Goal: Task Accomplishment & Management: Manage account settings

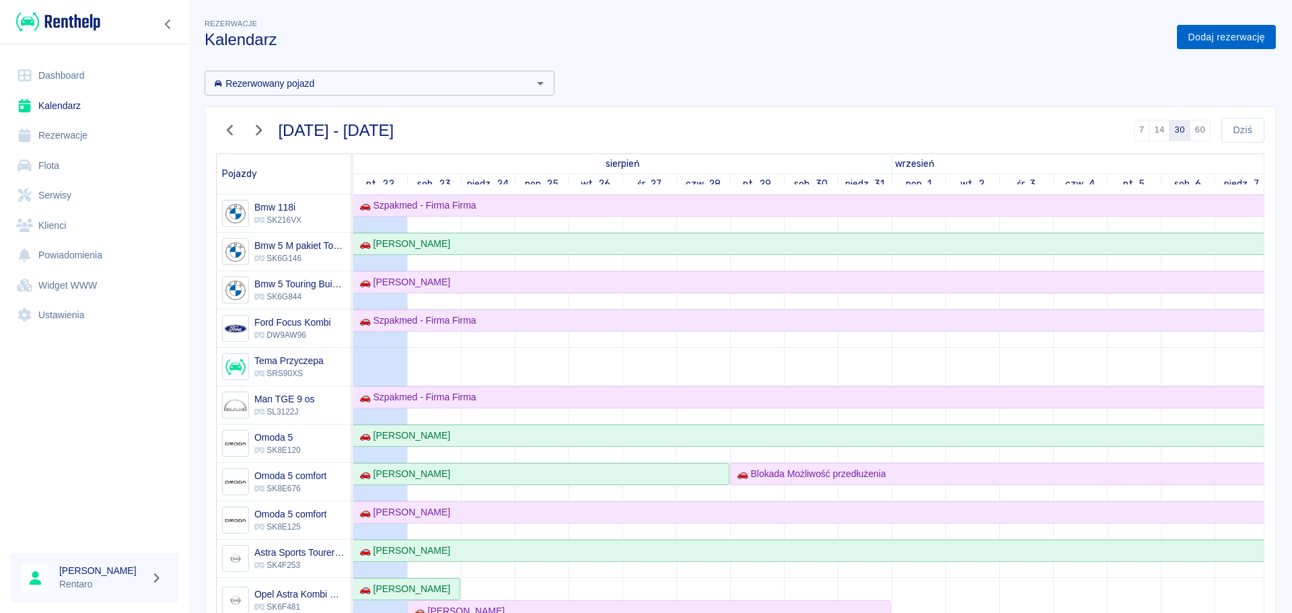
click at [1197, 41] on link "Dodaj rezerwację" at bounding box center [1226, 37] width 99 height 25
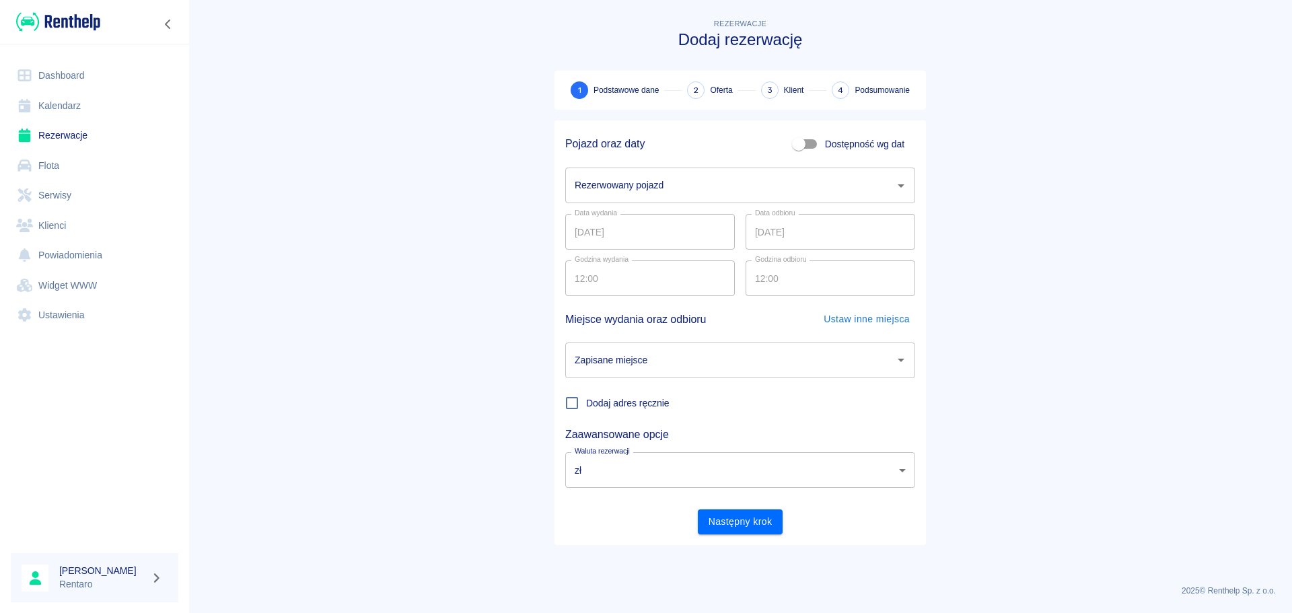
click at [814, 145] on input "Dostępność wg dat" at bounding box center [799, 144] width 77 height 26
checkbox input "true"
click at [687, 178] on input "[DATE]" at bounding box center [650, 186] width 170 height 36
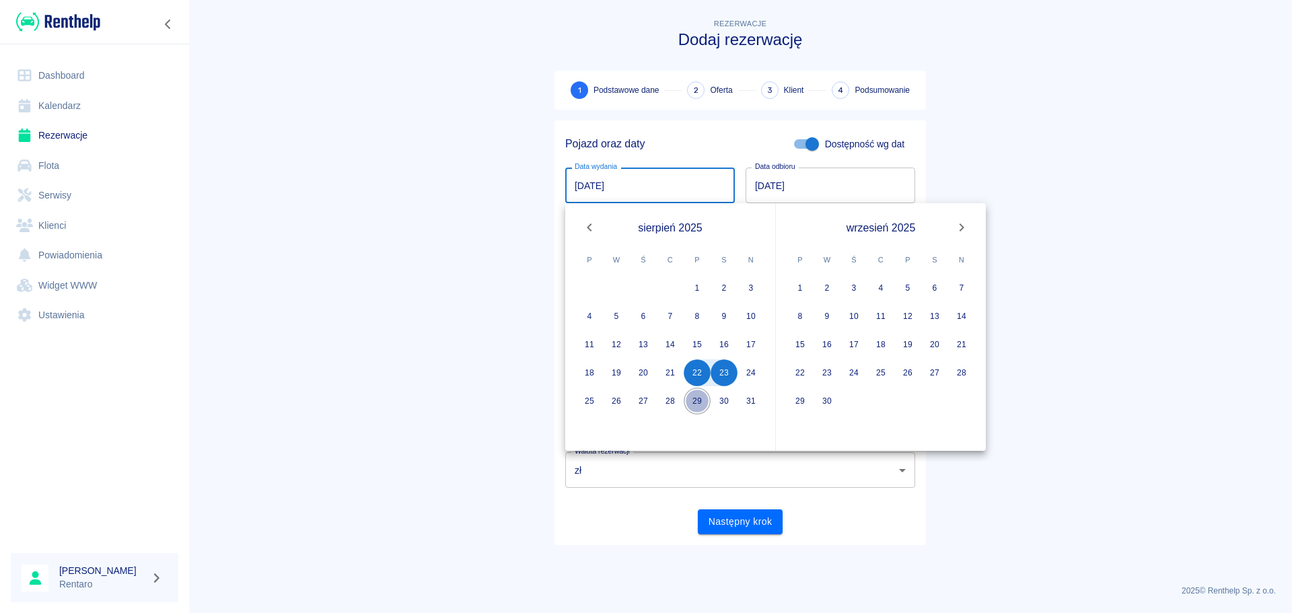
click at [693, 400] on button "29" at bounding box center [697, 401] width 27 height 27
type input "29.08.2025"
type input "DD.MM.YYYY"
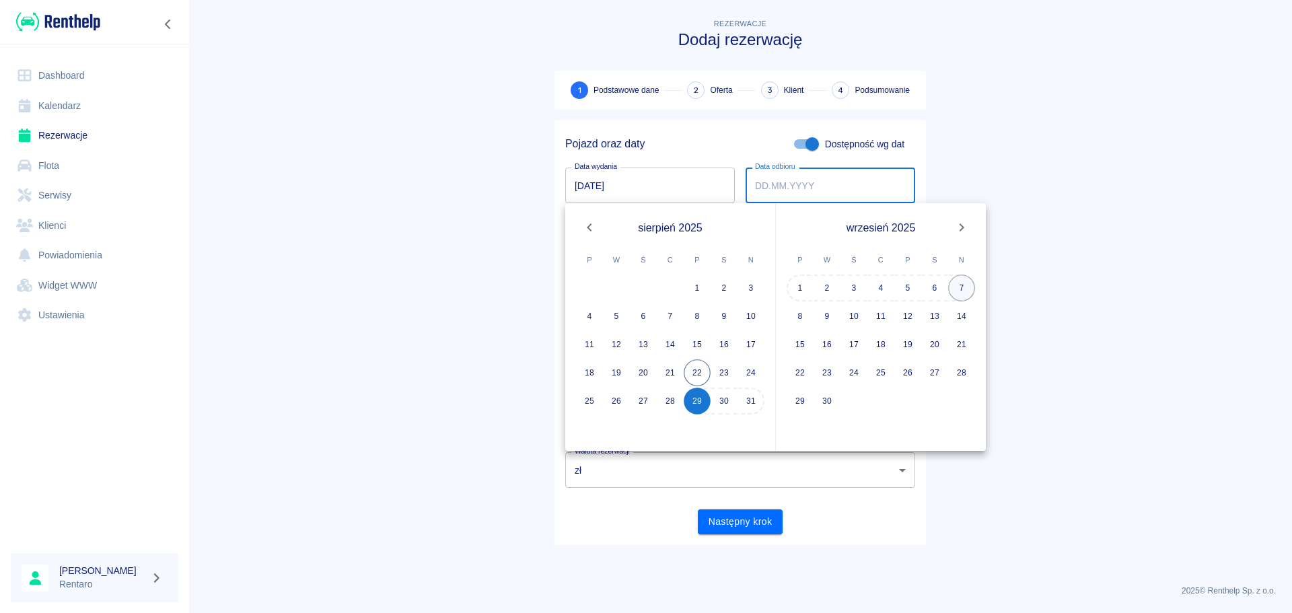
drag, startPoint x: 966, startPoint y: 286, endPoint x: 968, endPoint y: 312, distance: 25.7
click at [966, 286] on button "7" at bounding box center [961, 288] width 27 height 27
type input "[DATE]"
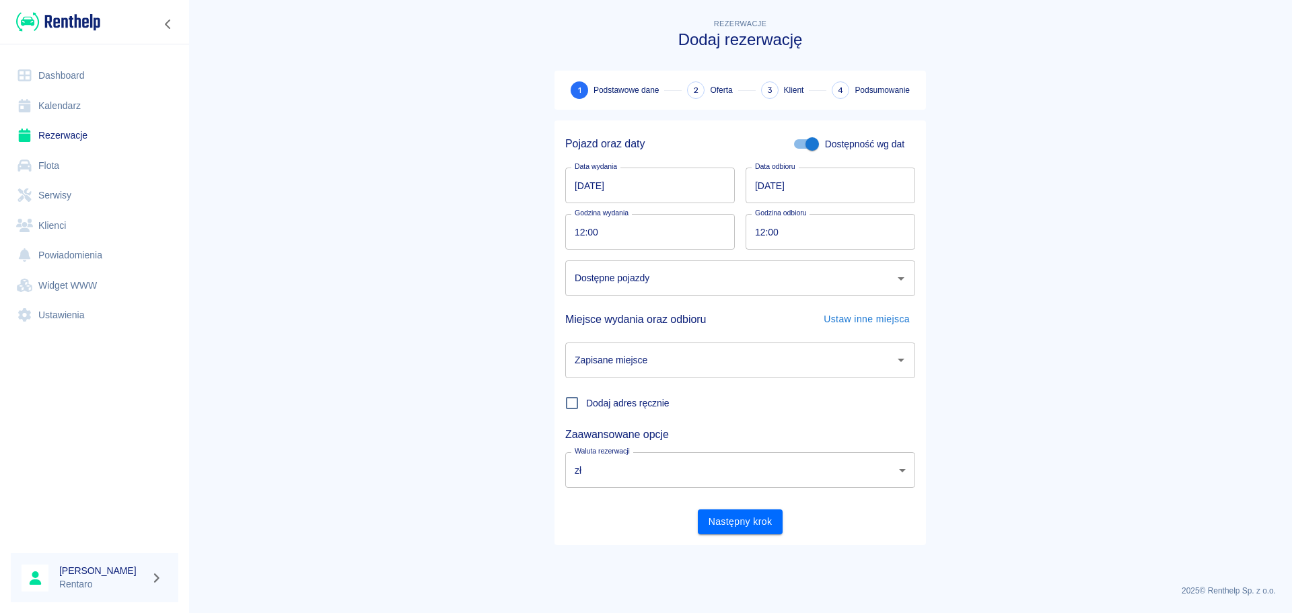
click at [703, 282] on input "Dostępne pojazdy" at bounding box center [730, 279] width 318 height 24
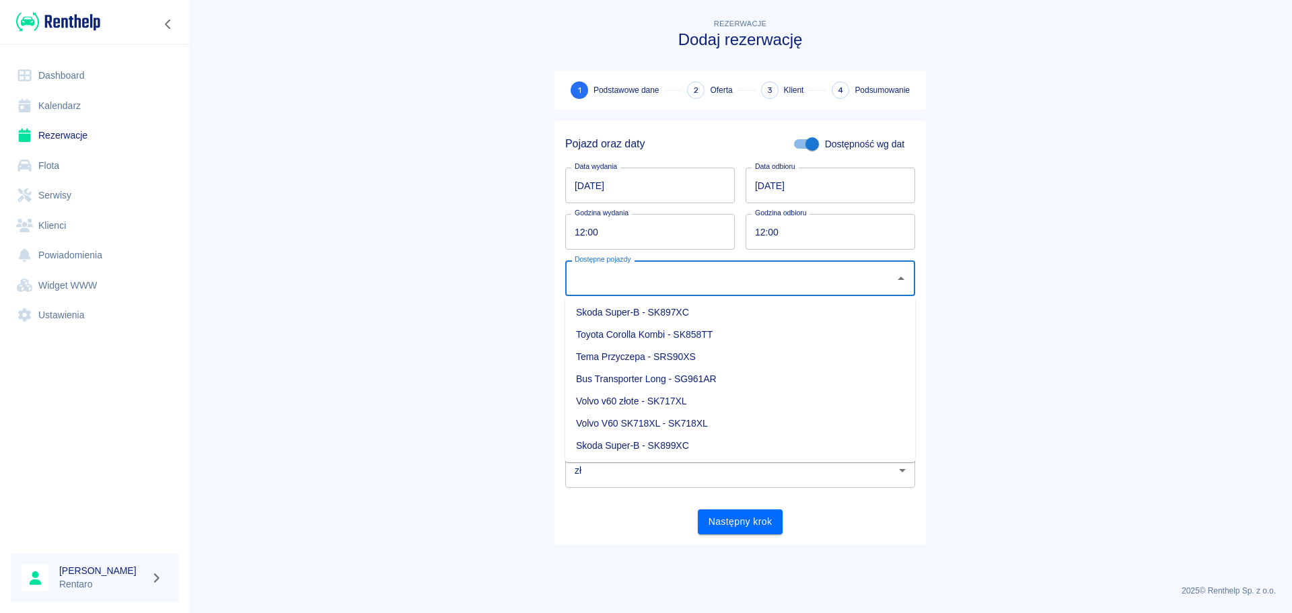
click at [719, 337] on li "Toyota Corolla Kombi - SK858TT" at bounding box center [740, 335] width 350 height 22
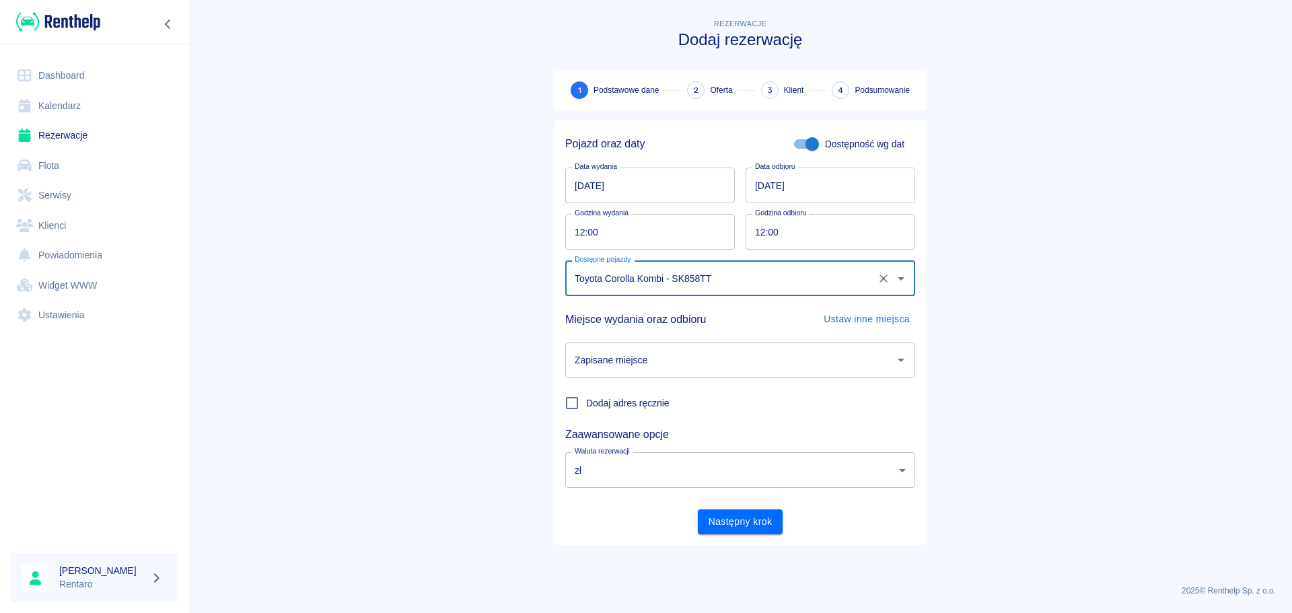
click at [831, 283] on input "Toyota Corolla Kombi - SK858TT" at bounding box center [721, 279] width 300 height 24
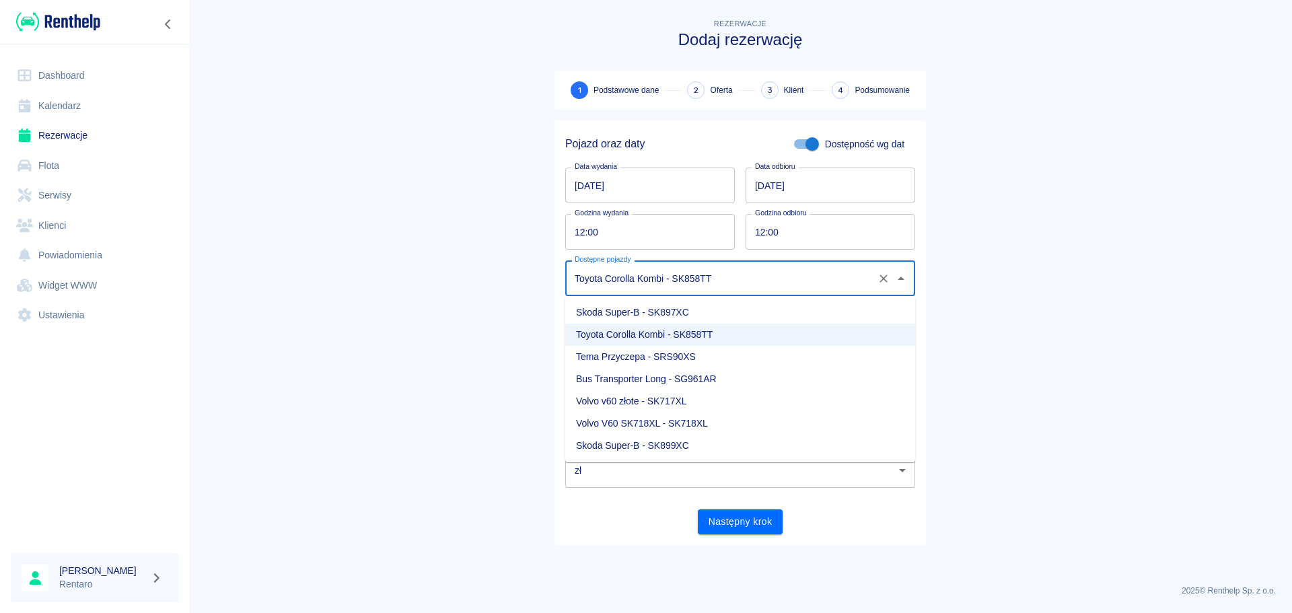
click at [668, 316] on li "Skoda Super-B - SK897XC" at bounding box center [740, 313] width 350 height 22
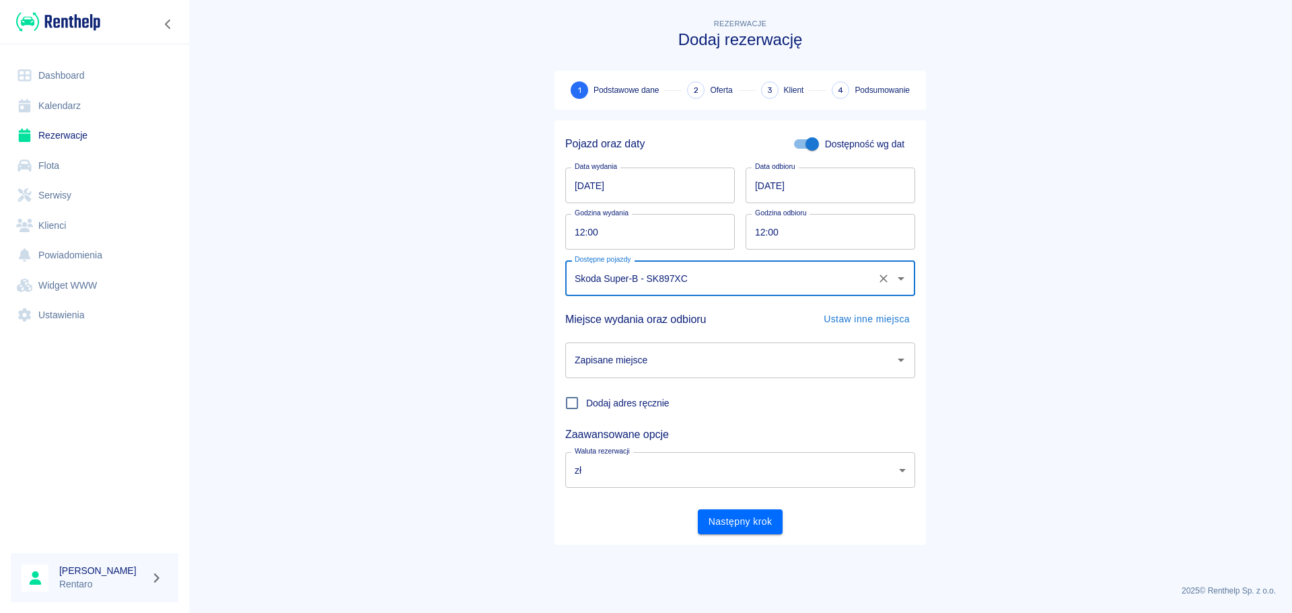
click at [745, 277] on input "Skoda Super-B - SK897XC" at bounding box center [721, 279] width 300 height 24
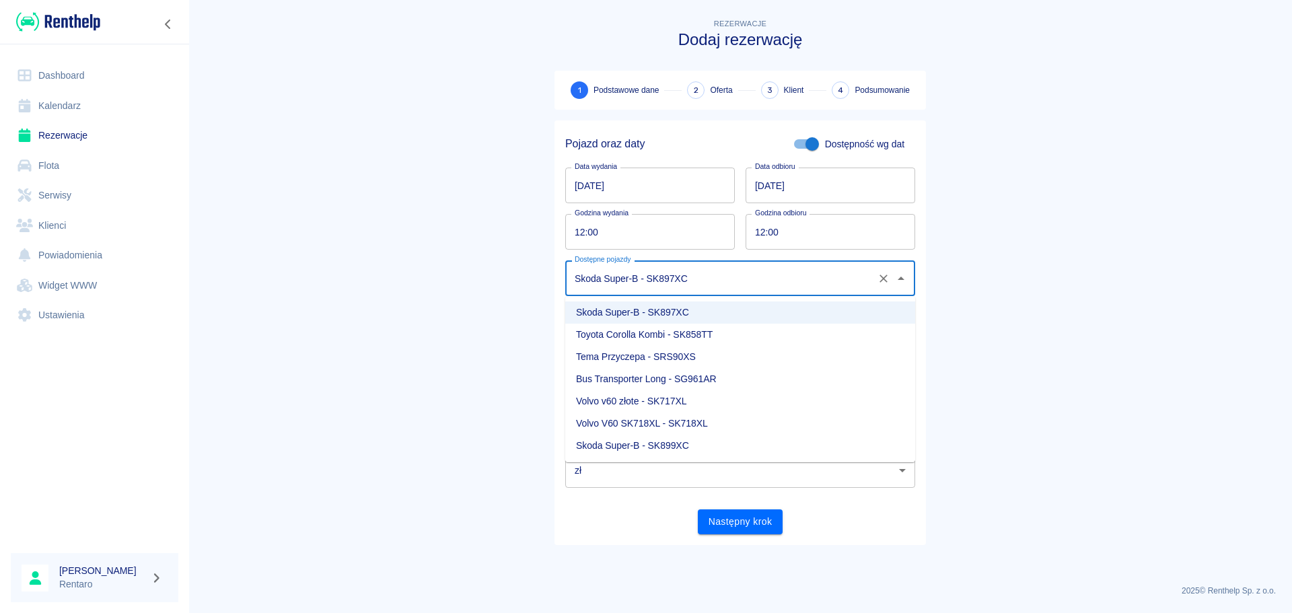
click at [681, 449] on li "Skoda Super-B - SK899XC" at bounding box center [740, 446] width 350 height 22
type input "Skoda Super-B - SK899XC"
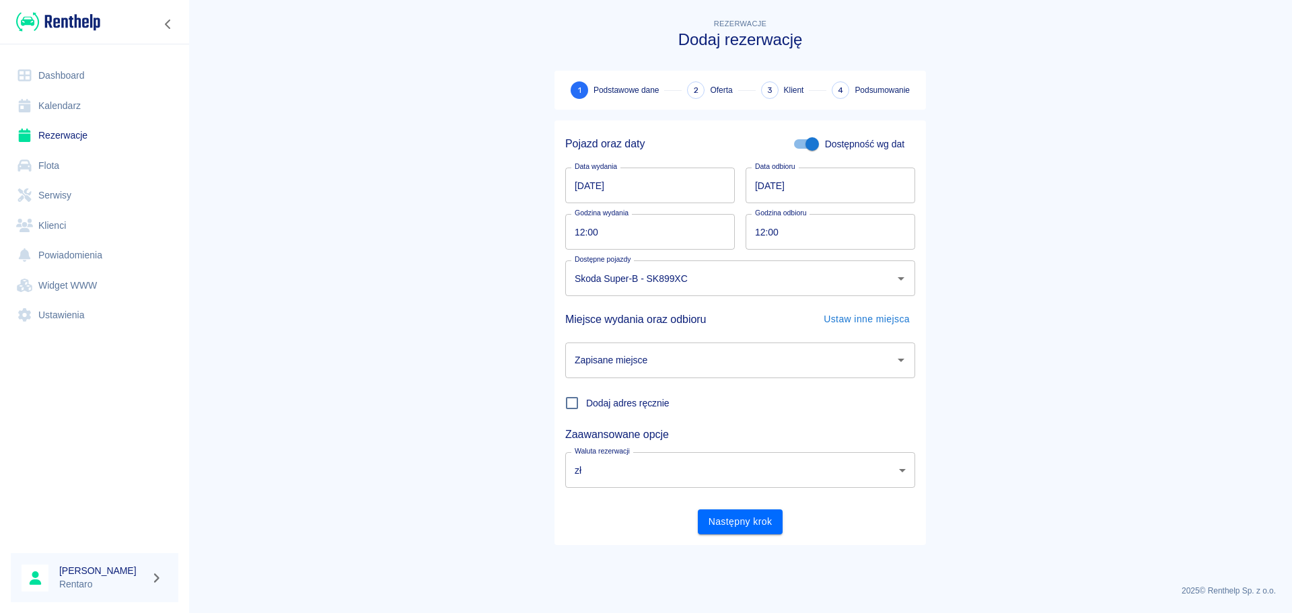
click at [751, 312] on div "Miejsce wydania oraz odbioru Ustaw inne miejsca" at bounding box center [740, 319] width 350 height 25
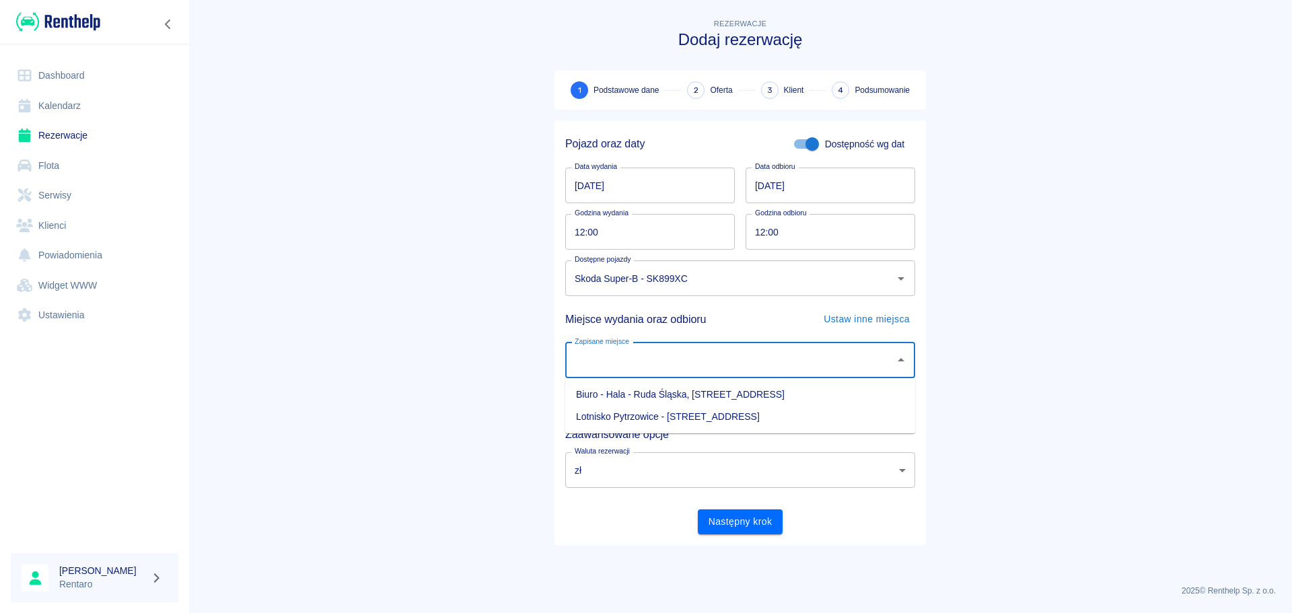
click at [692, 357] on input "Zapisane miejsce" at bounding box center [730, 361] width 318 height 24
click at [686, 395] on li "Biuro - Hala - Ruda Śląska, [STREET_ADDRESS]" at bounding box center [740, 395] width 350 height 22
type input "Biuro - Hala - Ruda Śląska, [STREET_ADDRESS]"
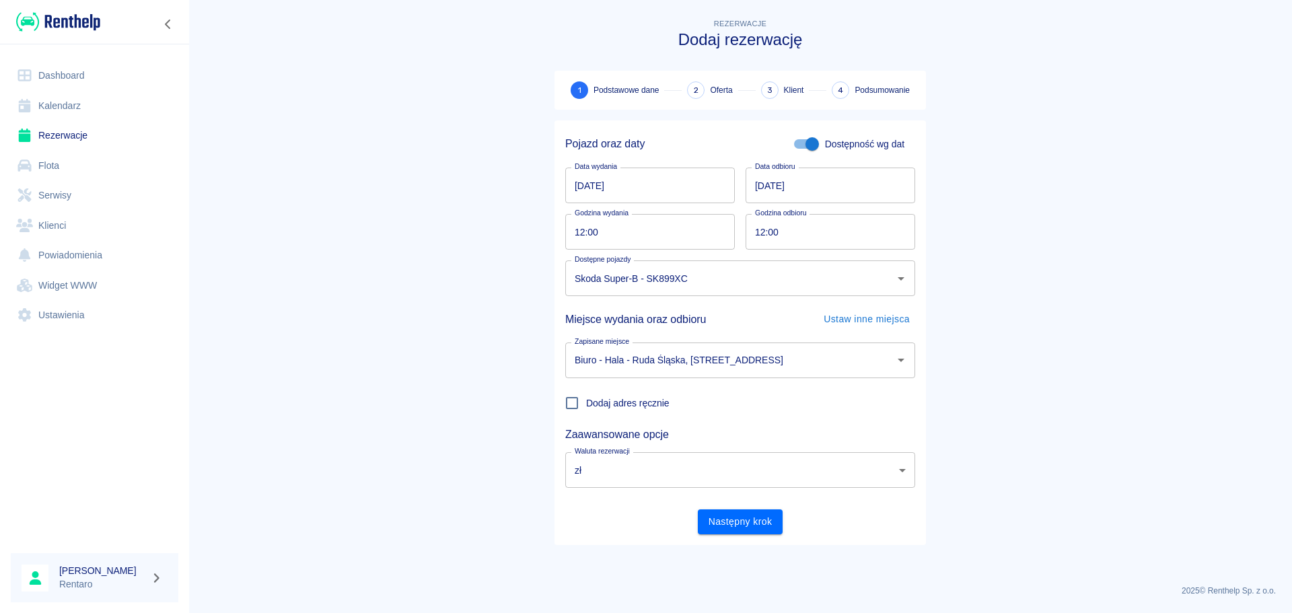
click at [737, 310] on div "Miejsce wydania oraz odbioru Ustaw inne miejsca" at bounding box center [740, 319] width 350 height 25
click at [736, 522] on button "Następny krok" at bounding box center [740, 521] width 85 height 25
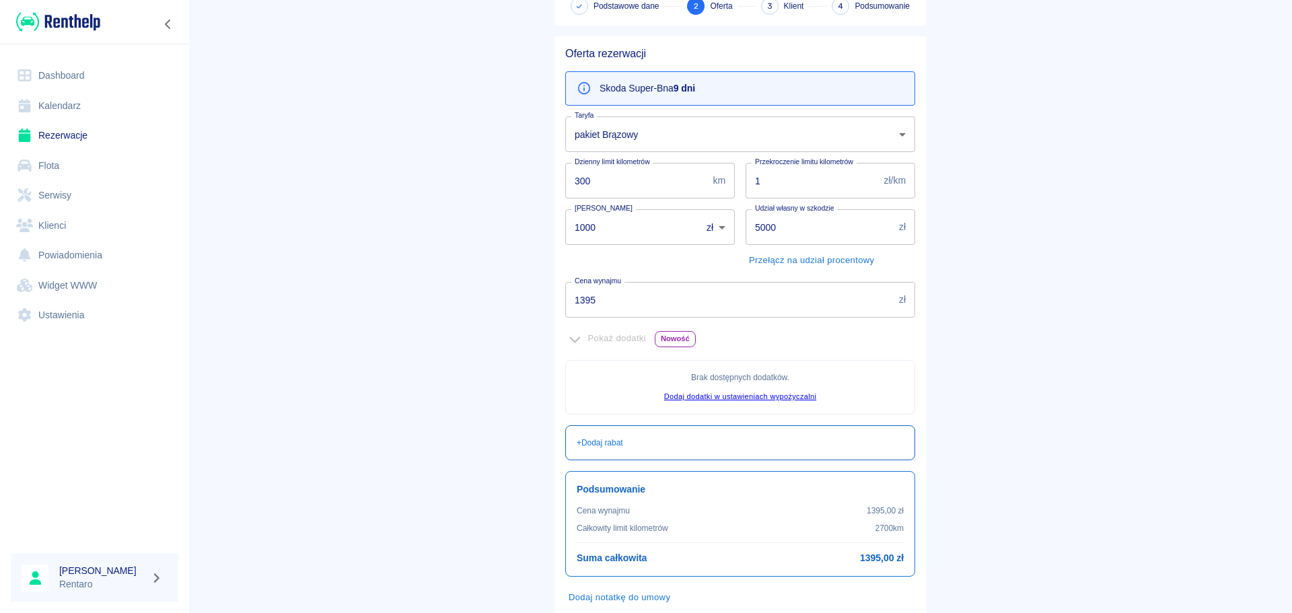
scroll to position [164, 0]
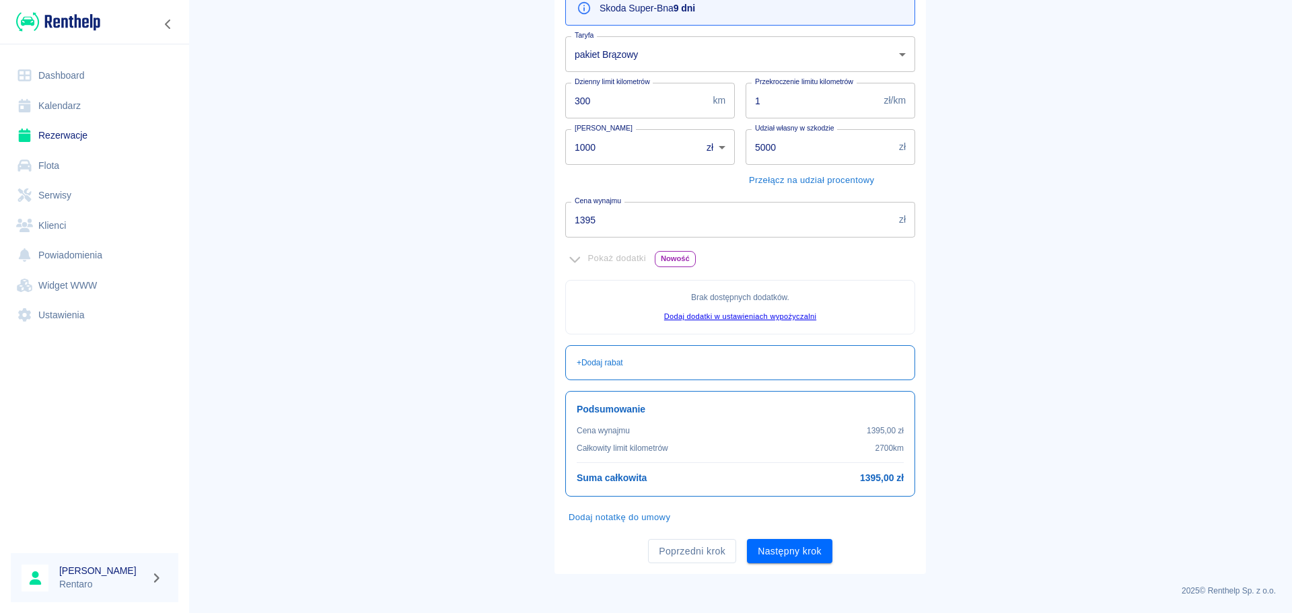
drag, startPoint x: 579, startPoint y: 185, endPoint x: 590, endPoint y: 190, distance: 12.0
click at [579, 185] on div "Kaucja 1000 zł PLN ​ Kaucja" at bounding box center [645, 154] width 180 height 73
click at [624, 215] on input "1395" at bounding box center [729, 220] width 328 height 36
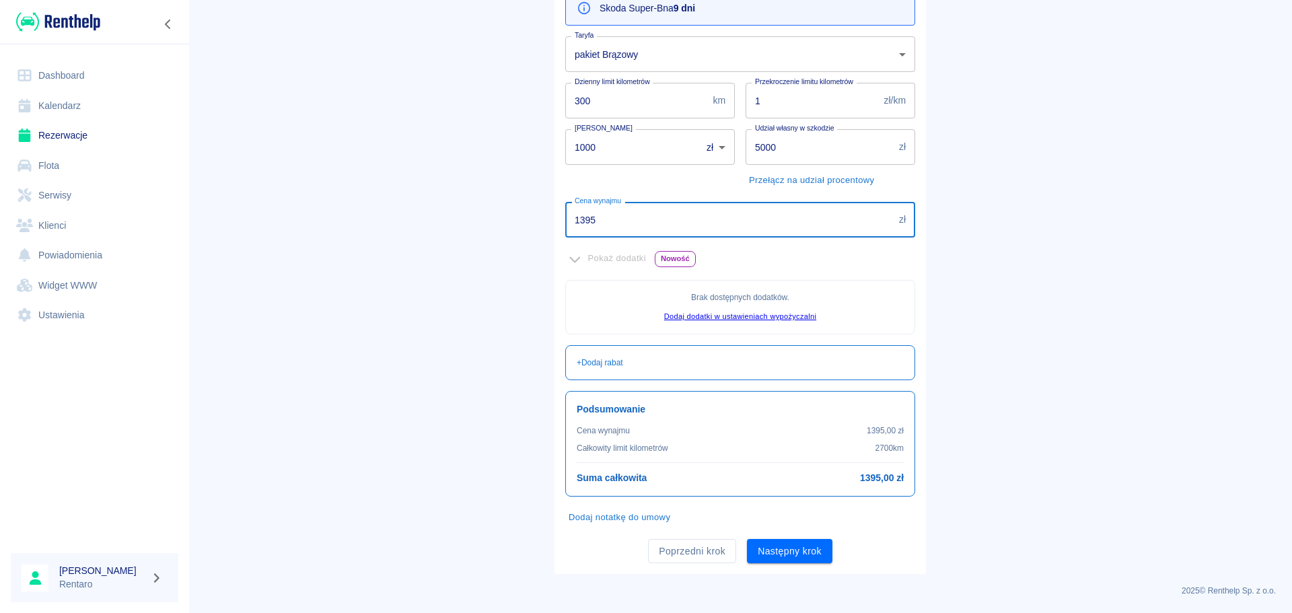
click at [624, 215] on input "1395" at bounding box center [729, 220] width 328 height 36
click at [623, 215] on input "1395" at bounding box center [729, 220] width 328 height 36
type input "1300"
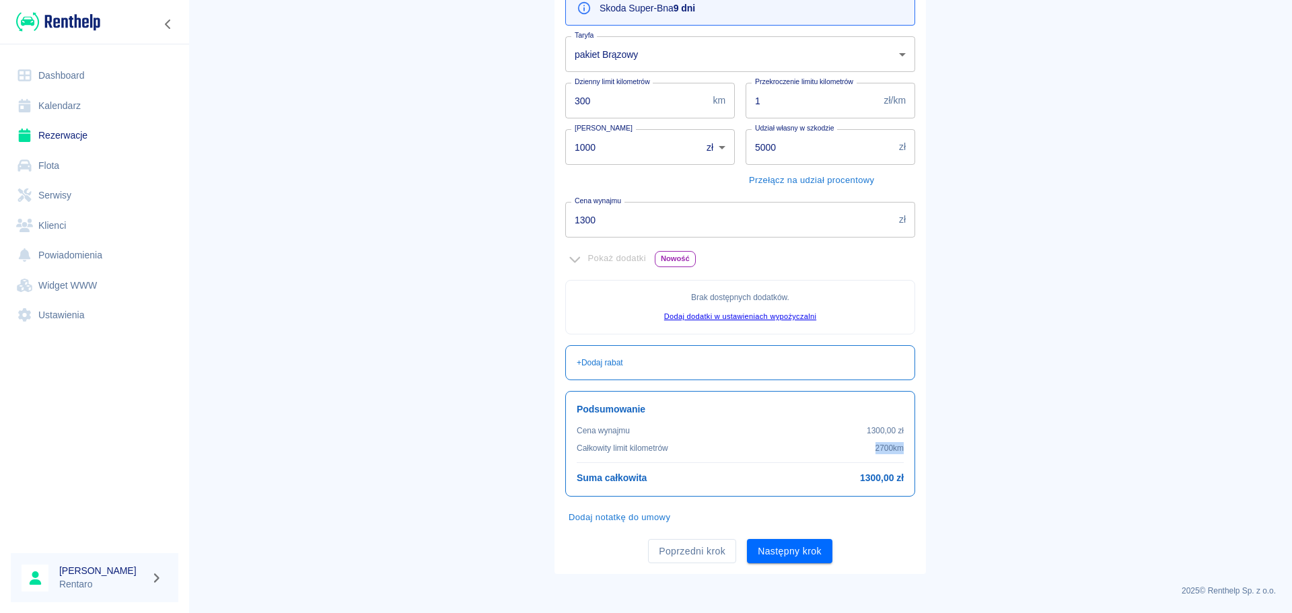
drag, startPoint x: 890, startPoint y: 453, endPoint x: 856, endPoint y: 448, distance: 34.6
click at [856, 448] on div "Całkowity limit kilometrów 2700 km" at bounding box center [740, 448] width 327 height 12
click at [876, 450] on p "2700 km" at bounding box center [890, 448] width 28 height 12
click at [880, 450] on p "2700 km" at bounding box center [890, 448] width 28 height 12
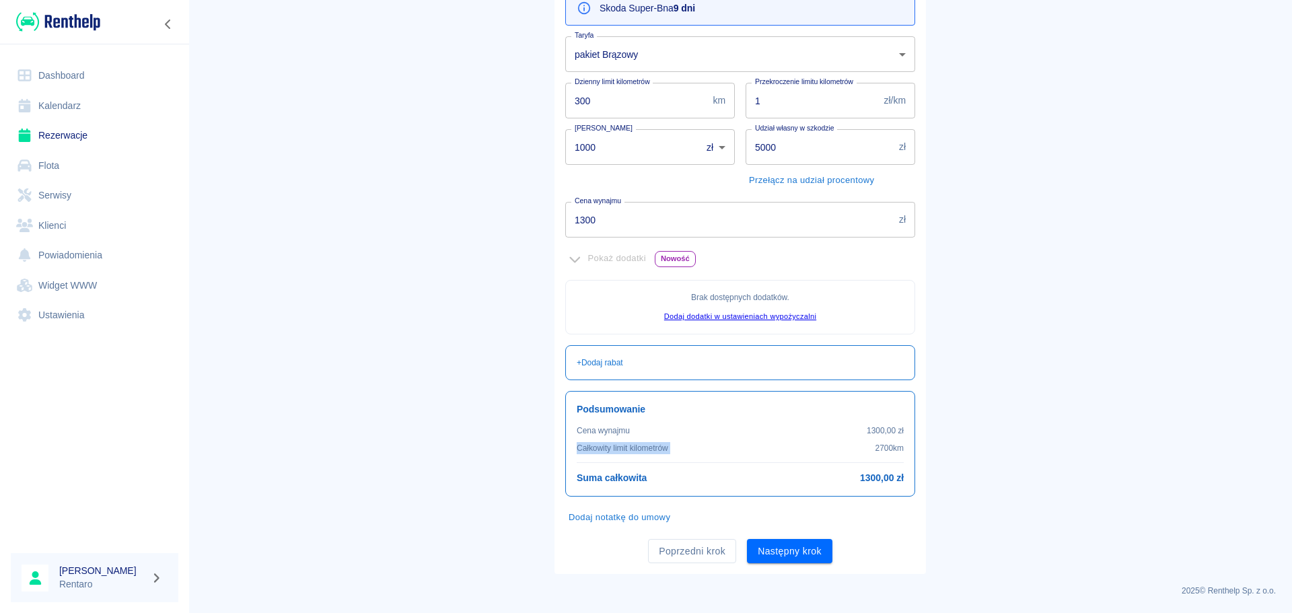
click at [880, 449] on p "2700 km" at bounding box center [890, 448] width 28 height 12
click at [963, 377] on main "Rezerwacje Dodaj rezerwację Podstawowe dane 2 Oferta 3 Klient 4 Podsumowanie Of…" at bounding box center [740, 213] width 1104 height 722
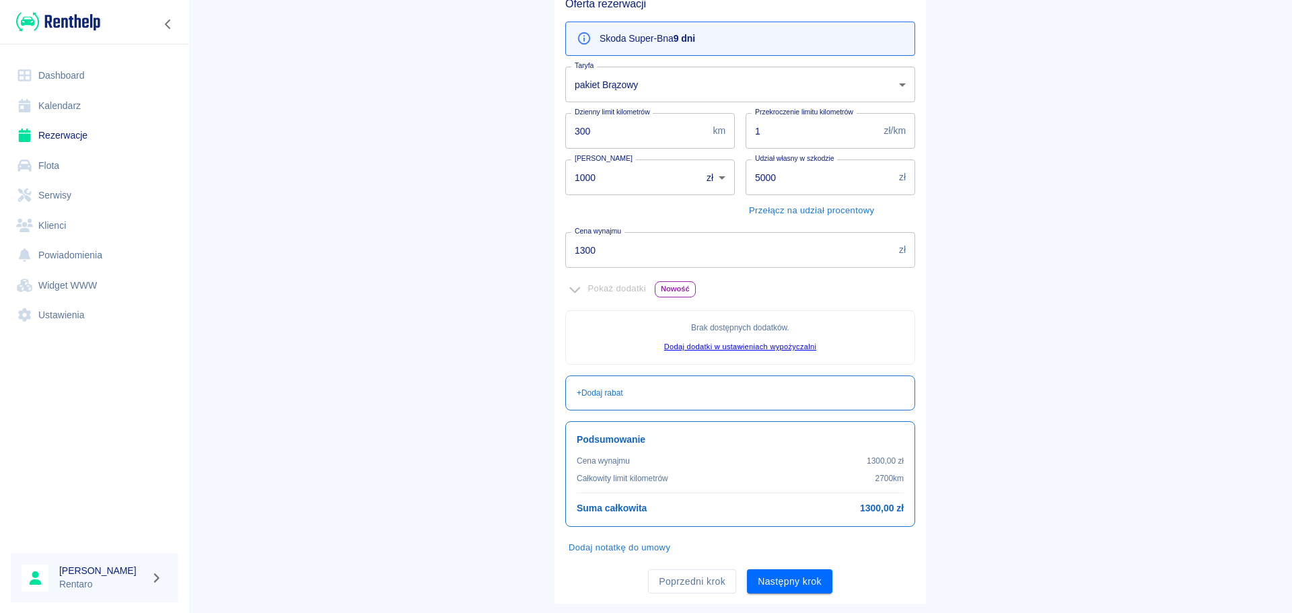
scroll to position [135, 0]
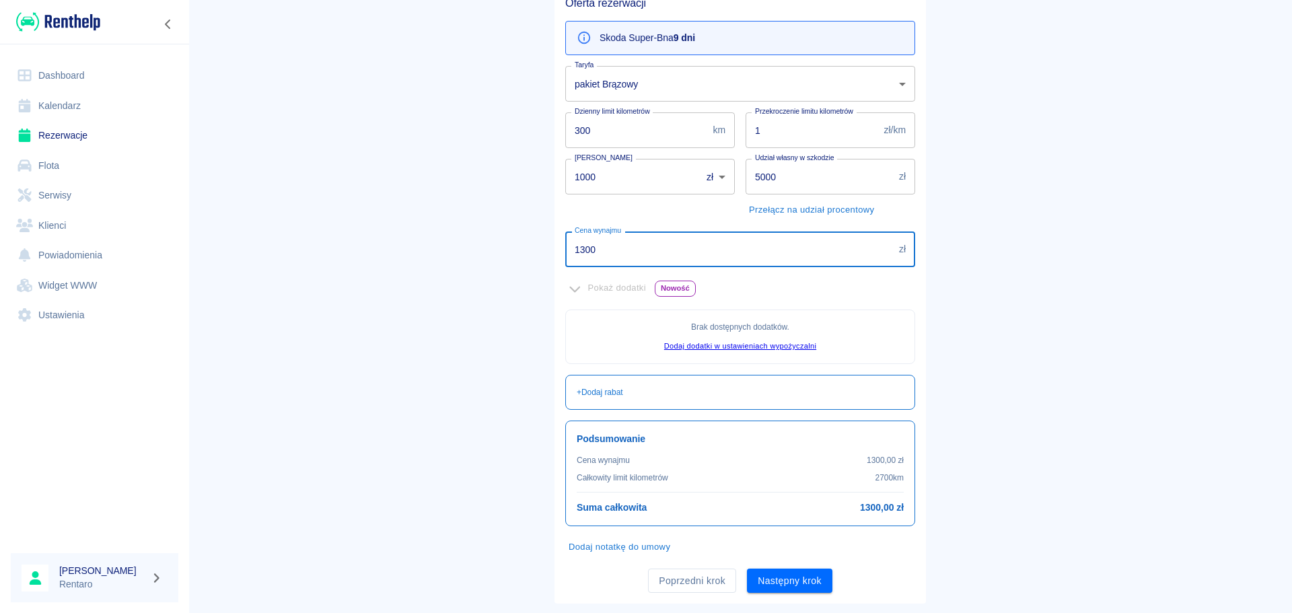
click at [597, 251] on input "1300" at bounding box center [729, 250] width 328 height 36
click at [598, 251] on input "1300" at bounding box center [729, 250] width 328 height 36
click at [598, 252] on input "1300" at bounding box center [729, 250] width 328 height 36
click at [625, 248] on input "1300" at bounding box center [729, 250] width 328 height 36
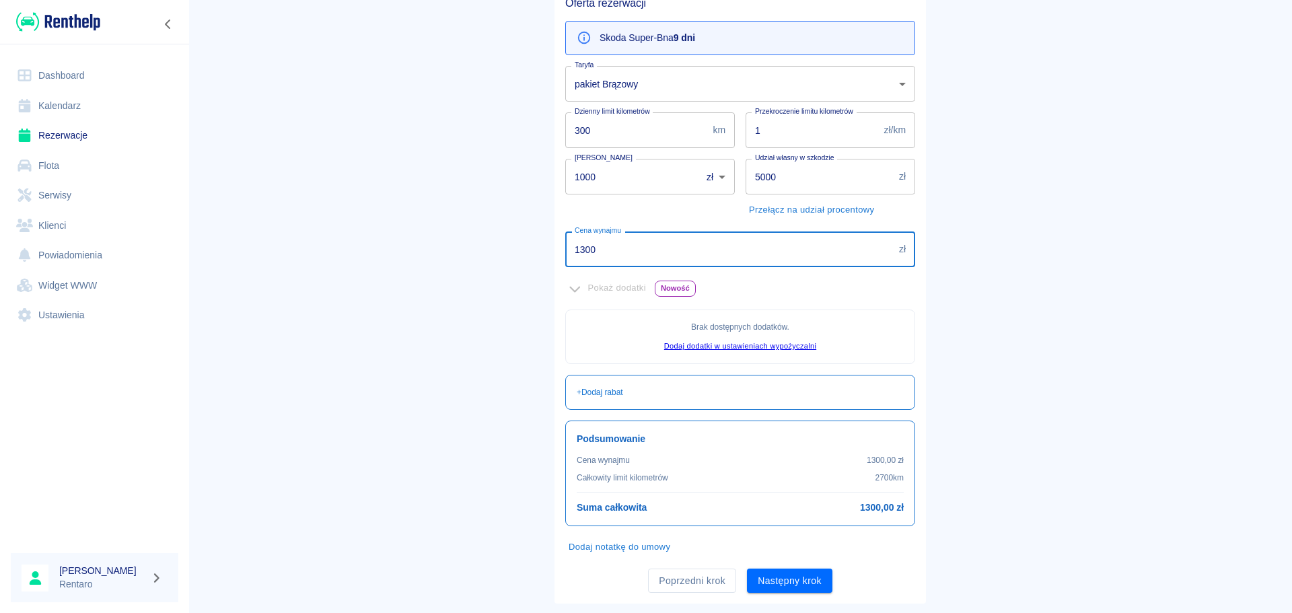
click at [633, 249] on input "1300" at bounding box center [729, 250] width 328 height 36
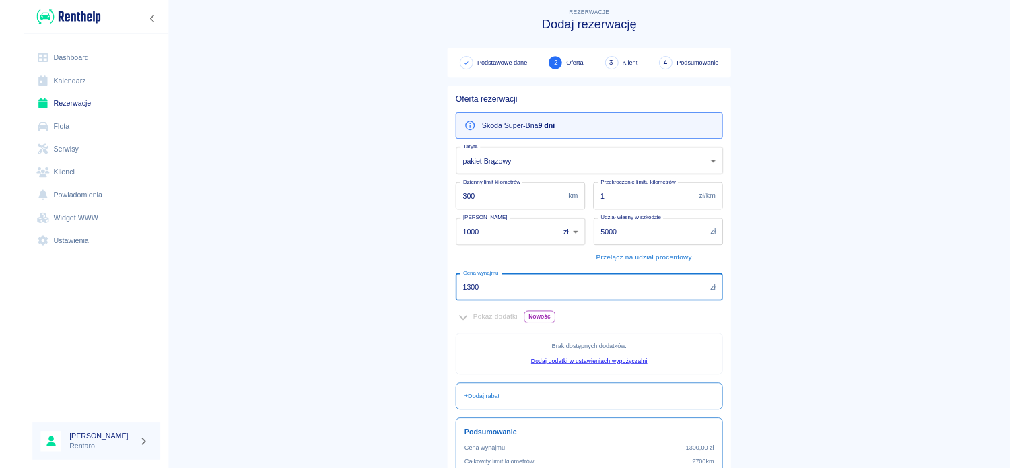
scroll to position [0, 0]
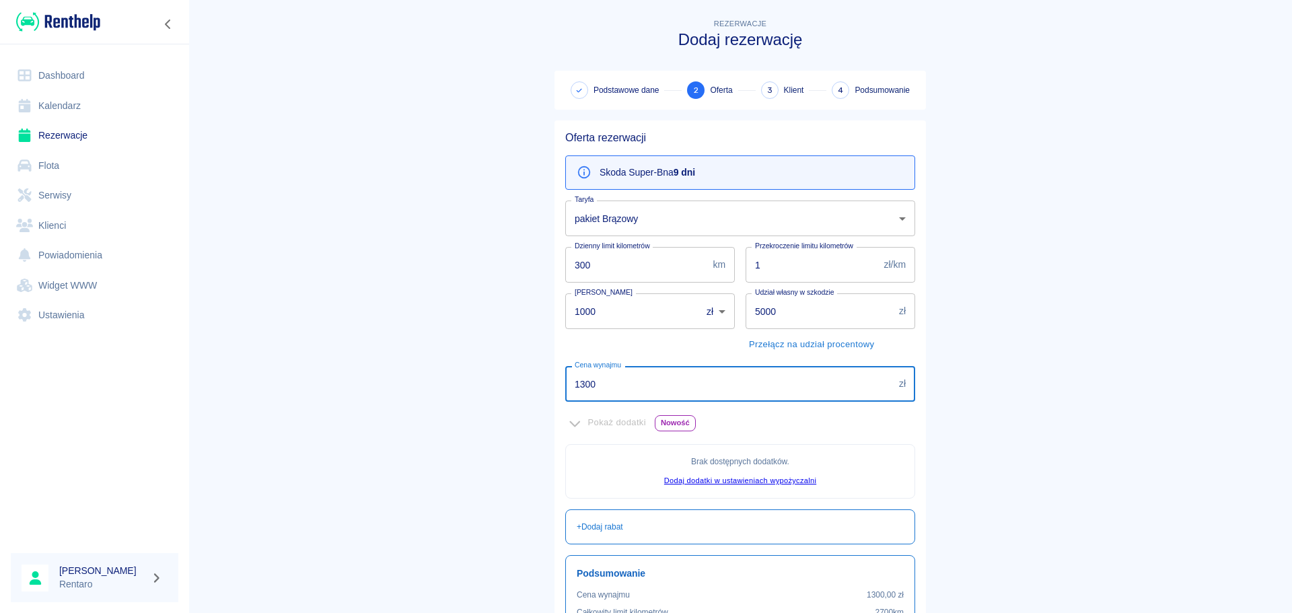
click at [49, 11] on img at bounding box center [58, 22] width 84 height 22
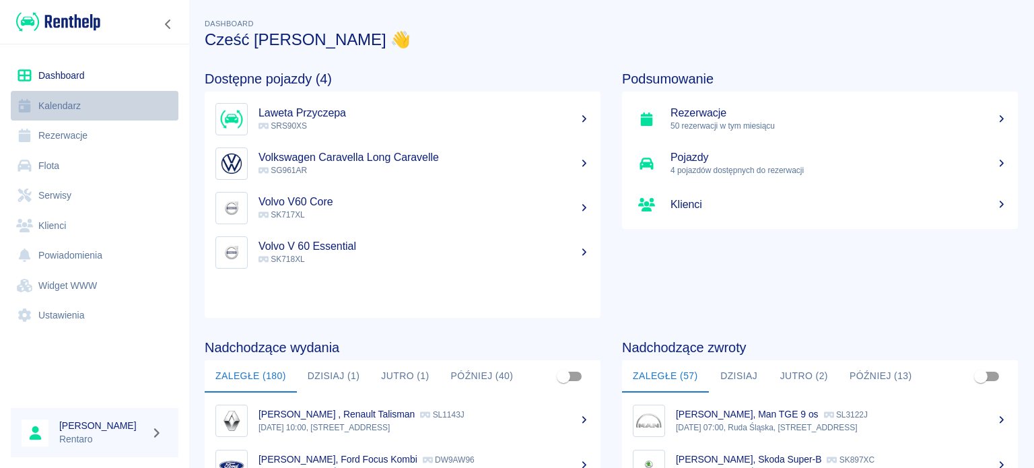
click at [70, 104] on link "Kalendarz" at bounding box center [95, 106] width 168 height 30
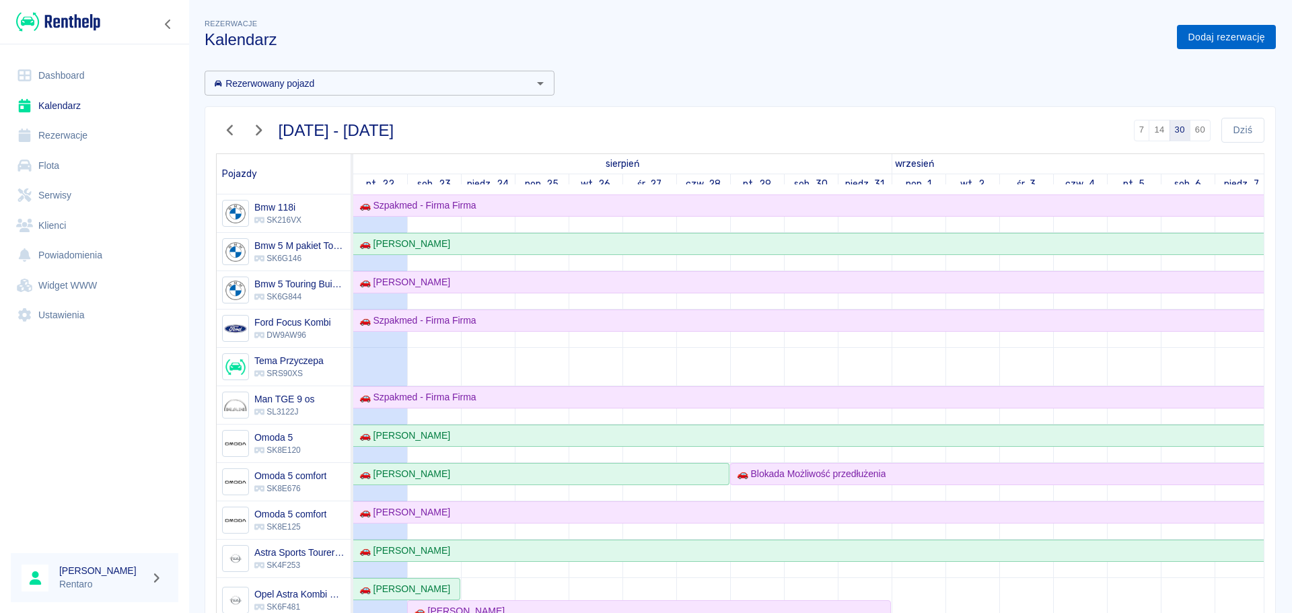
click at [1180, 33] on link "Dodaj rezerwację" at bounding box center [1226, 37] width 99 height 25
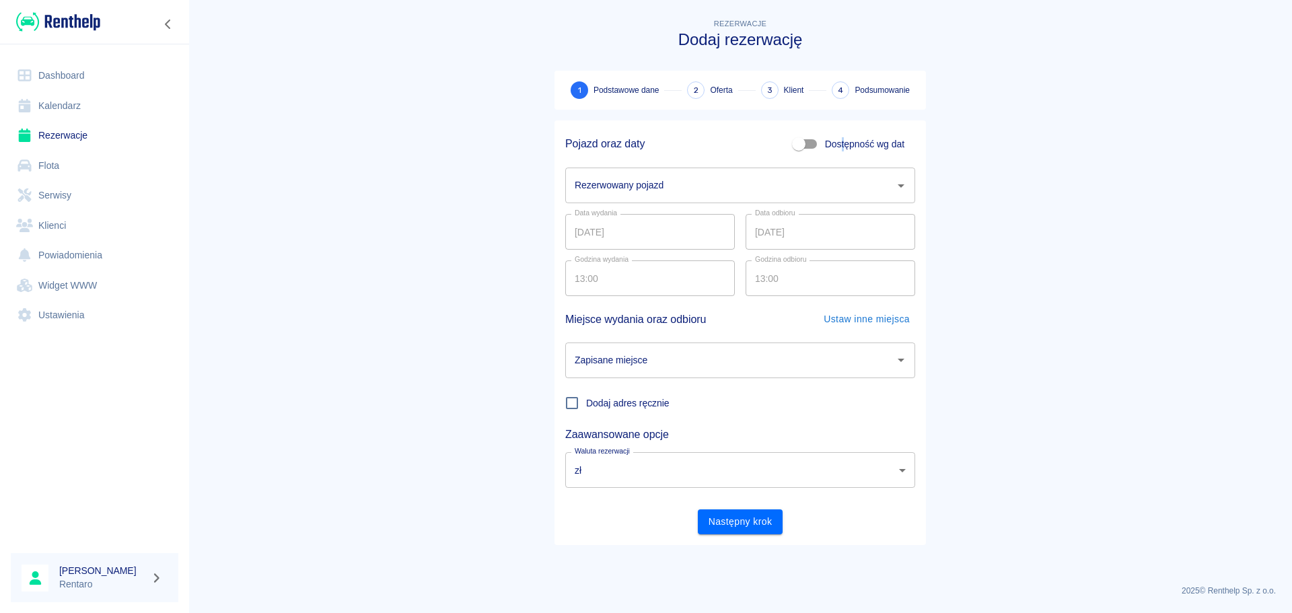
click at [843, 151] on label "Dostępność wg dat" at bounding box center [845, 144] width 118 height 26
click at [841, 147] on span "Dostępność wg dat" at bounding box center [864, 144] width 79 height 14
click at [837, 147] on input "Dostępność wg dat" at bounding box center [799, 144] width 77 height 26
checkbox input "true"
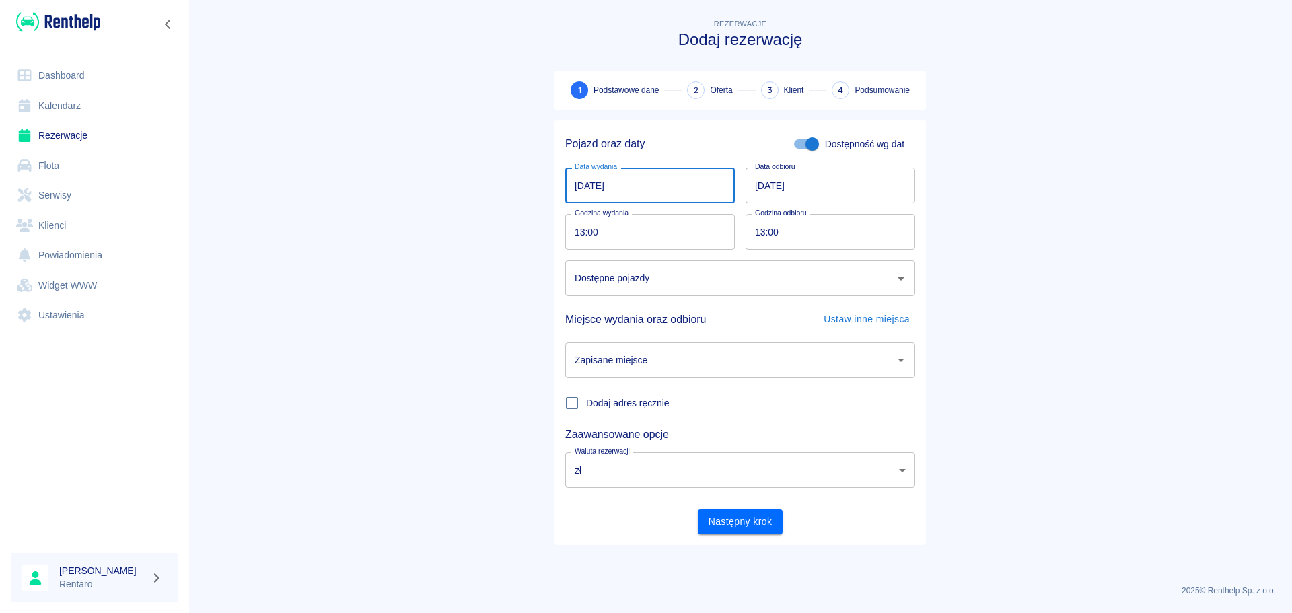
click at [598, 176] on input "[DATE]" at bounding box center [650, 186] width 170 height 36
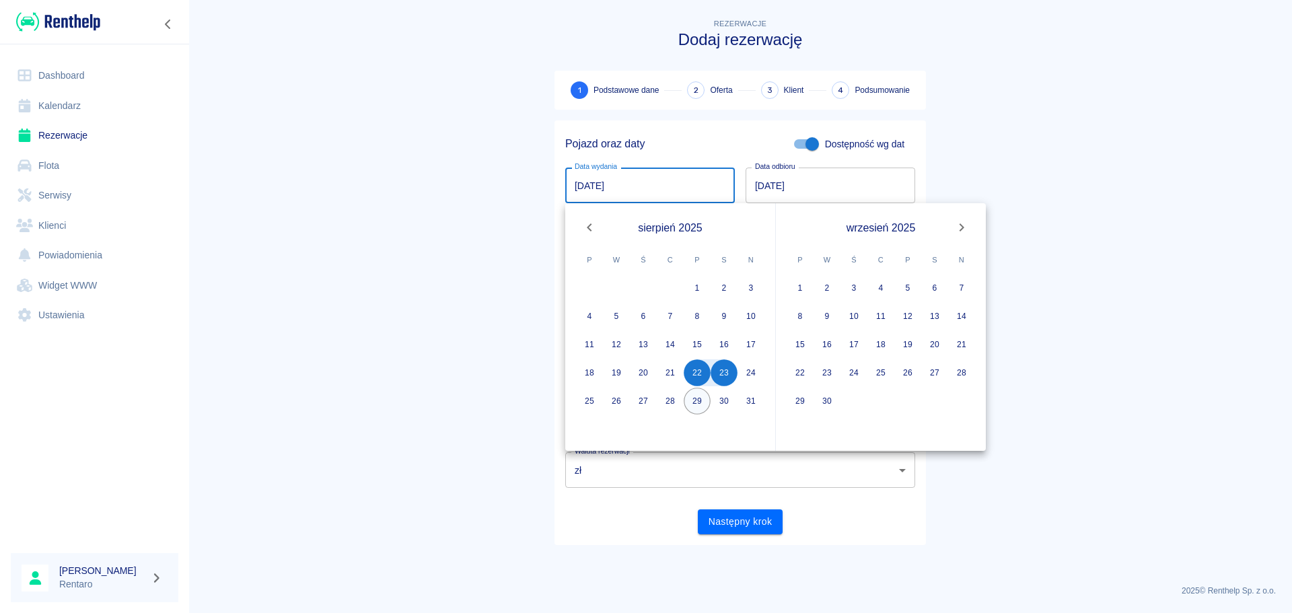
click at [699, 405] on button "29" at bounding box center [697, 401] width 27 height 27
type input "29.08.2025"
type input "DD.MM.YYYY"
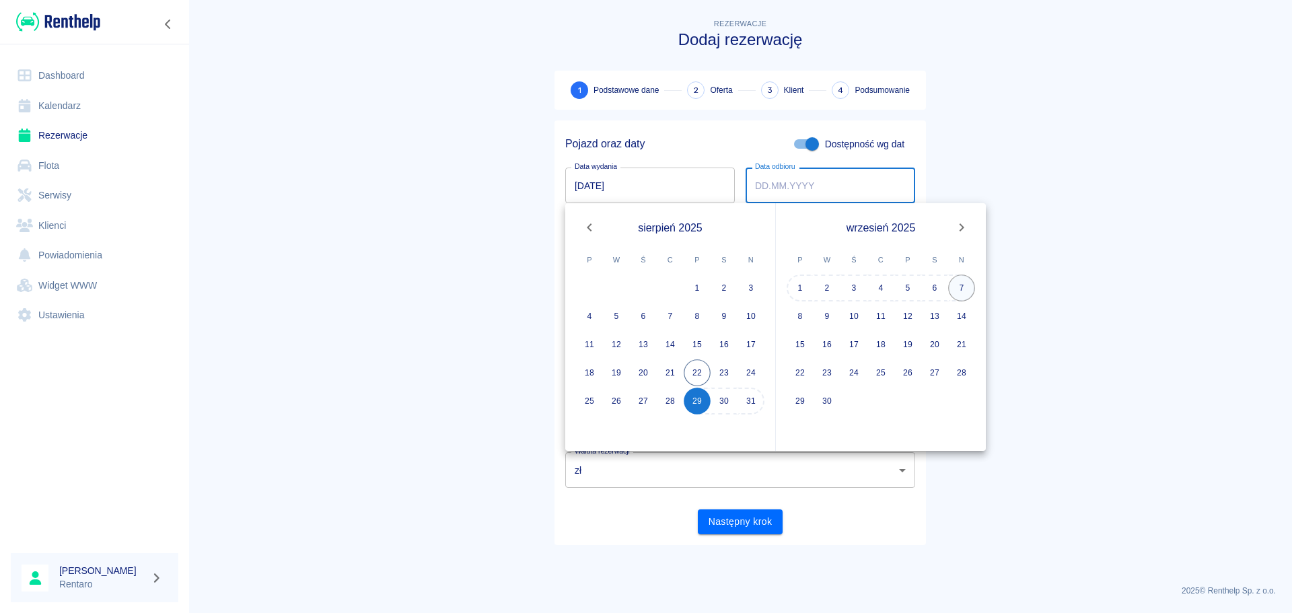
click at [956, 287] on button "7" at bounding box center [961, 288] width 27 height 27
type input "[DATE]"
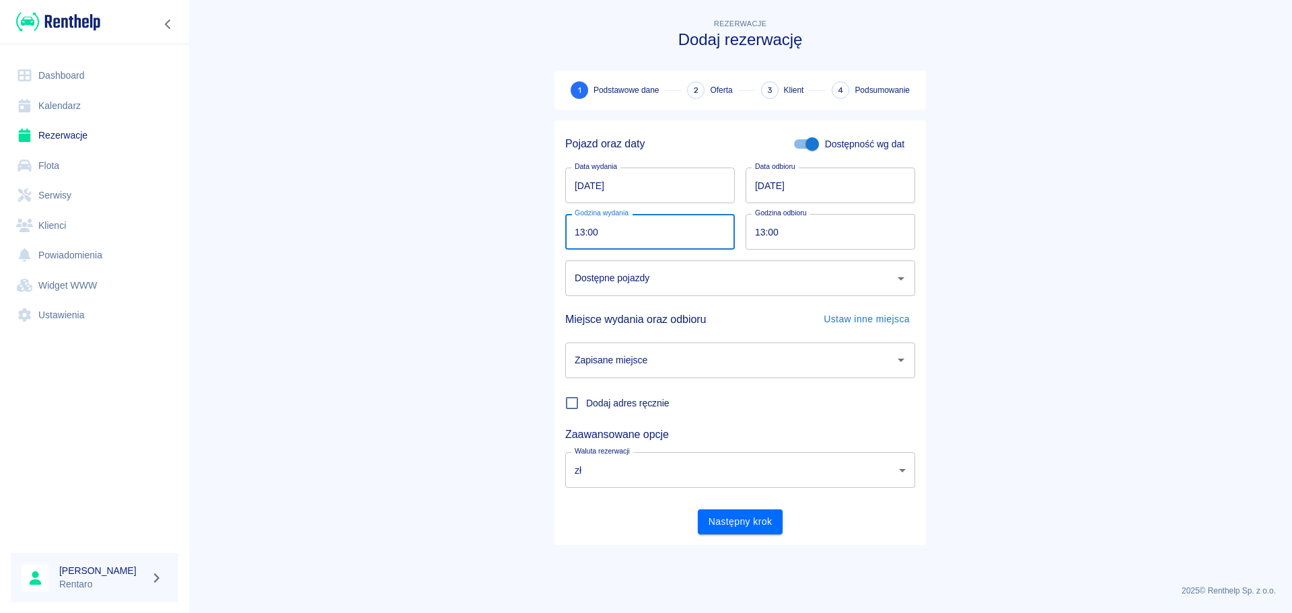
click at [592, 234] on input "13:00" at bounding box center [645, 232] width 160 height 36
click at [584, 233] on input "13:00" at bounding box center [645, 232] width 160 height 36
type input "15:00"
click at [764, 227] on input "13:00" at bounding box center [826, 232] width 160 height 36
type input "15:00"
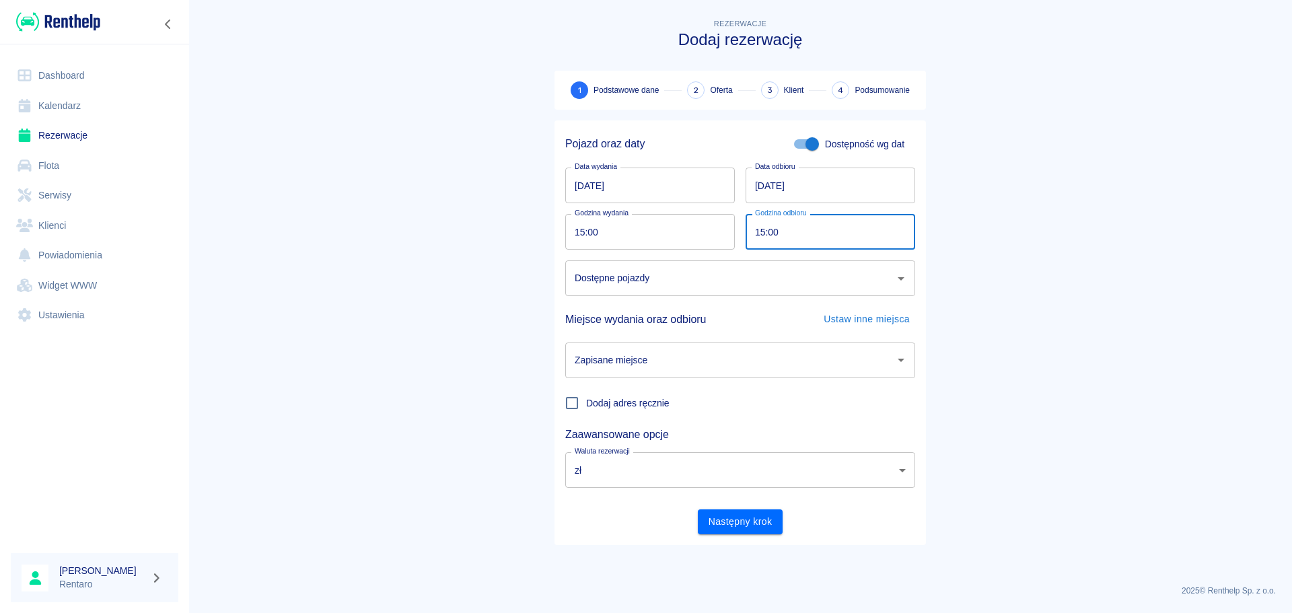
click at [666, 277] on input "Dostępne pojazdy" at bounding box center [730, 279] width 318 height 24
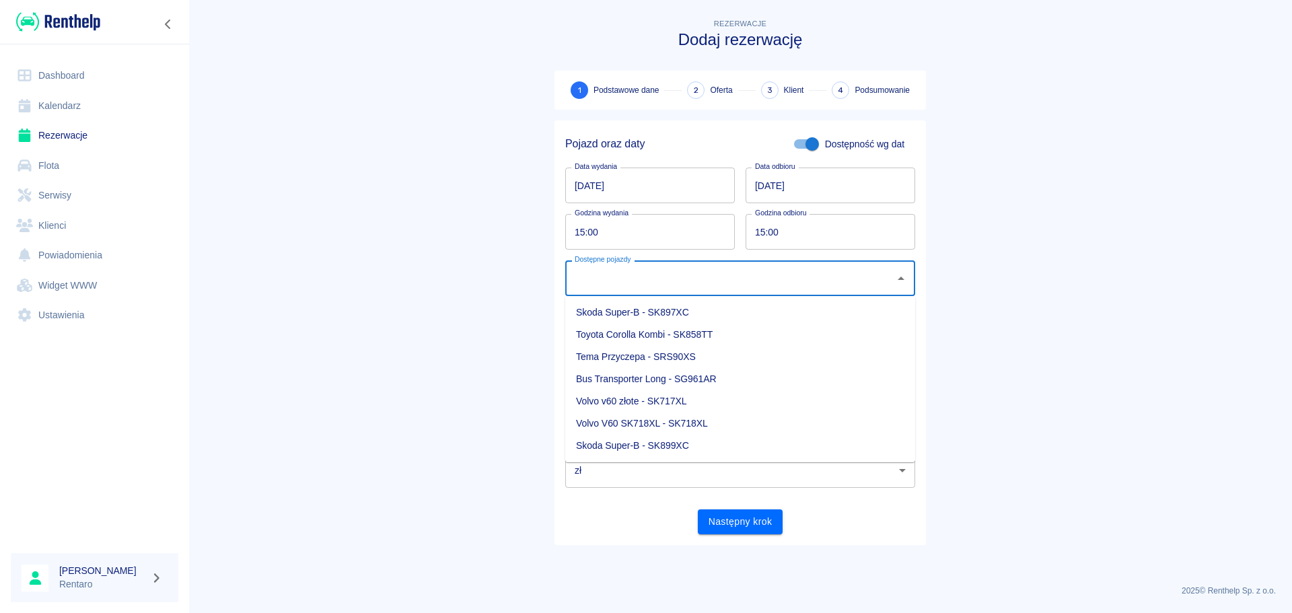
click at [688, 315] on li "Skoda Super-B - SK897XC" at bounding box center [740, 313] width 350 height 22
type input "Skoda Super-B - SK897XC"
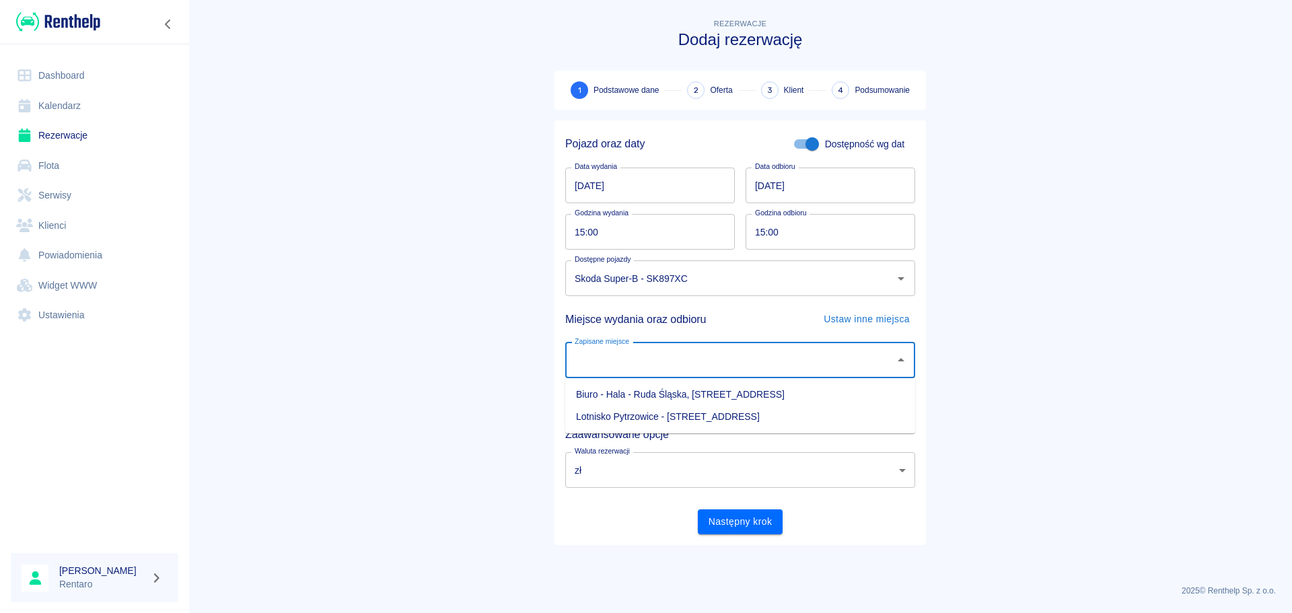
click at [628, 365] on input "Zapisane miejsce" at bounding box center [730, 361] width 318 height 24
drag, startPoint x: 653, startPoint y: 393, endPoint x: 660, endPoint y: 400, distance: 9.5
click at [654, 394] on li "Biuro - Hala - Ruda Śląska, [STREET_ADDRESS]" at bounding box center [740, 395] width 350 height 22
type input "Biuro - Hala - Ruda Śląska, [STREET_ADDRESS]"
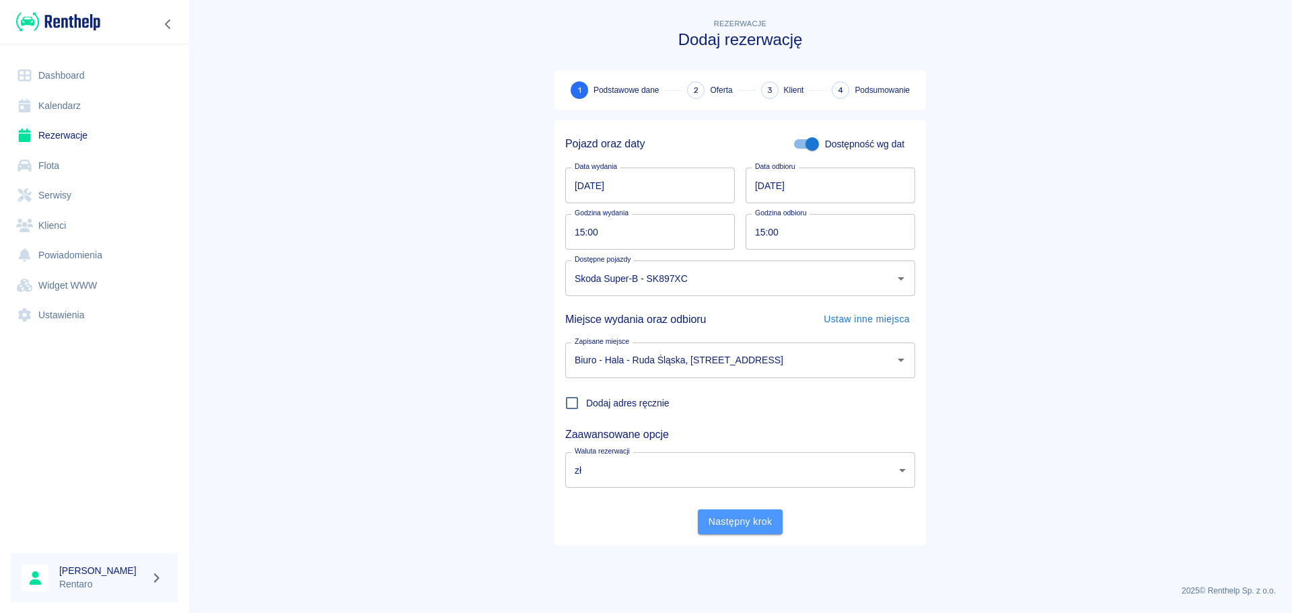
click at [771, 532] on button "Następny krok" at bounding box center [740, 521] width 85 height 25
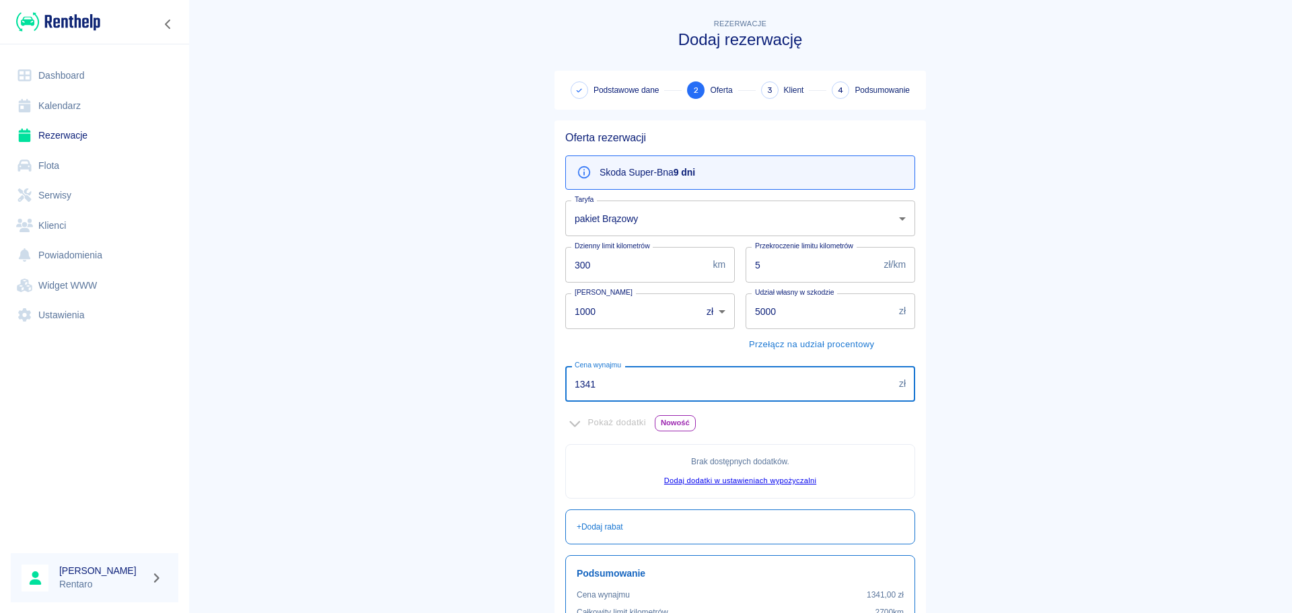
click at [610, 388] on input "1341" at bounding box center [729, 384] width 328 height 36
click at [612, 388] on input "1341" at bounding box center [729, 384] width 328 height 36
type input "1300"
click at [750, 312] on input "5000" at bounding box center [820, 311] width 148 height 36
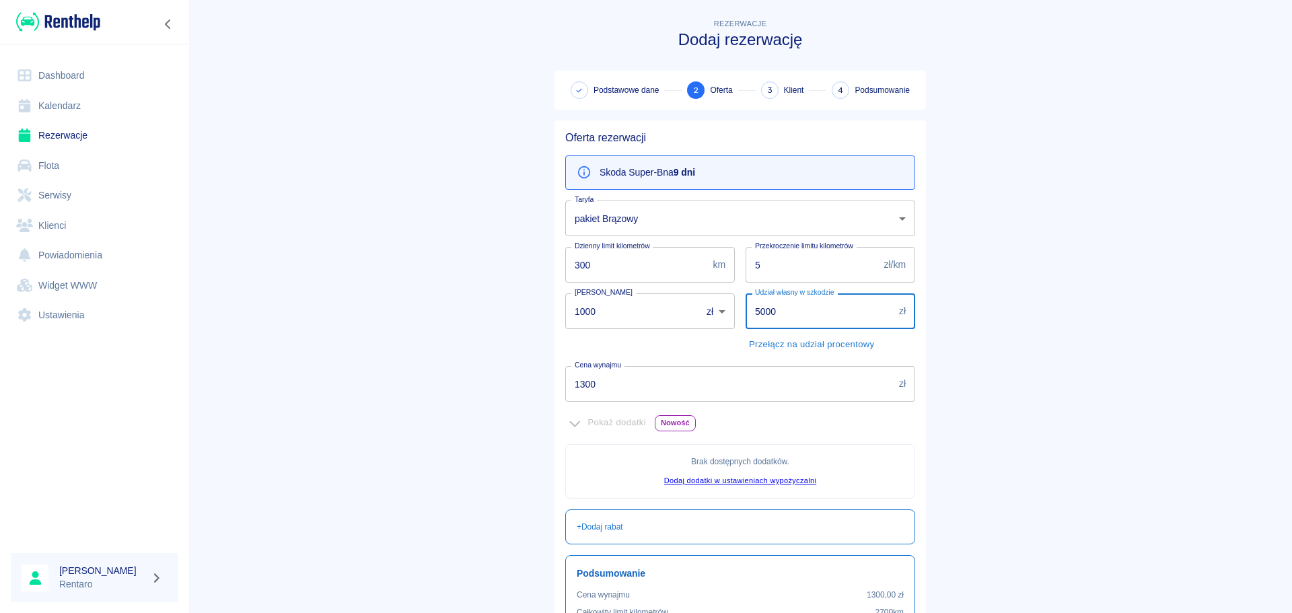
click at [750, 312] on input "5000" at bounding box center [820, 311] width 148 height 36
type input "1000"
click at [766, 272] on input "5" at bounding box center [812, 265] width 133 height 36
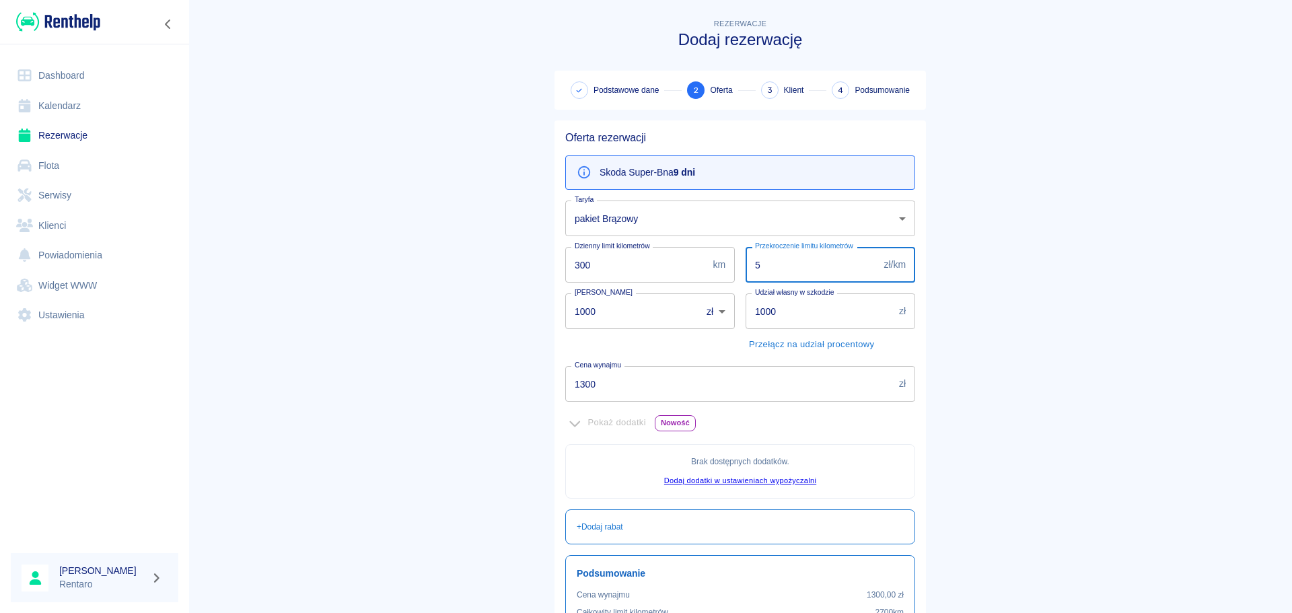
click at [766, 272] on input "5" at bounding box center [812, 265] width 133 height 36
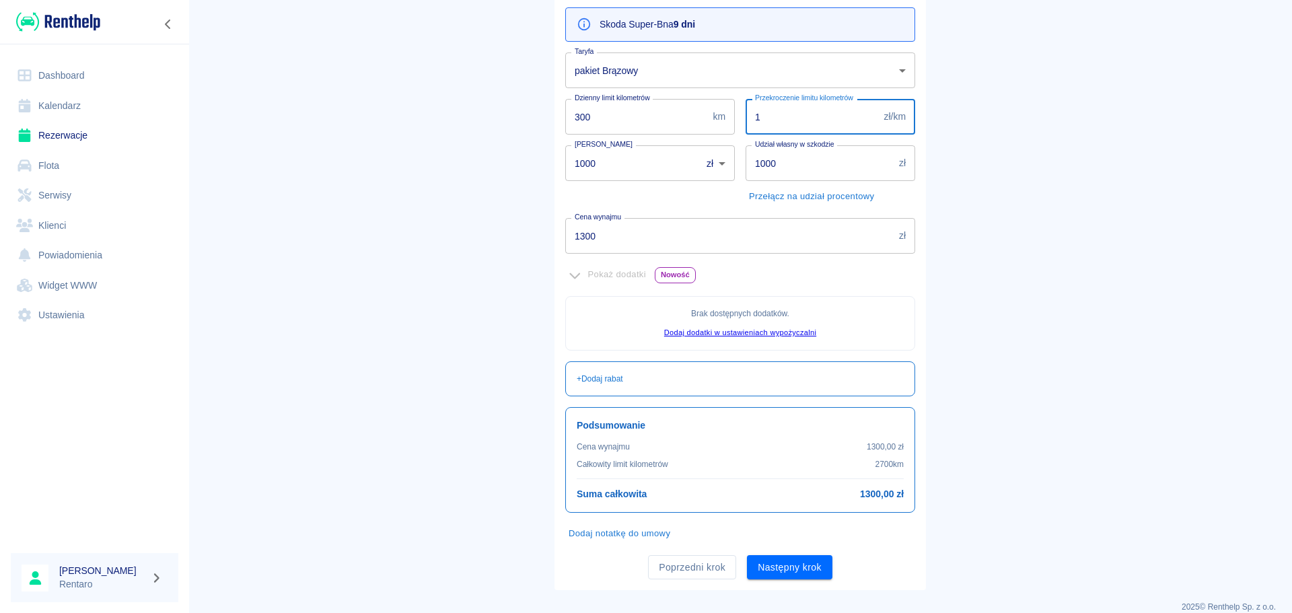
scroll to position [164, 0]
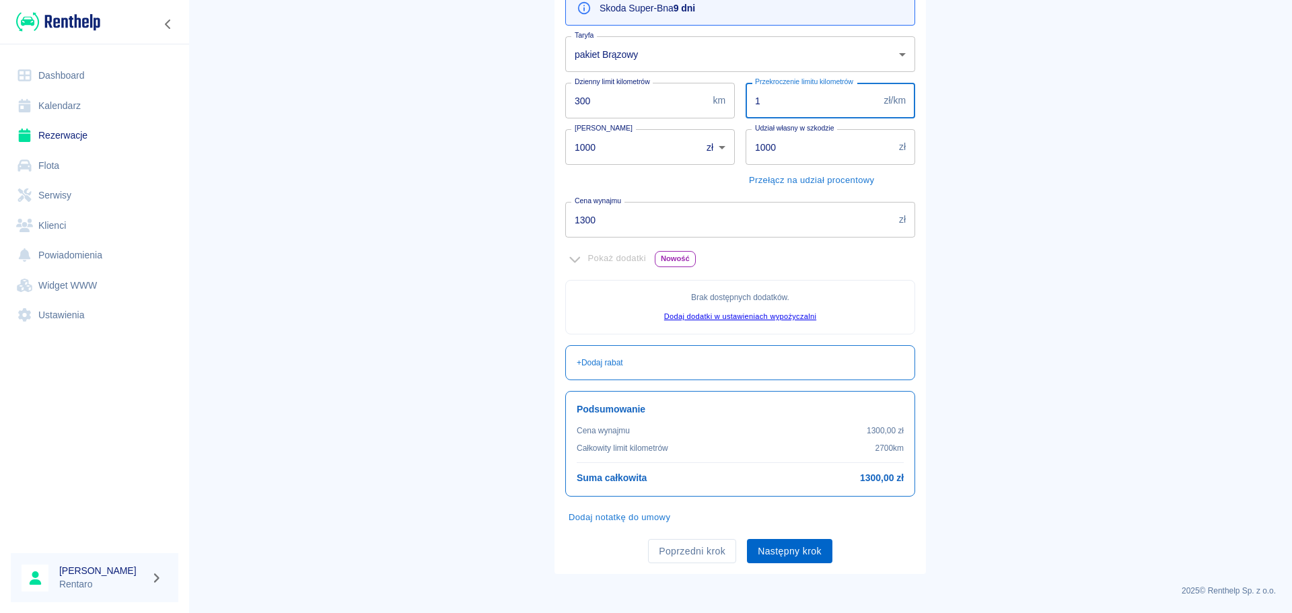
type input "1"
drag, startPoint x: 777, startPoint y: 560, endPoint x: 783, endPoint y: 554, distance: 9.1
click at [777, 559] on button "Następny krok" at bounding box center [789, 551] width 85 height 25
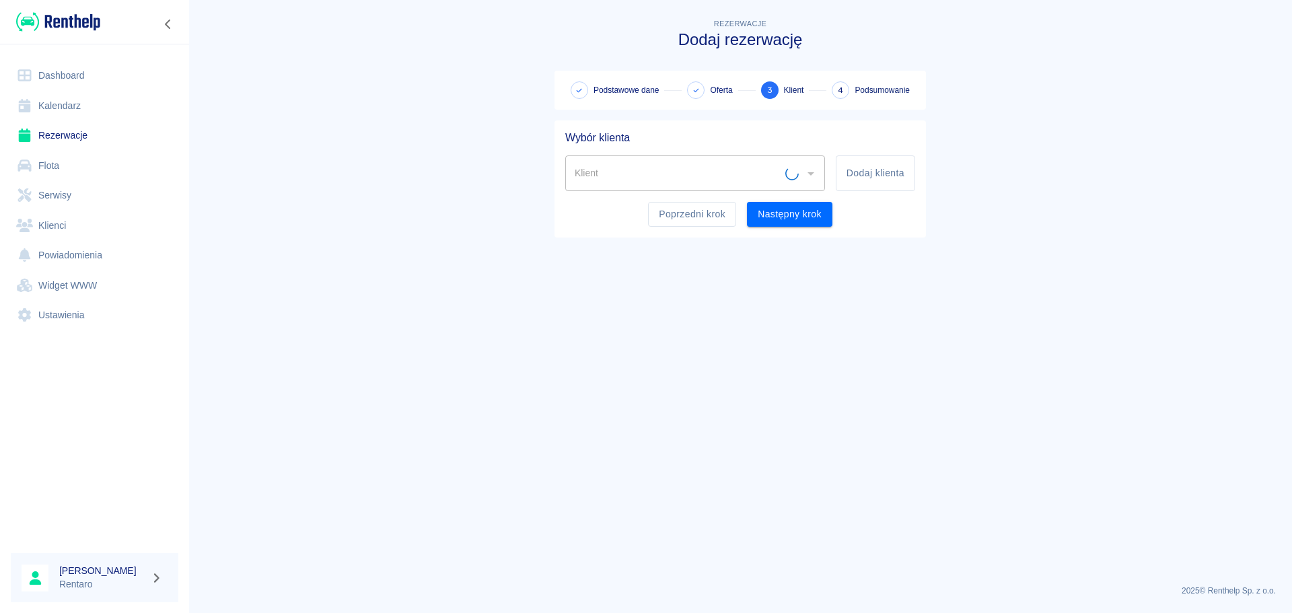
scroll to position [0, 0]
click at [848, 163] on button "Dodaj klienta" at bounding box center [875, 173] width 79 height 36
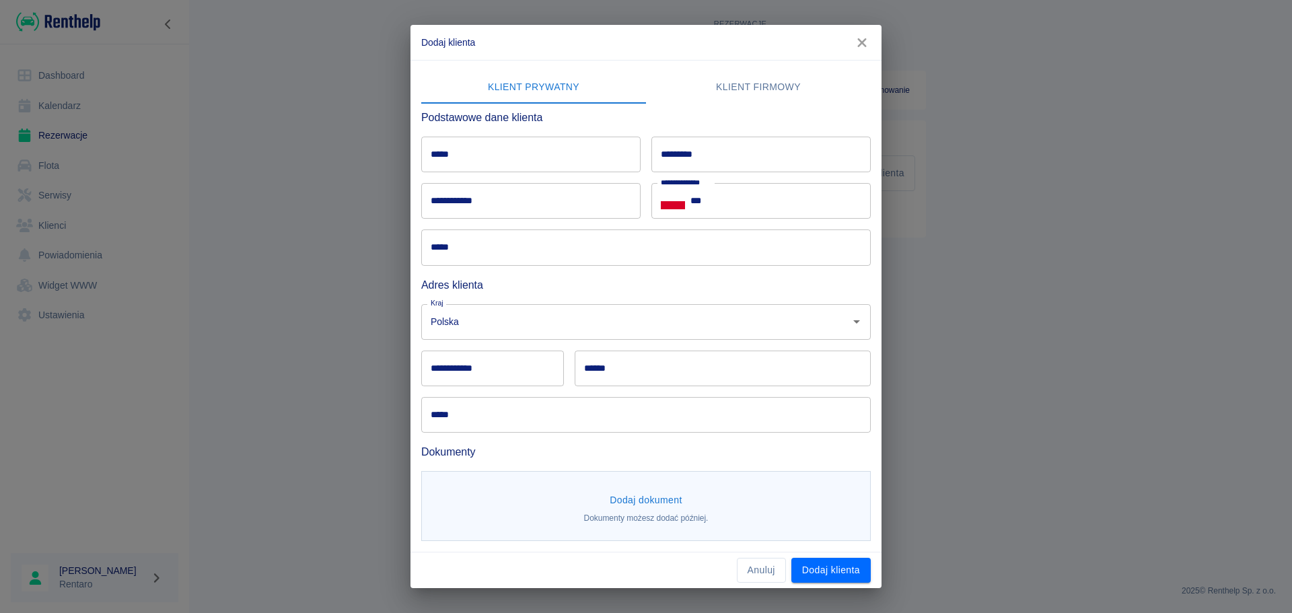
click at [480, 146] on input "*****" at bounding box center [530, 155] width 219 height 36
click at [749, 154] on input "*********" at bounding box center [760, 155] width 219 height 36
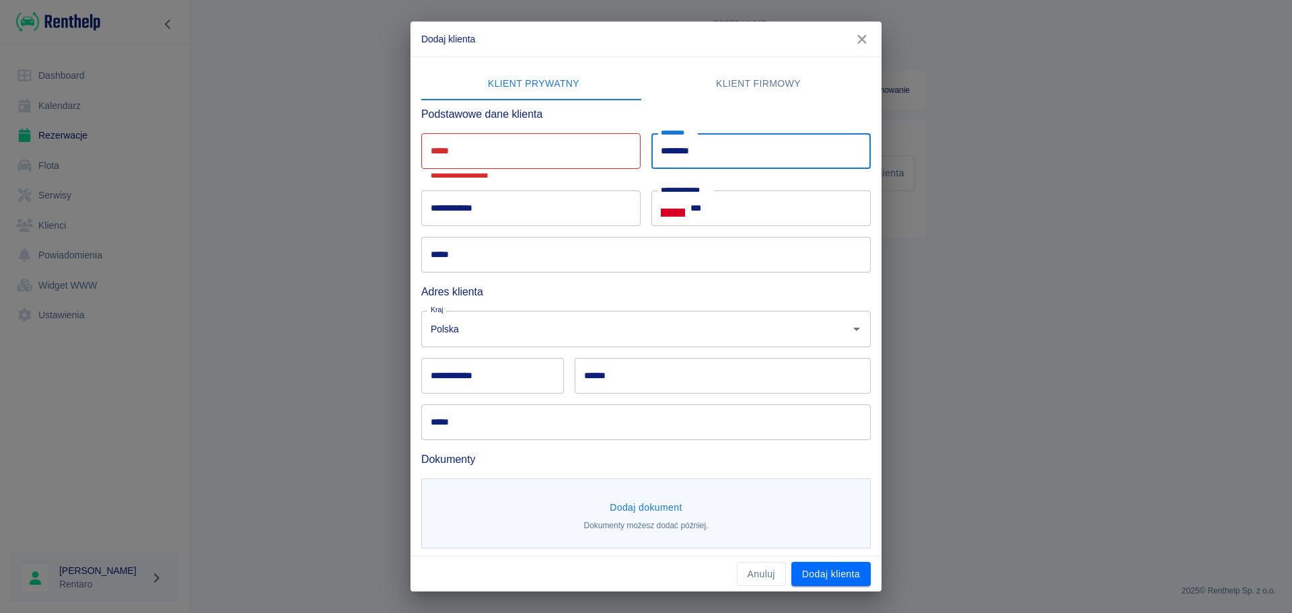
type input "********"
click at [590, 149] on input "*****" at bounding box center [530, 151] width 219 height 36
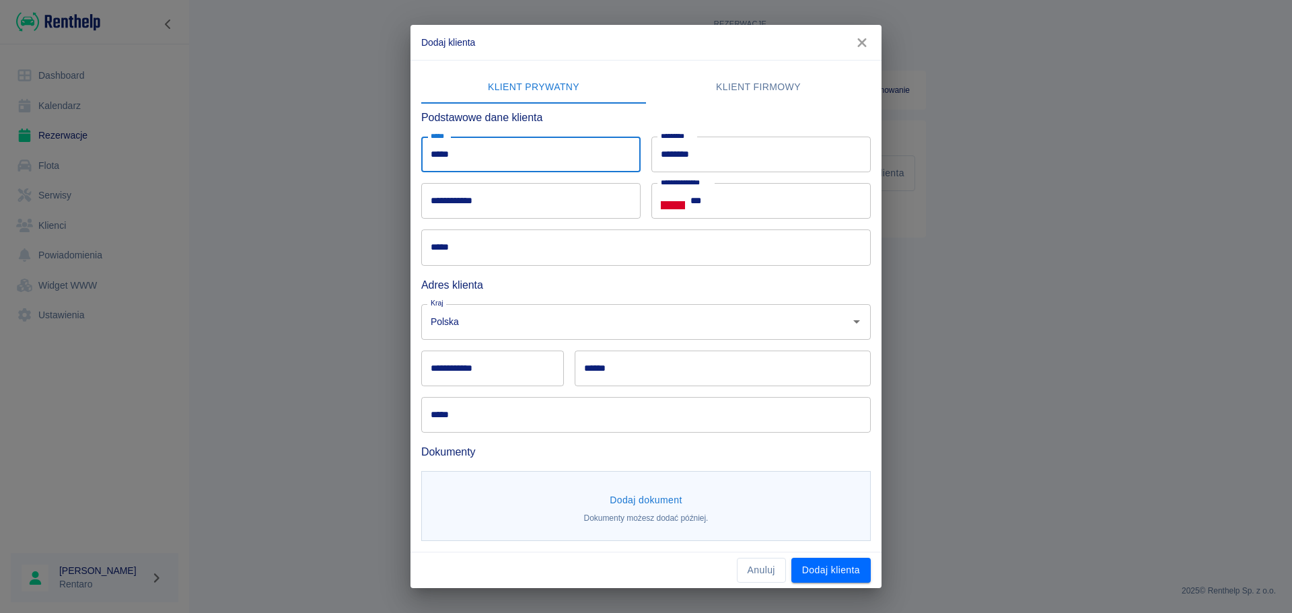
type input "*****"
click at [804, 205] on input "***" at bounding box center [781, 201] width 180 height 36
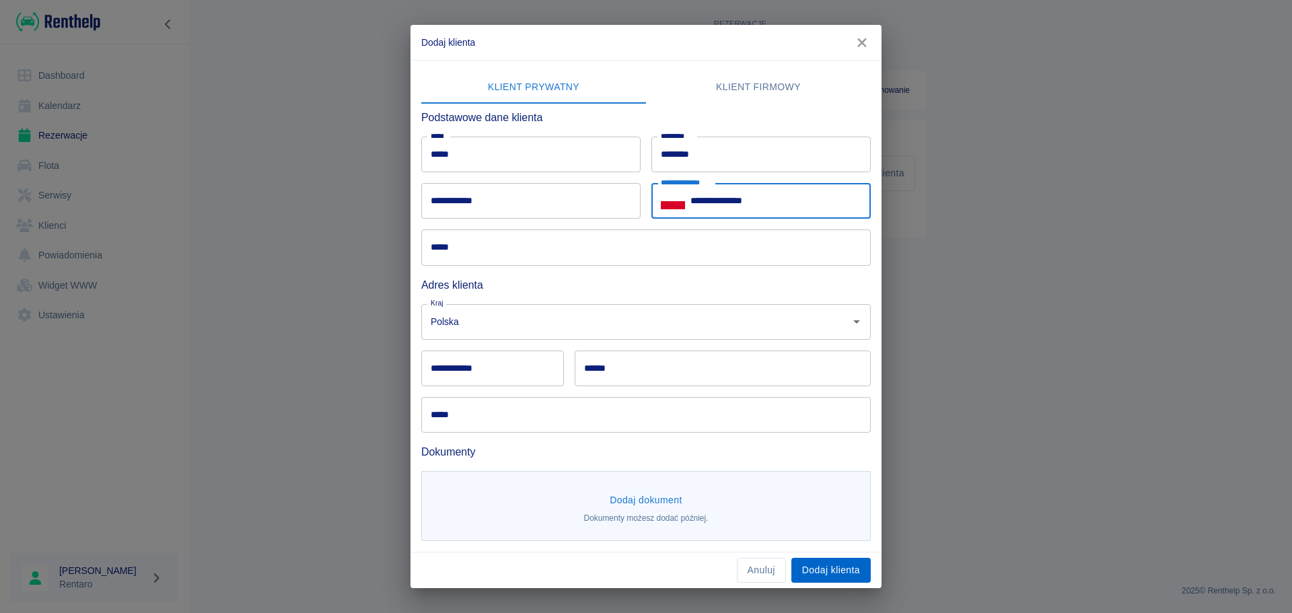
type input "**********"
click at [835, 573] on button "Dodaj klienta" at bounding box center [830, 570] width 79 height 25
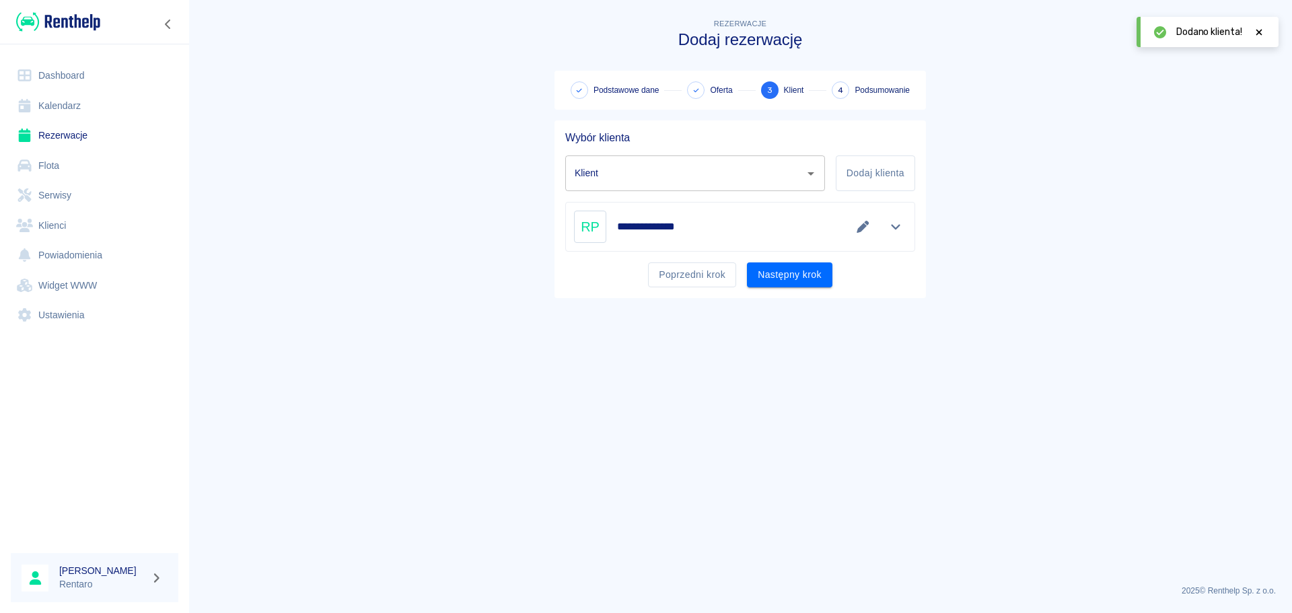
type input "Rafał Plodzica (+48788619280)"
click at [793, 285] on button "Następny krok" at bounding box center [789, 274] width 85 height 25
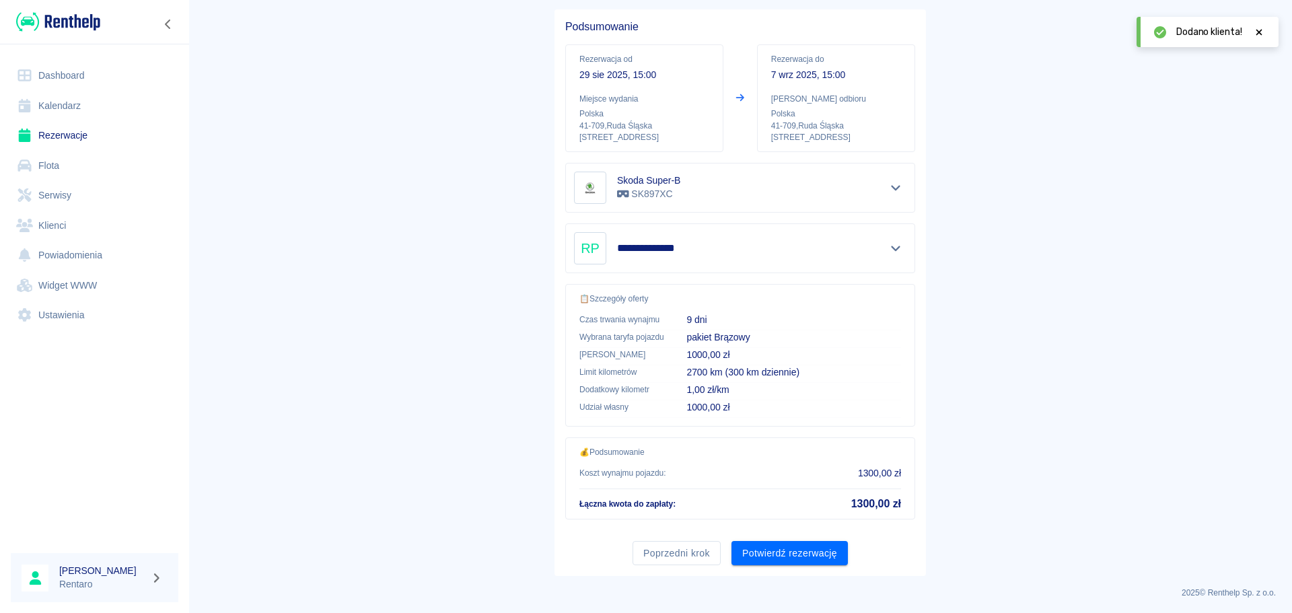
scroll to position [113, 0]
click at [804, 542] on div "Poprzedni krok Potwierdź rezerwację" at bounding box center [735, 546] width 361 height 36
click at [796, 558] on button "Potwierdź rezerwację" at bounding box center [790, 551] width 116 height 25
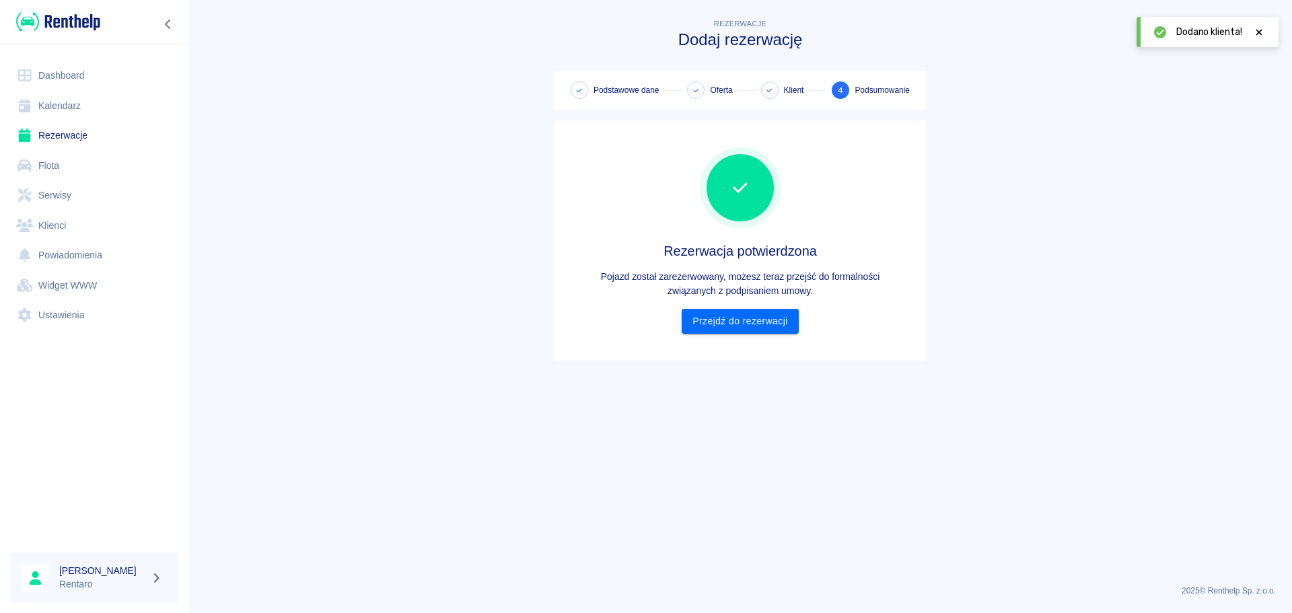
click at [715, 308] on div "Rezerwacja potwierdzona Pojazd został zarezerwowany, możesz teraz przejść do fo…" at bounding box center [740, 240] width 350 height 186
click at [726, 323] on link "Przejdź do rezerwacji" at bounding box center [740, 321] width 116 height 25
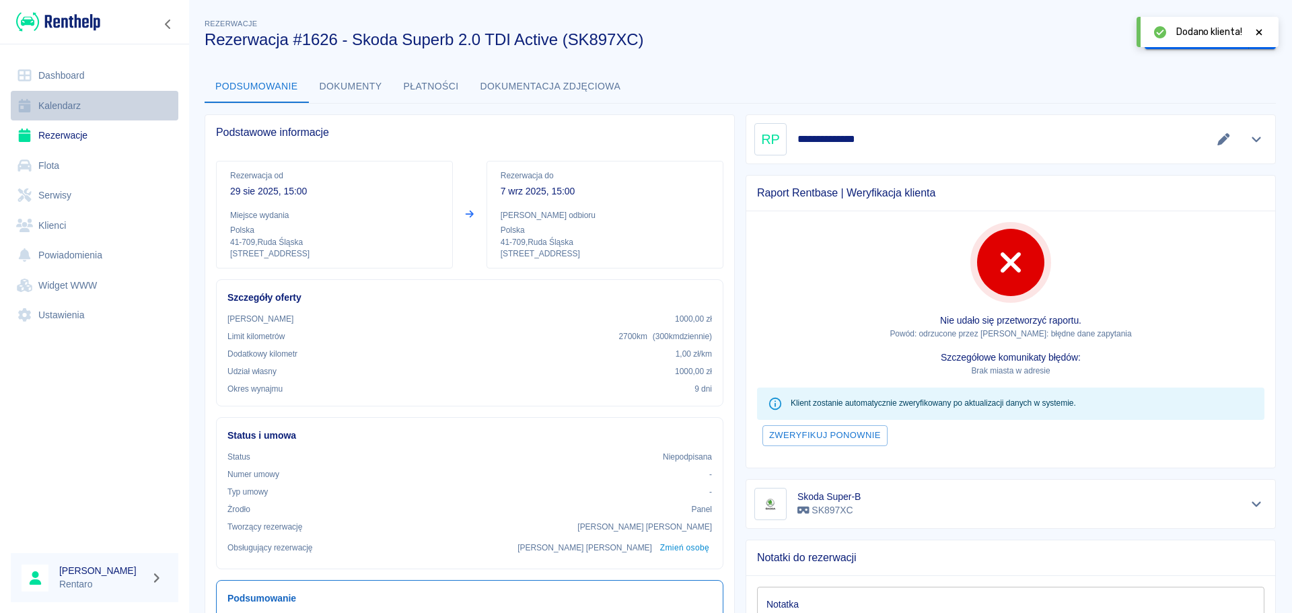
click at [71, 112] on link "Kalendarz" at bounding box center [95, 106] width 168 height 30
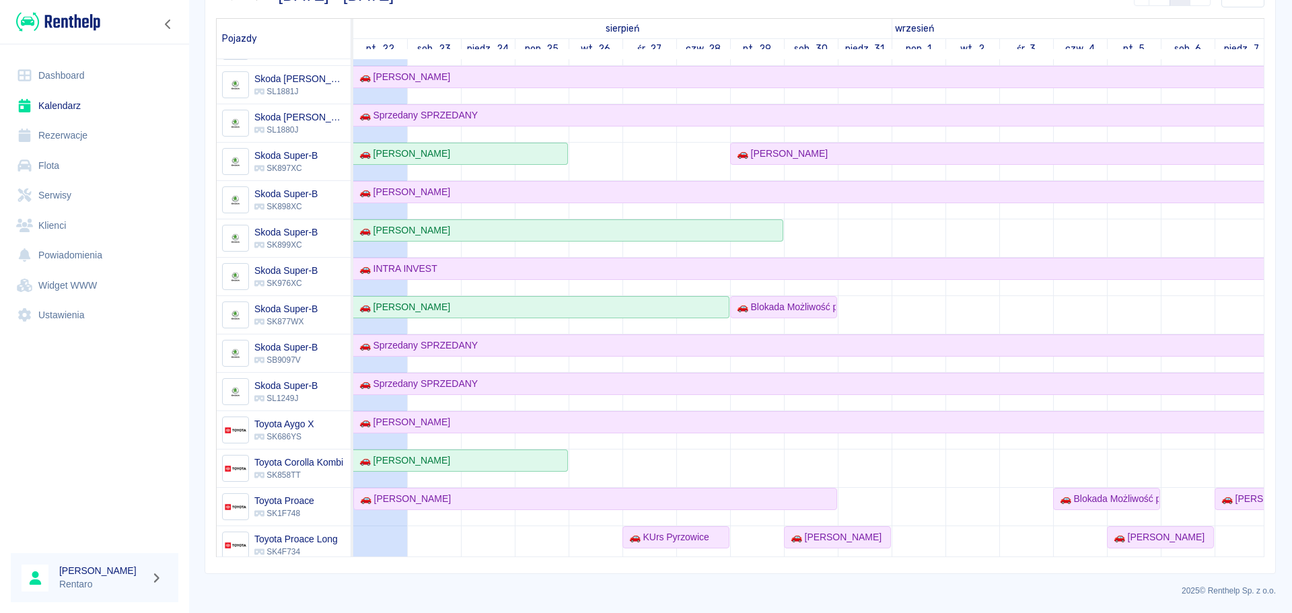
scroll to position [649, 0]
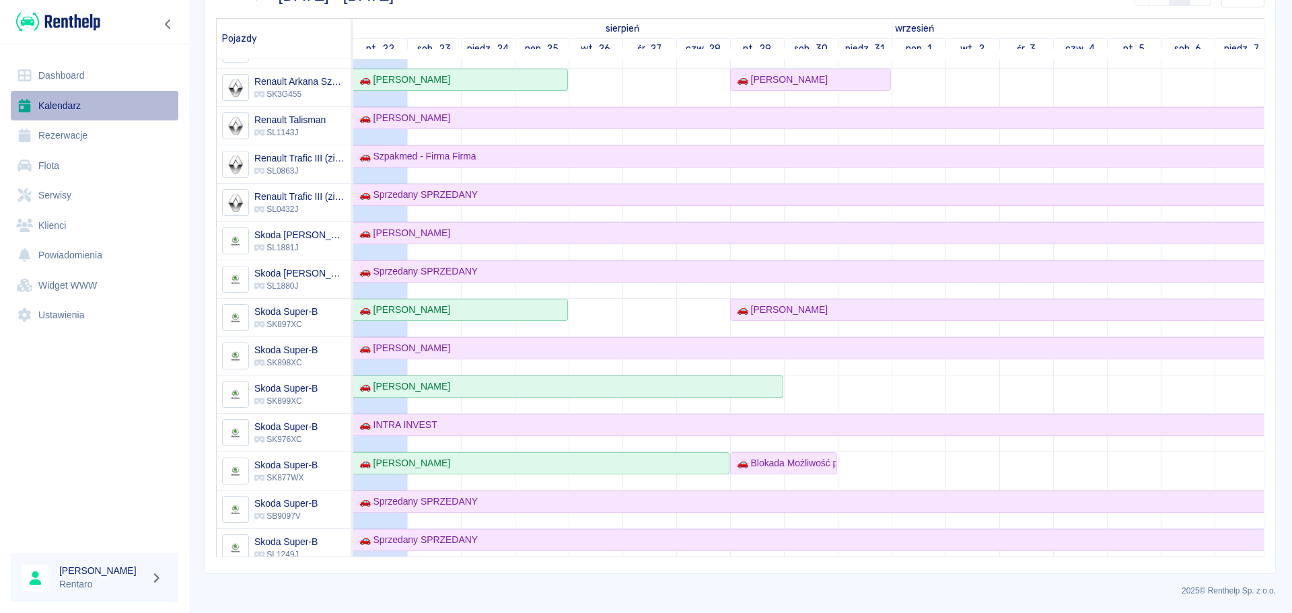
click at [73, 97] on link "Kalendarz" at bounding box center [95, 106] width 168 height 30
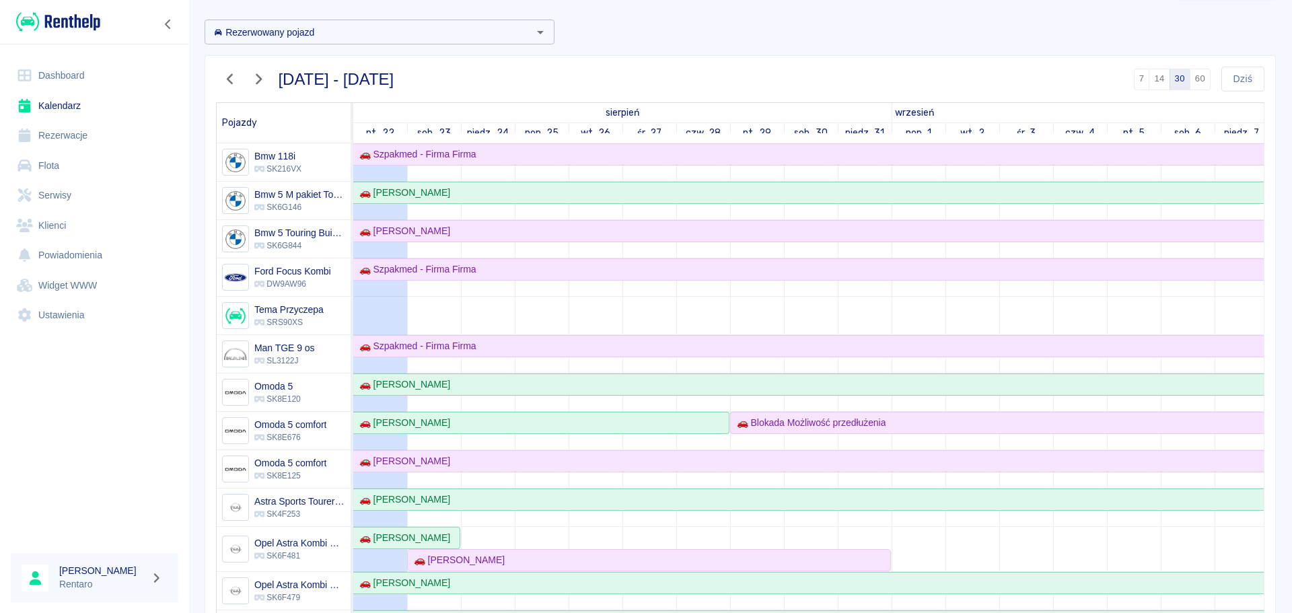
scroll to position [0, 0]
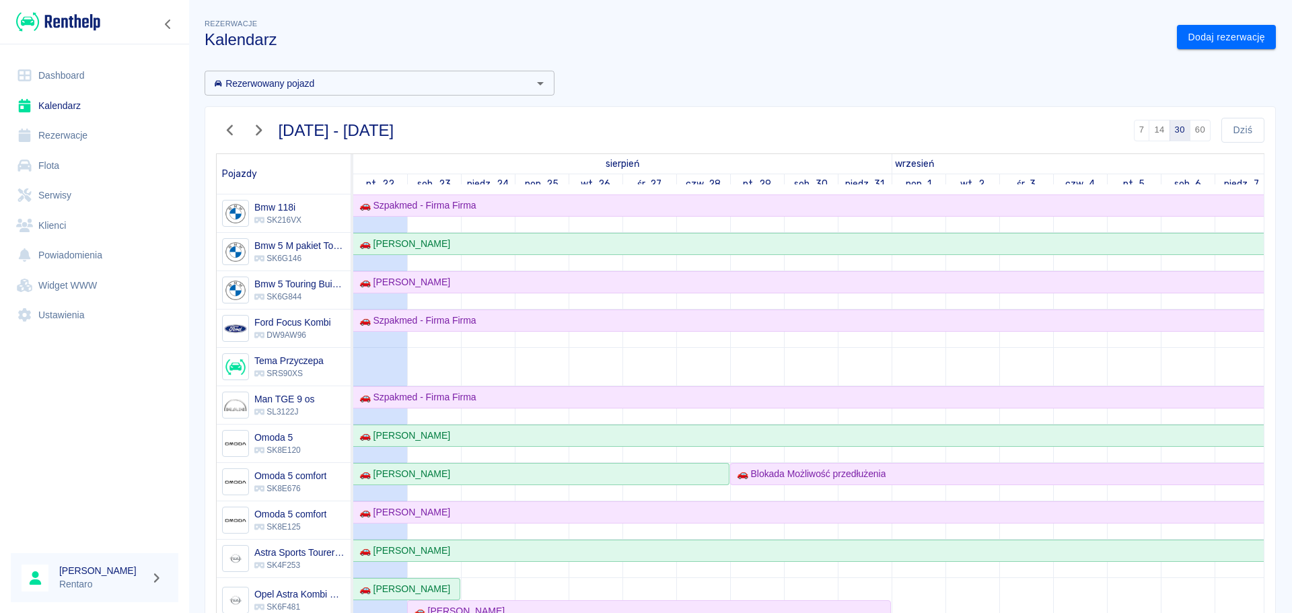
click at [1194, 16] on div "Dodaj rezerwację" at bounding box center [1221, 32] width 110 height 36
click at [1189, 33] on link "Dodaj rezerwację" at bounding box center [1226, 37] width 99 height 25
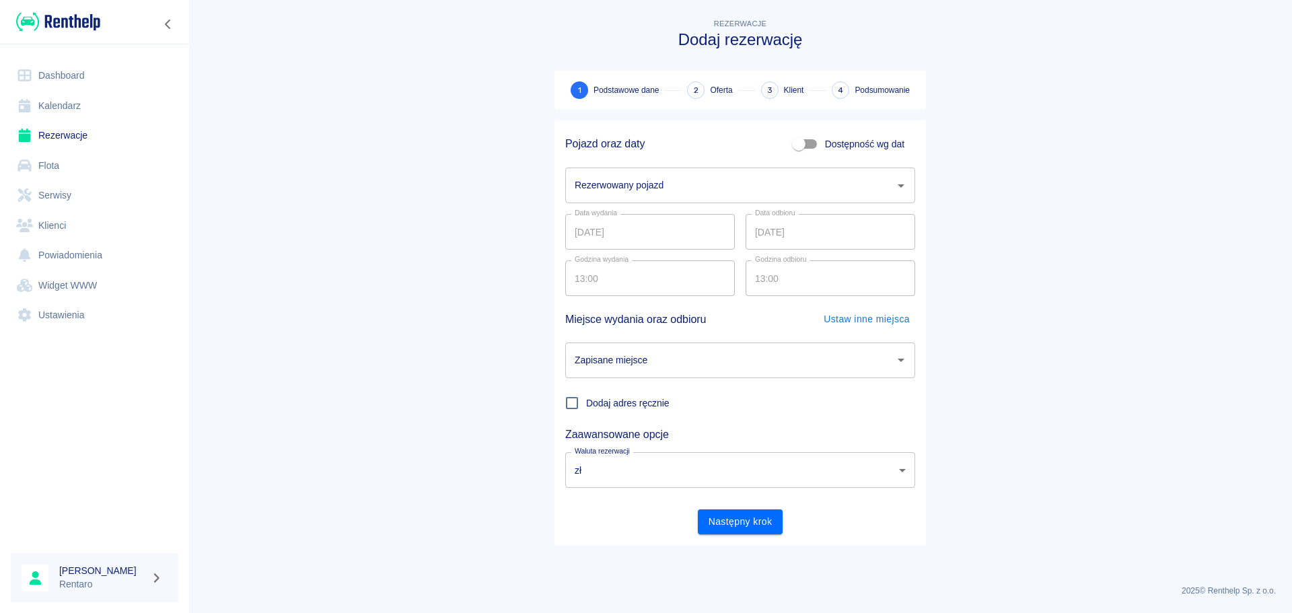
click at [828, 159] on div "Rezerwowany pojazd Rezerwowany pojazd" at bounding box center [735, 180] width 361 height 46
click at [830, 149] on span "Dostępność wg dat" at bounding box center [864, 144] width 79 height 14
click at [830, 149] on input "Dostępność wg dat" at bounding box center [799, 144] width 77 height 26
checkbox input "true"
click at [638, 188] on input "22.08.2025" at bounding box center [650, 186] width 170 height 36
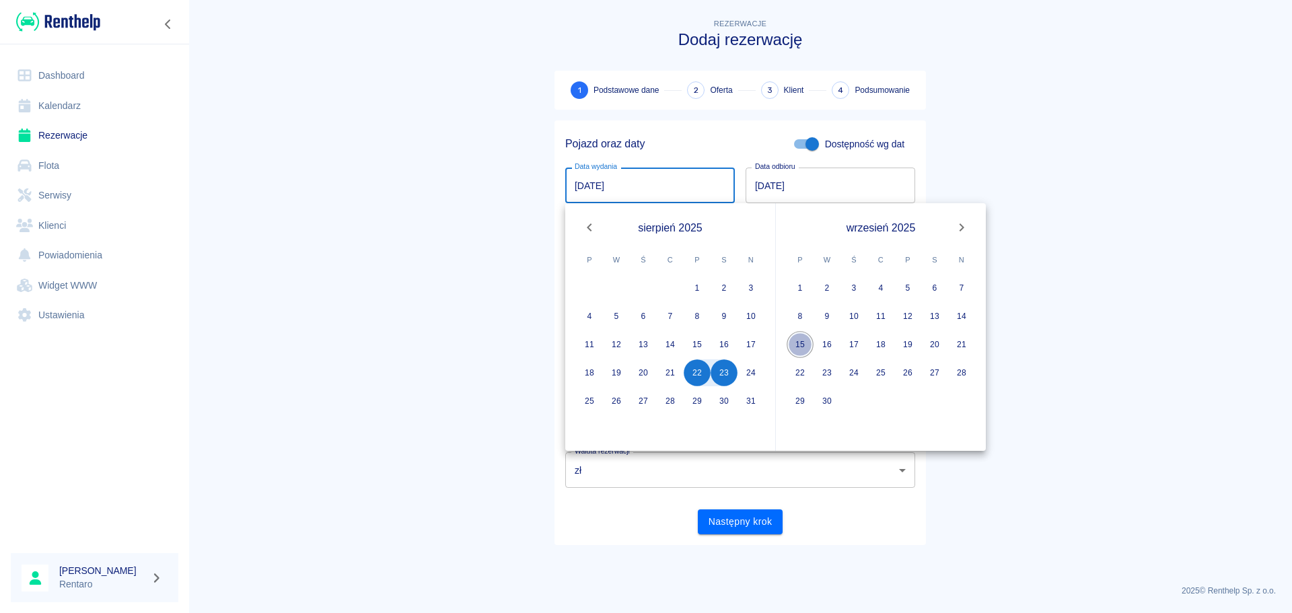
click at [791, 349] on button "15" at bounding box center [800, 344] width 27 height 27
type input "15.09.2025"
type input "DD.MM.YYYY"
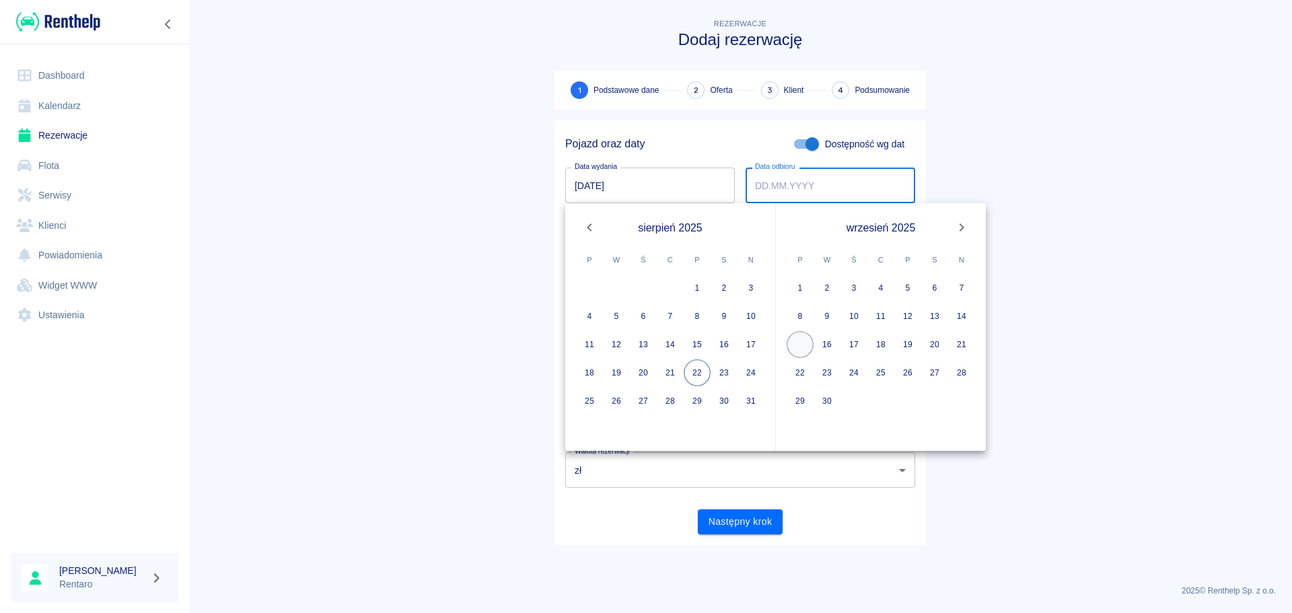
click at [795, 353] on button "15" at bounding box center [800, 344] width 27 height 27
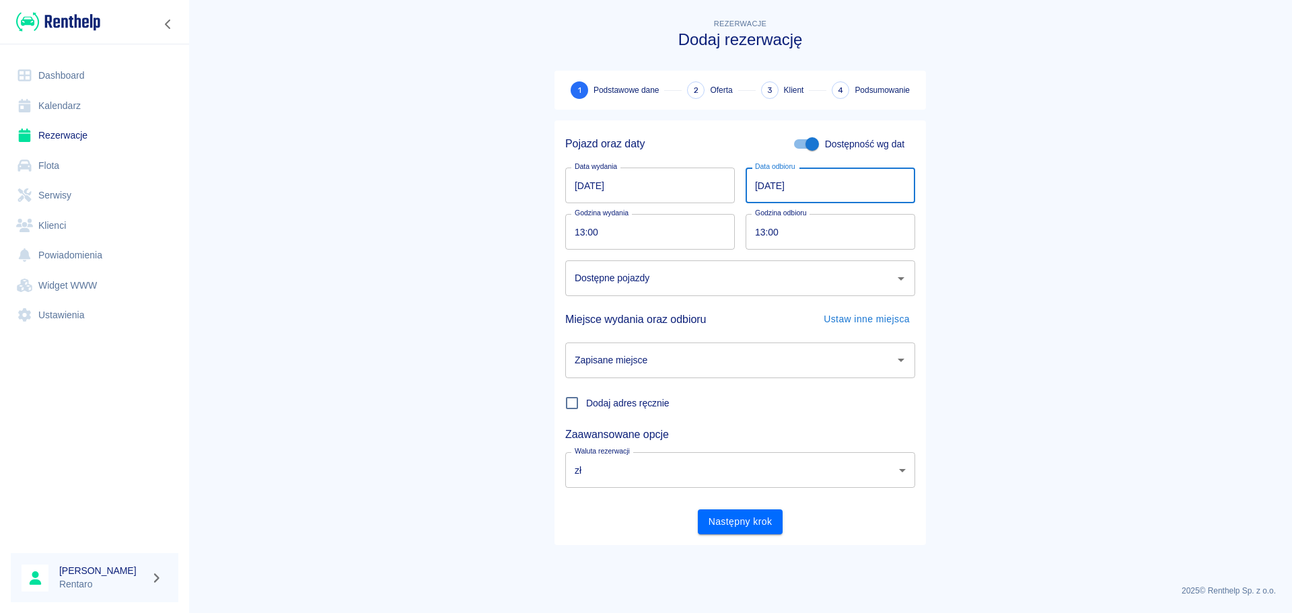
click at [791, 182] on input "15.09.2025" at bounding box center [831, 186] width 170 height 36
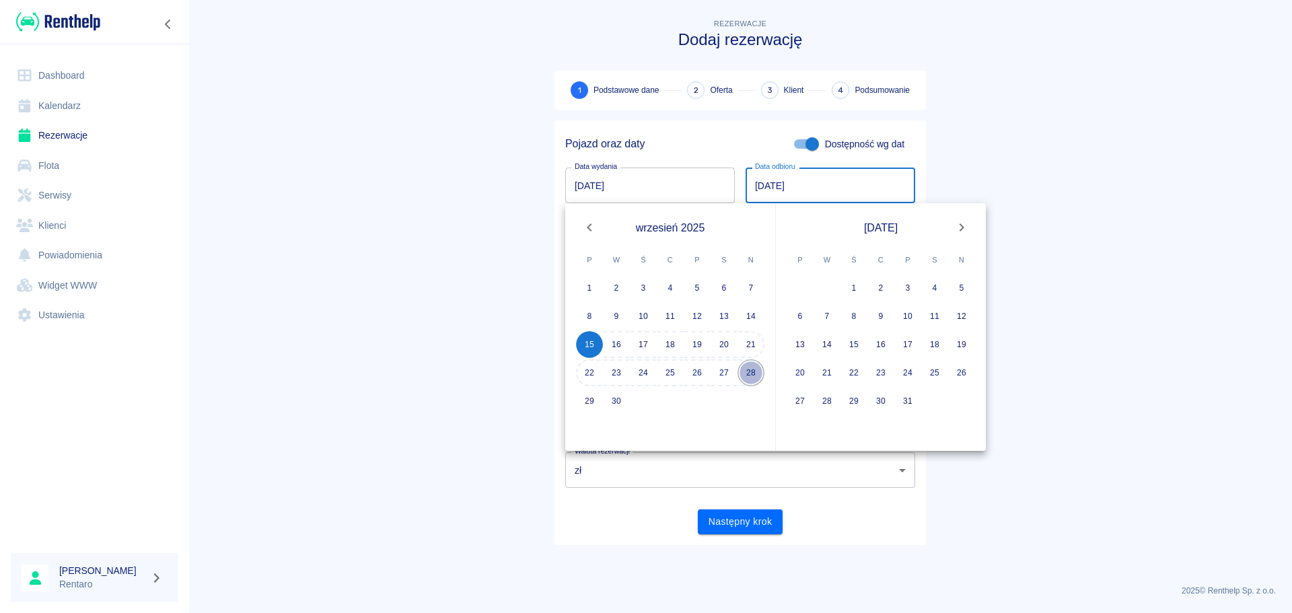
click at [749, 377] on button "28" at bounding box center [751, 372] width 27 height 27
type input "28.09.2025"
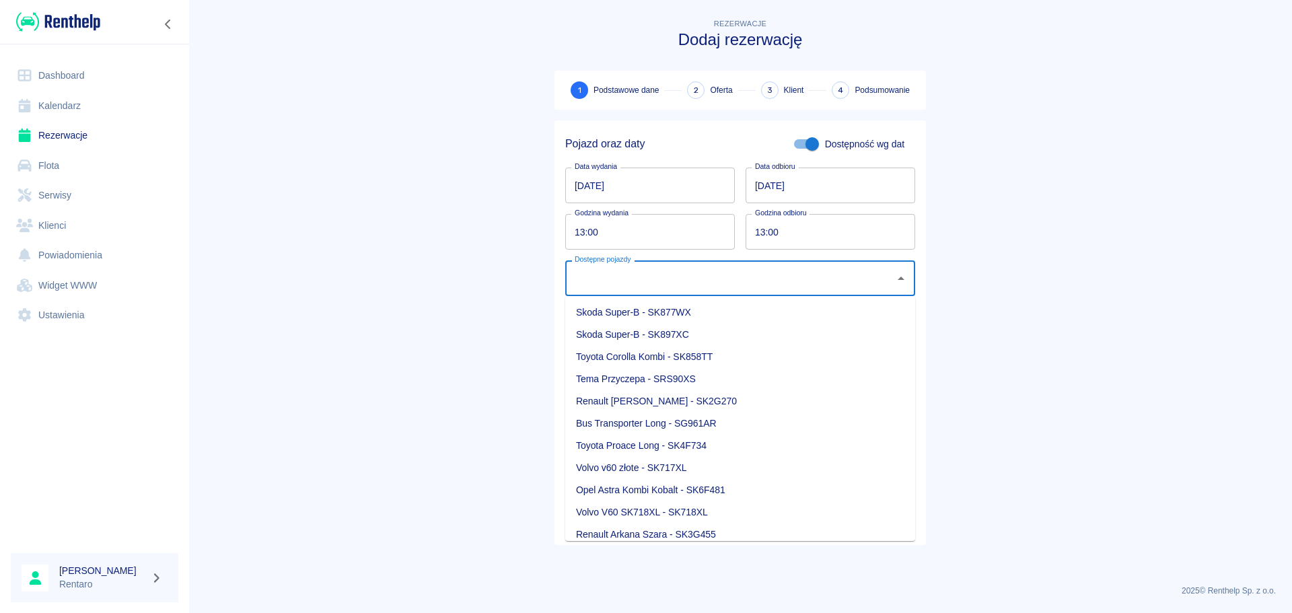
click at [713, 269] on input "Dostępne pojazdy" at bounding box center [730, 279] width 318 height 24
click at [705, 317] on li "Skoda Super-B - SK877WX" at bounding box center [740, 313] width 350 height 22
type input "Skoda Super-B - SK877WX"
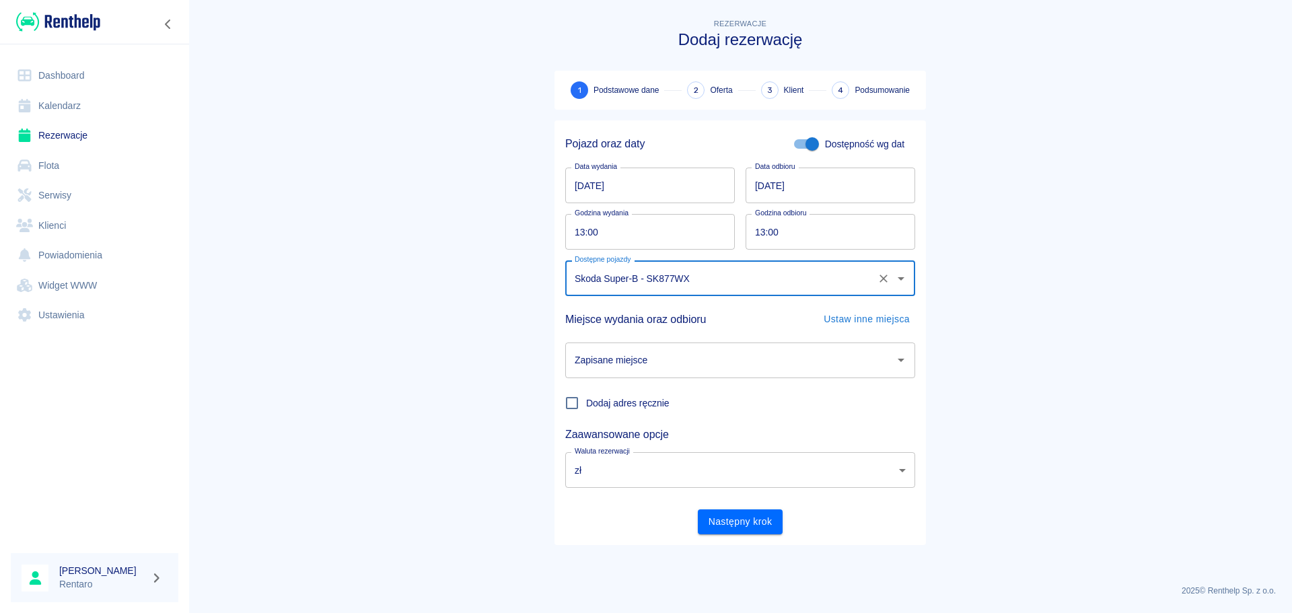
click at [726, 353] on input "Zapisane miejsce" at bounding box center [730, 361] width 318 height 24
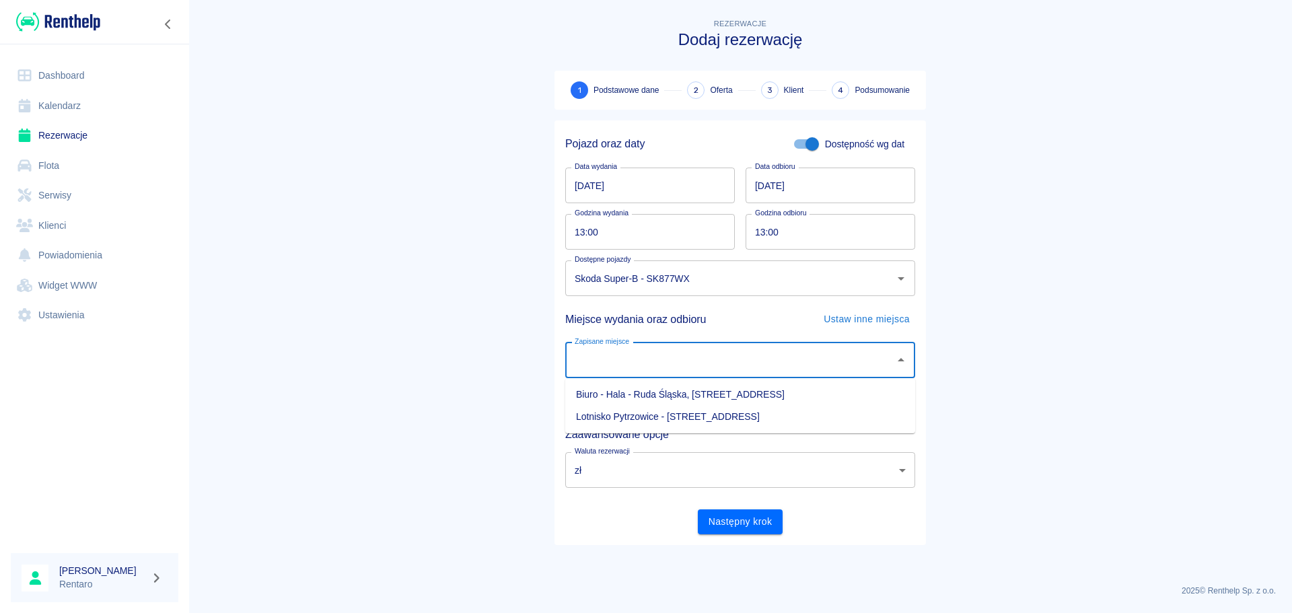
click at [709, 406] on li "Lotnisko Pytrzowice - Ożarowice, Wolności 90" at bounding box center [740, 417] width 350 height 22
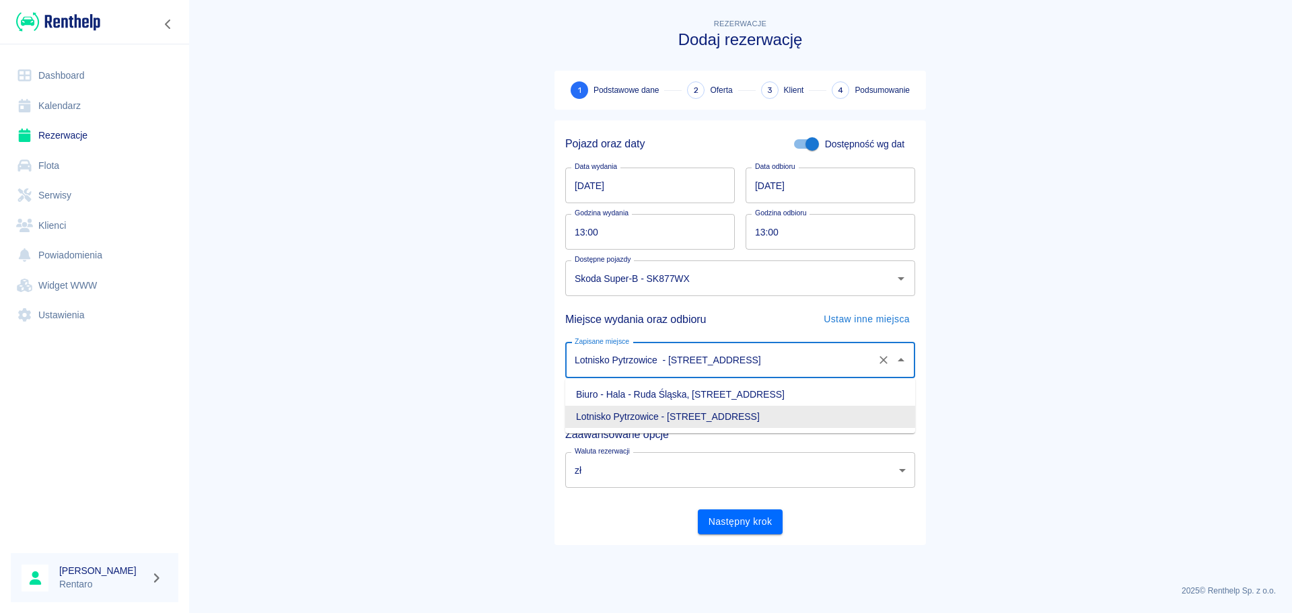
click at [777, 367] on input "Lotnisko Pytrzowice - Ożarowice, Wolności 90" at bounding box center [721, 361] width 300 height 24
click at [769, 398] on li "Biuro - Hala - Ruda Śląska, Zabrzańska 9" at bounding box center [740, 395] width 350 height 22
type input "Biuro - Hala - Ruda Śląska, Zabrzańska 9"
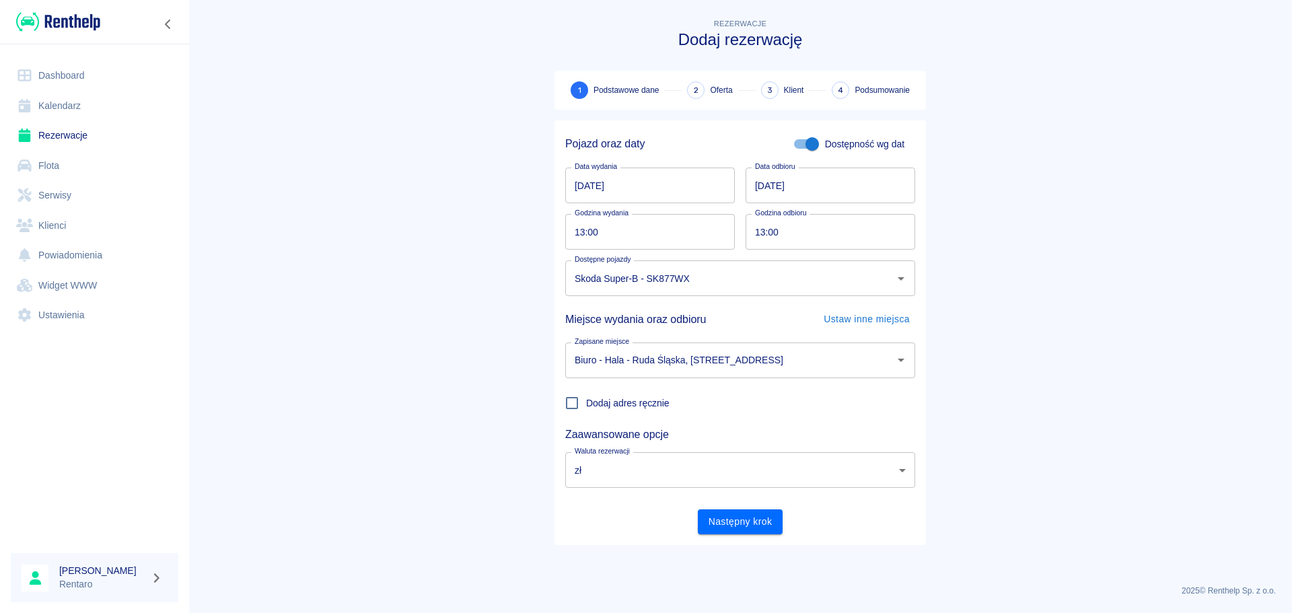
click at [742, 555] on main "Rezerwacje Dodaj rezerwację 1 Podstawowe dane 2 Oferta 3 Klient 4 Podsumowanie …" at bounding box center [740, 295] width 1104 height 558
click at [736, 527] on button "Następny krok" at bounding box center [740, 521] width 85 height 25
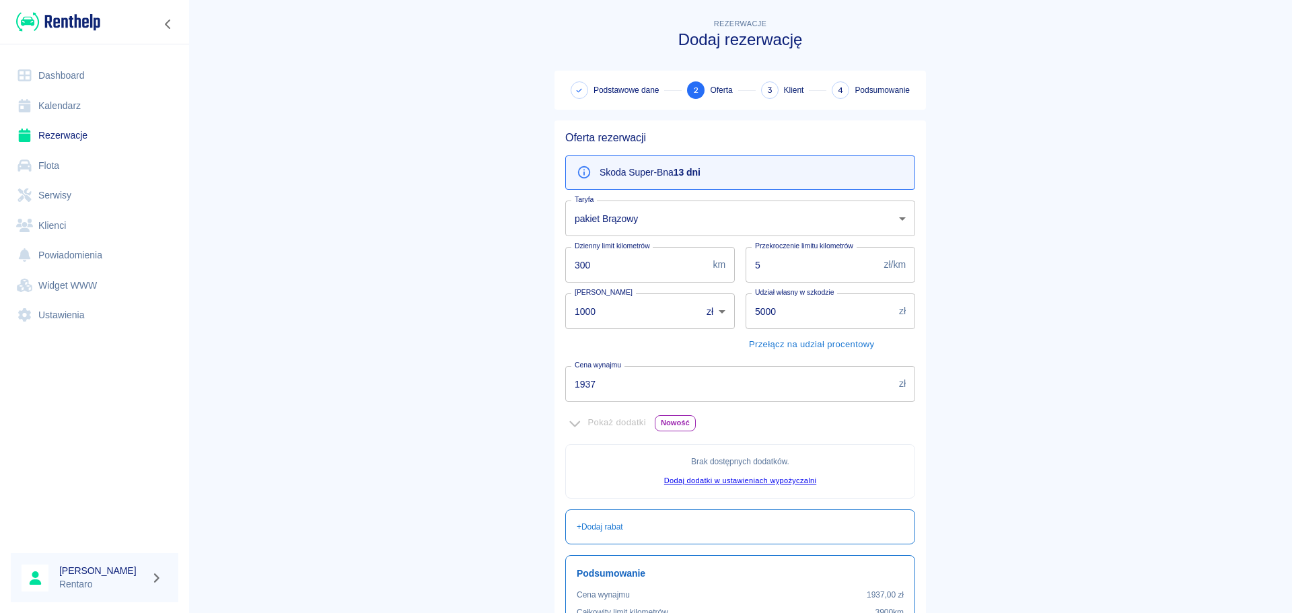
click at [659, 399] on input "1937" at bounding box center [729, 384] width 328 height 36
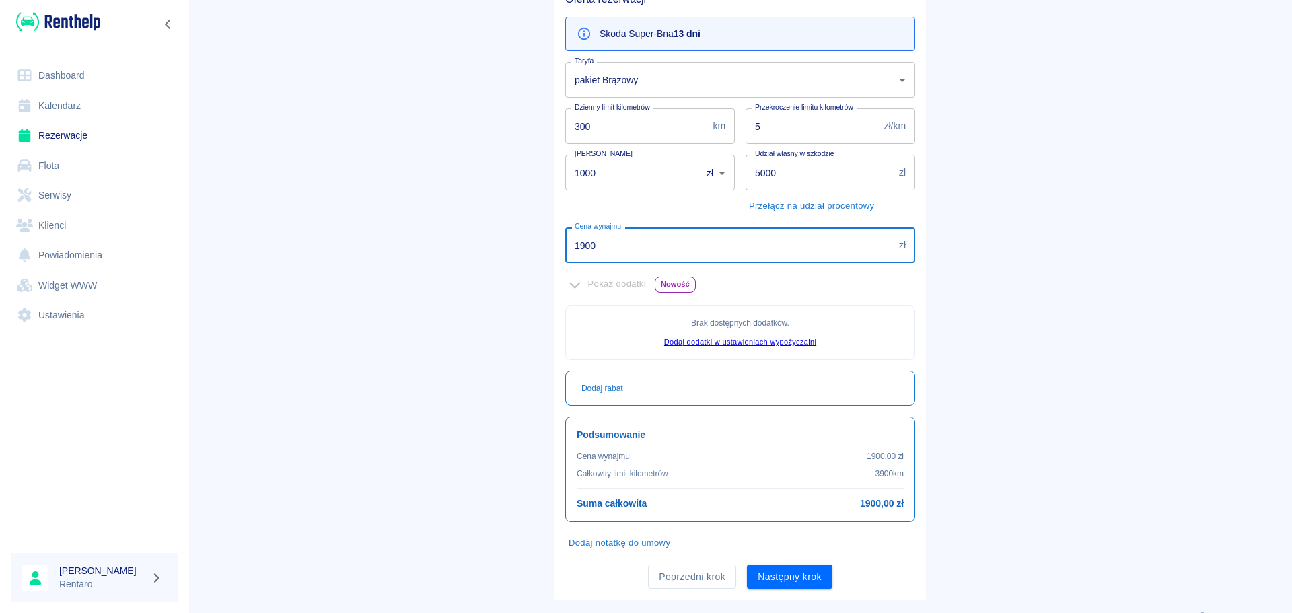
scroll to position [164, 0]
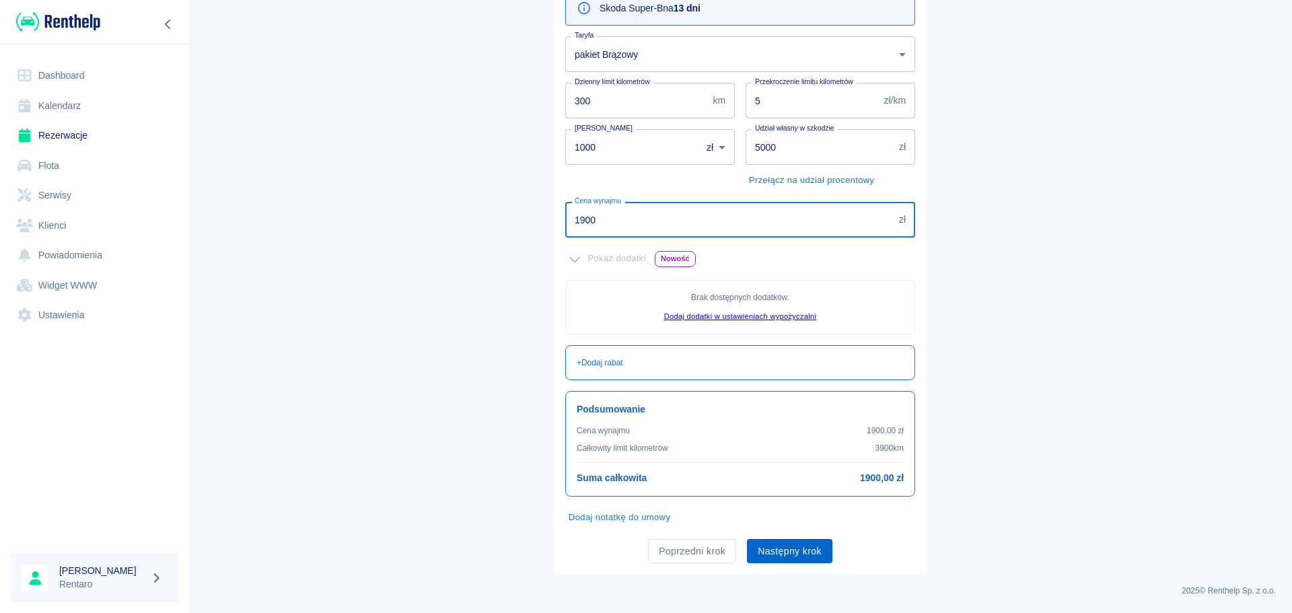
type input "1900"
click at [792, 553] on button "Następny krok" at bounding box center [789, 551] width 85 height 25
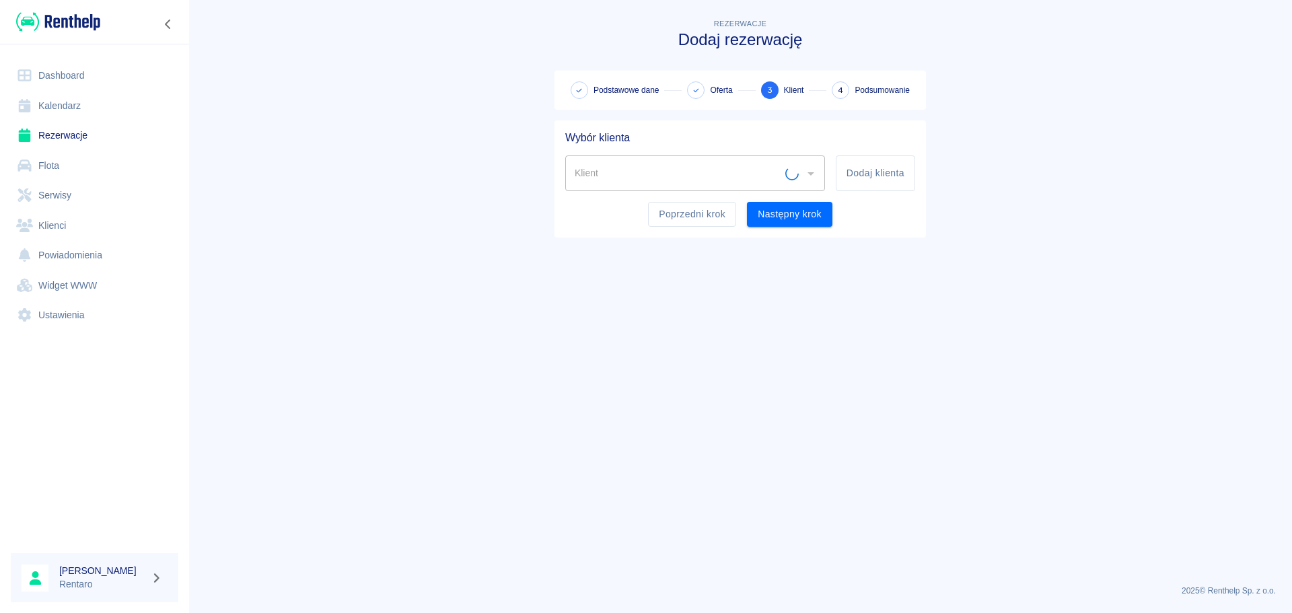
scroll to position [0, 0]
click at [723, 217] on button "Poprzedni krok" at bounding box center [692, 214] width 88 height 25
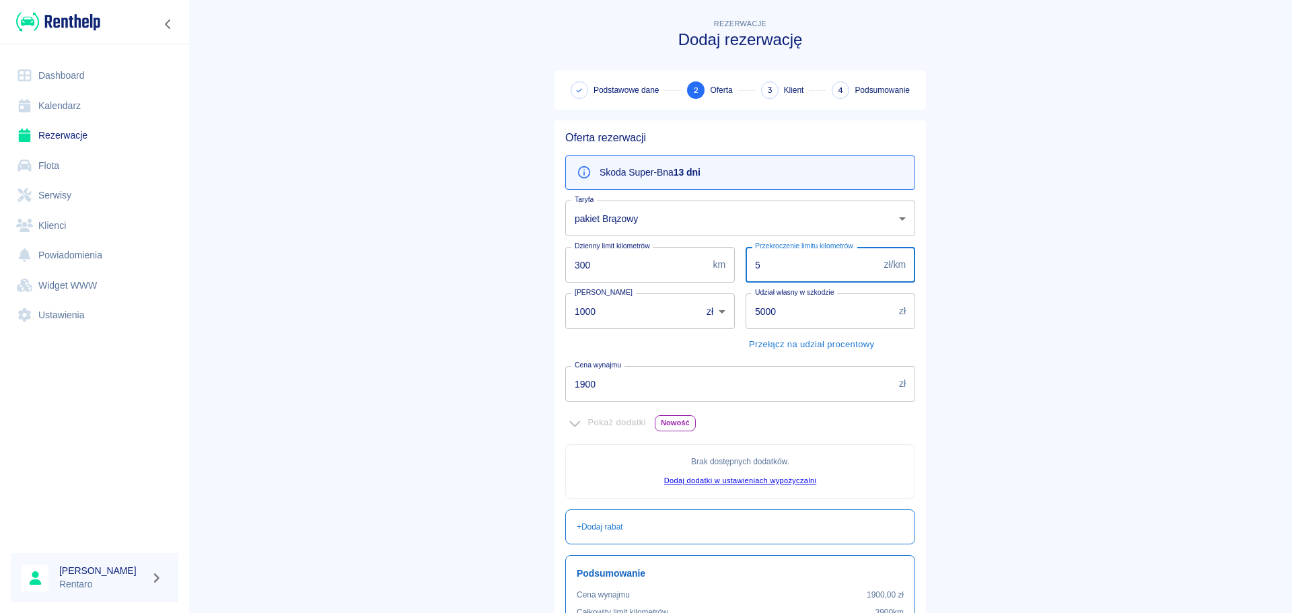
click at [799, 275] on input "5" at bounding box center [812, 265] width 133 height 36
type input "1"
click at [777, 308] on input "5000" at bounding box center [820, 311] width 148 height 36
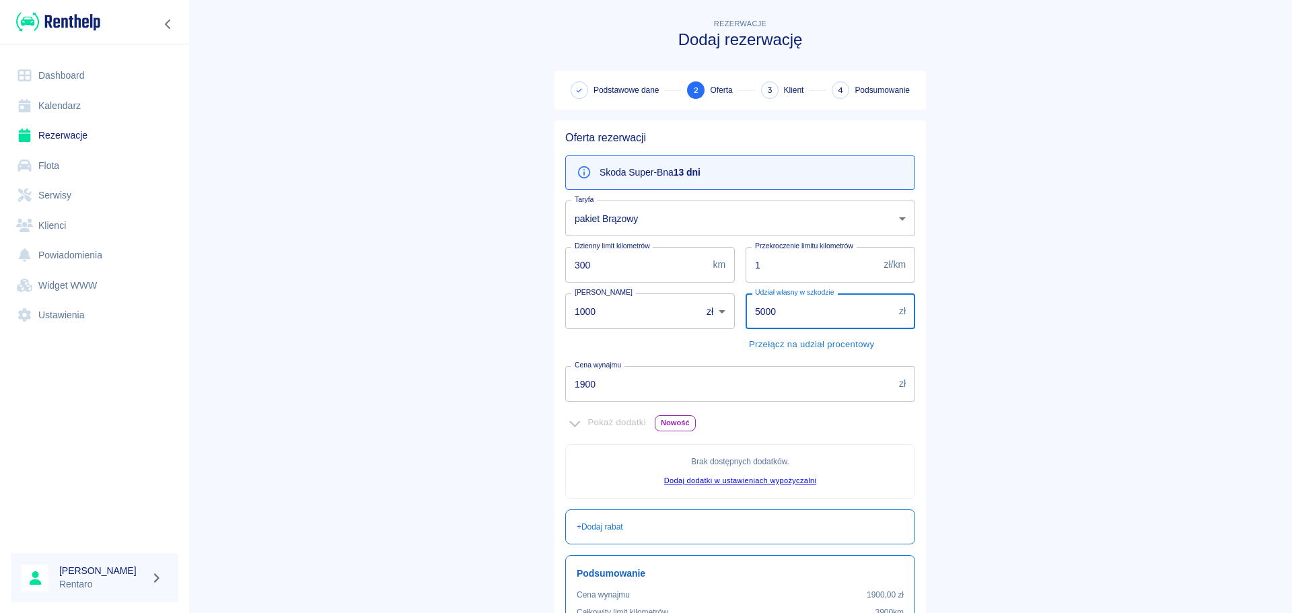
click at [777, 308] on input "5000" at bounding box center [820, 311] width 148 height 36
type input "1000"
click at [649, 315] on input "1000" at bounding box center [628, 311] width 127 height 36
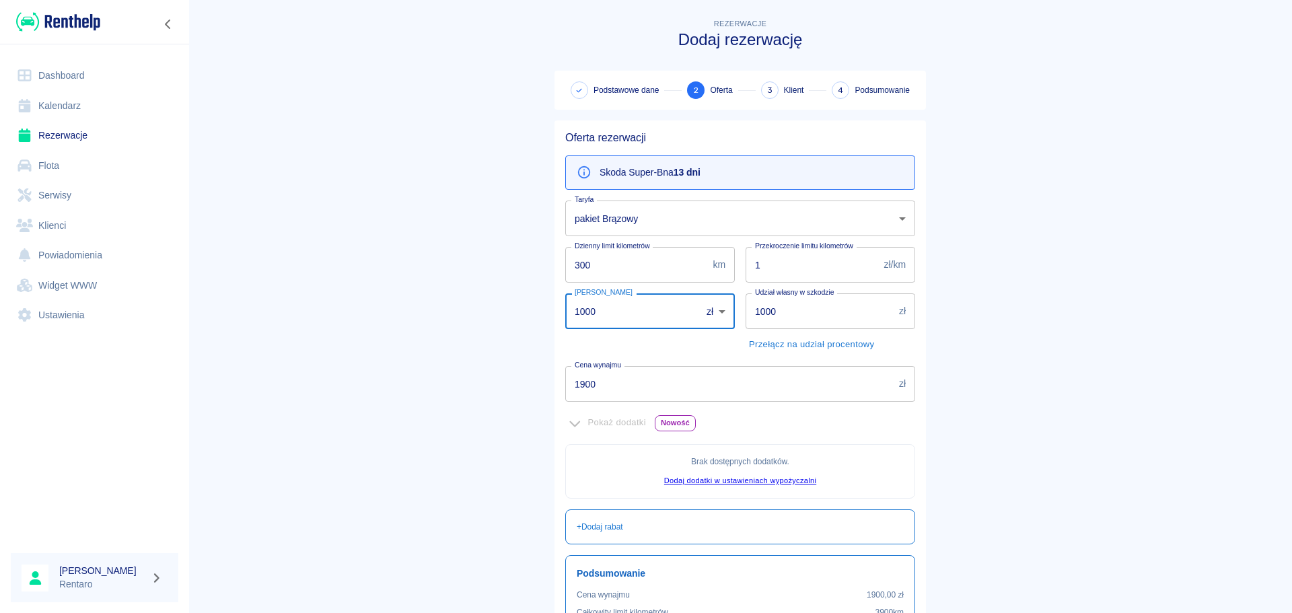
click at [649, 315] on input "1000" at bounding box center [628, 311] width 127 height 36
click at [818, 341] on button "Przełącz na udział procentowy" at bounding box center [812, 344] width 132 height 21
click at [822, 343] on button "Przełącz na udział kwotowy" at bounding box center [806, 344] width 120 height 21
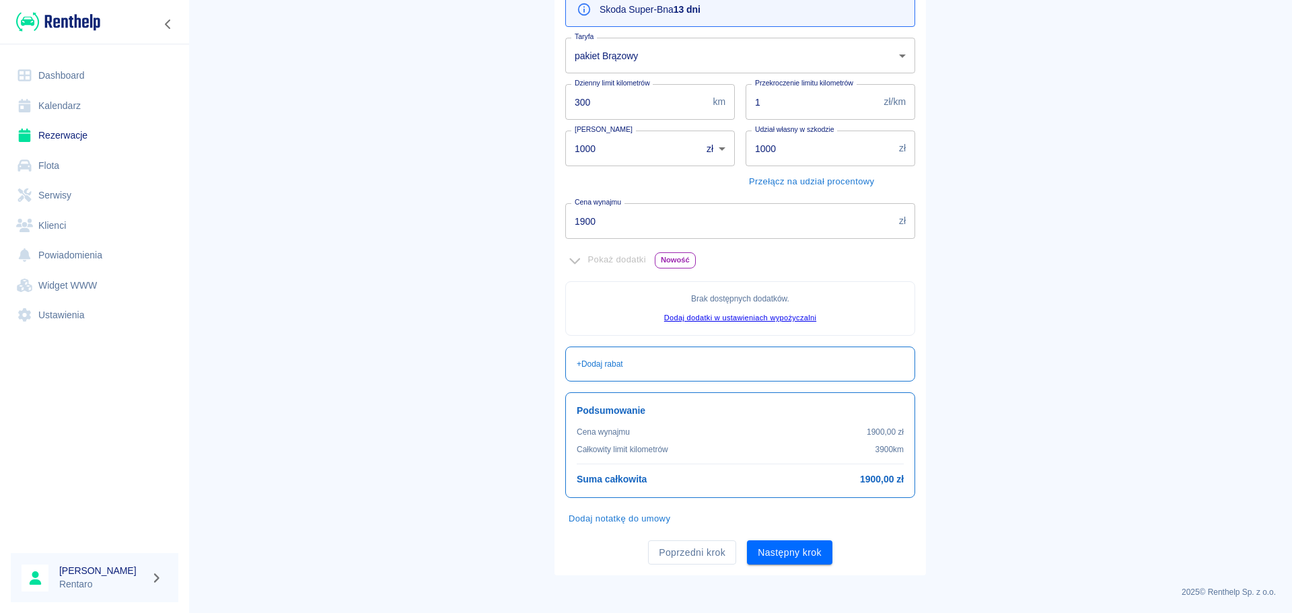
scroll to position [164, 0]
click at [784, 549] on button "Następny krok" at bounding box center [789, 551] width 85 height 25
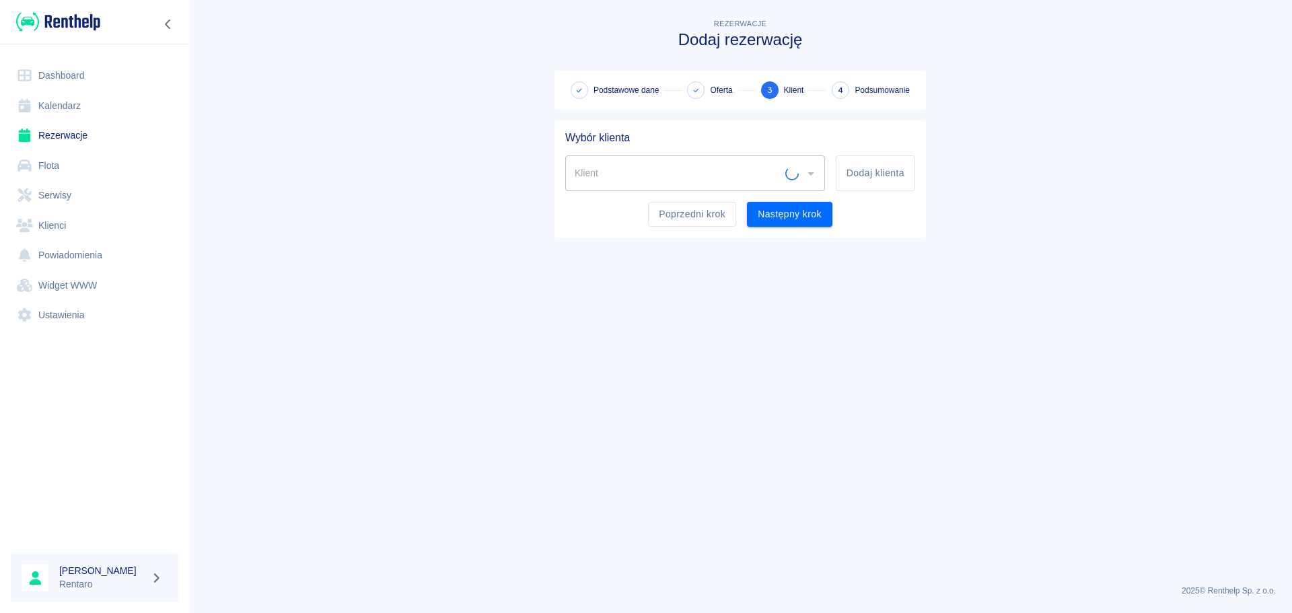
scroll to position [0, 0]
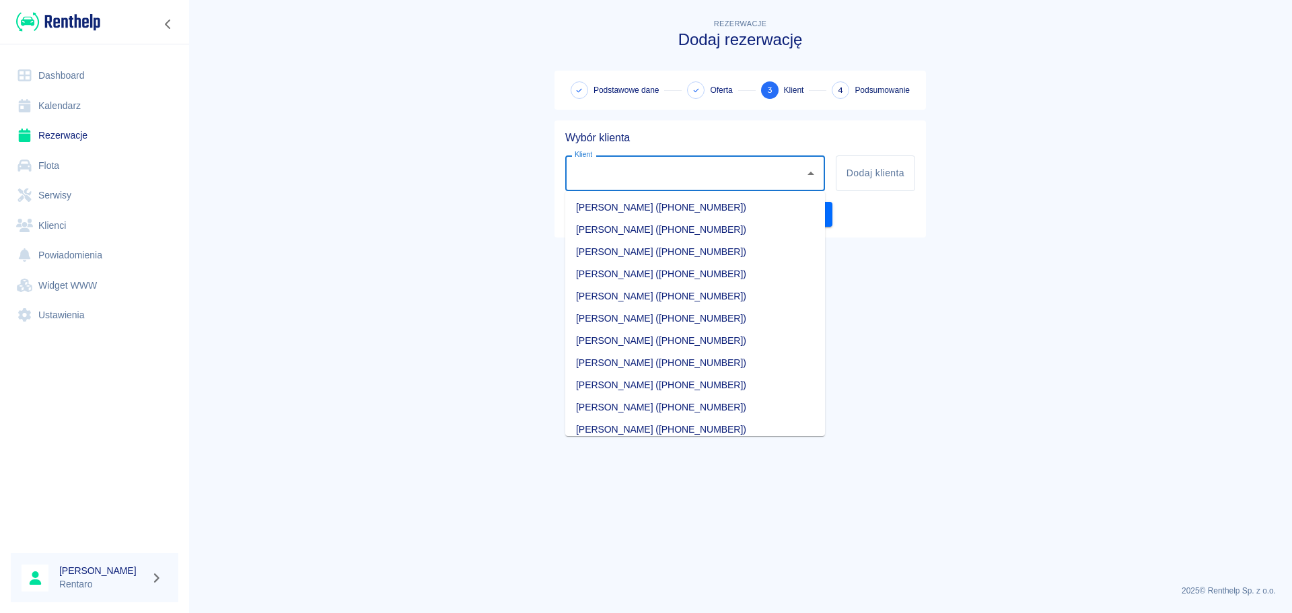
click at [740, 181] on input "Klient" at bounding box center [684, 174] width 227 height 24
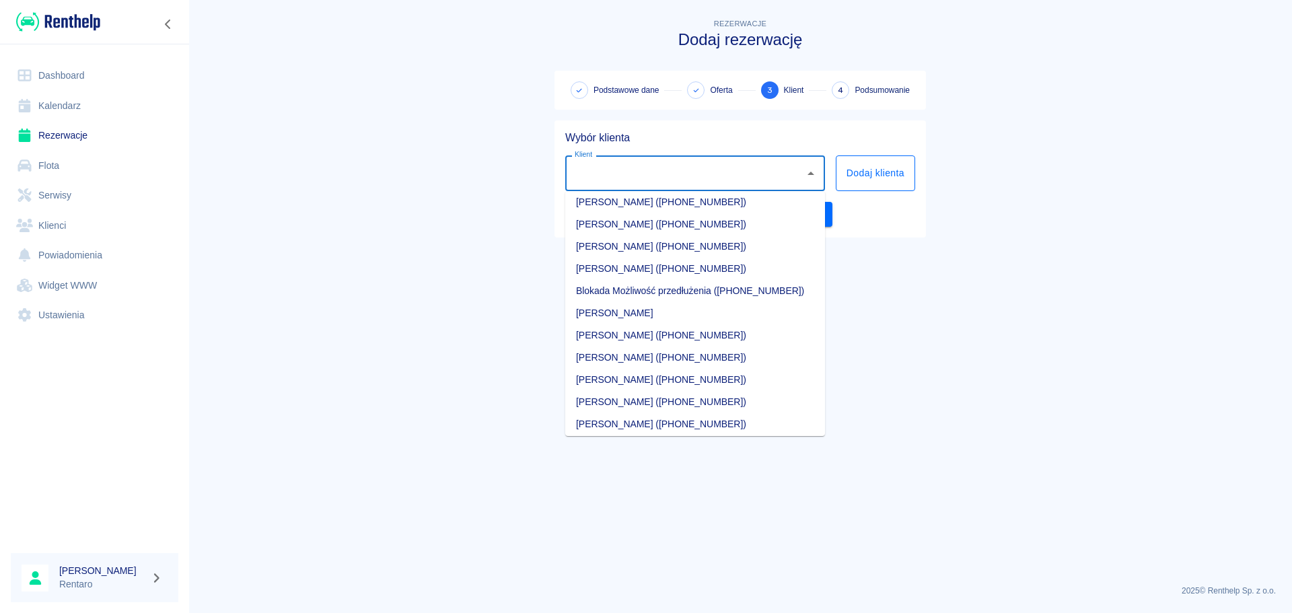
click at [861, 179] on button "Dodaj klienta" at bounding box center [875, 173] width 79 height 36
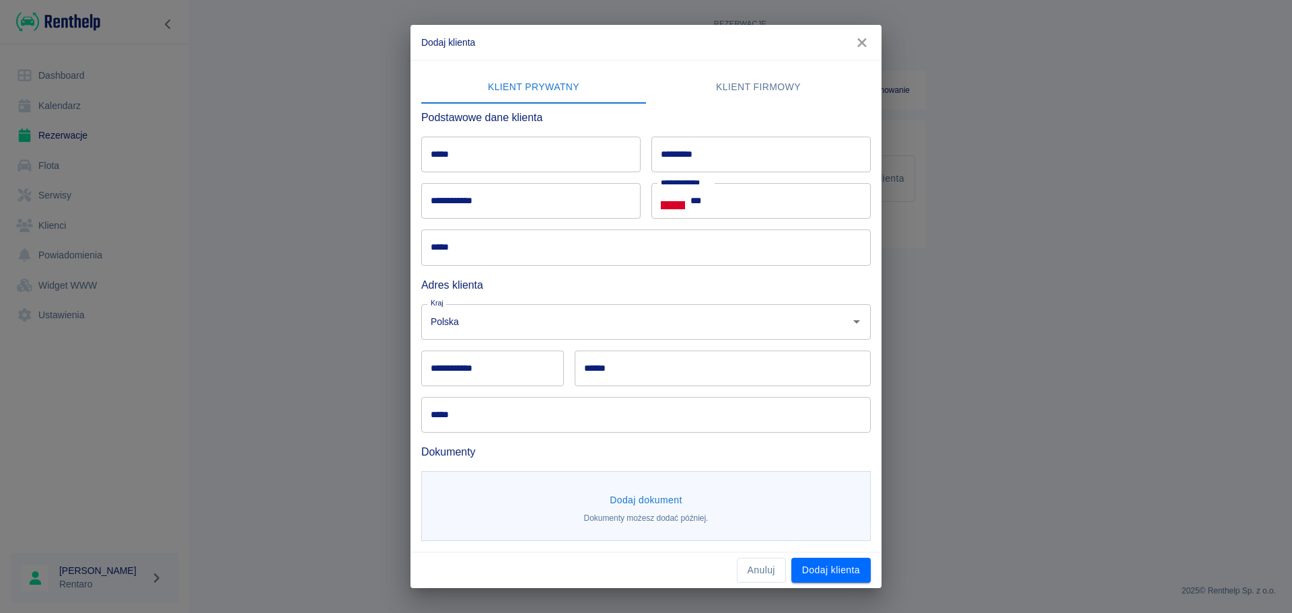
click at [584, 157] on input "*****" at bounding box center [530, 155] width 219 height 36
type input "*******"
type input "******"
click at [792, 209] on input "***" at bounding box center [781, 201] width 180 height 36
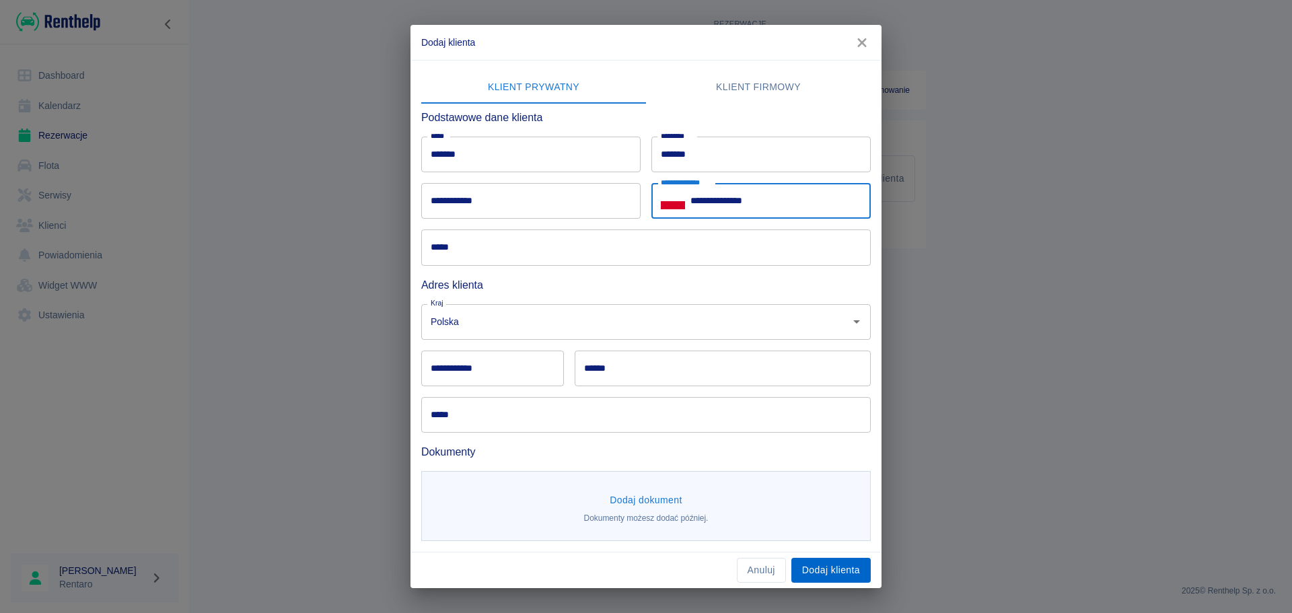
type input "**********"
click at [820, 564] on button "Dodaj klienta" at bounding box center [830, 570] width 79 height 25
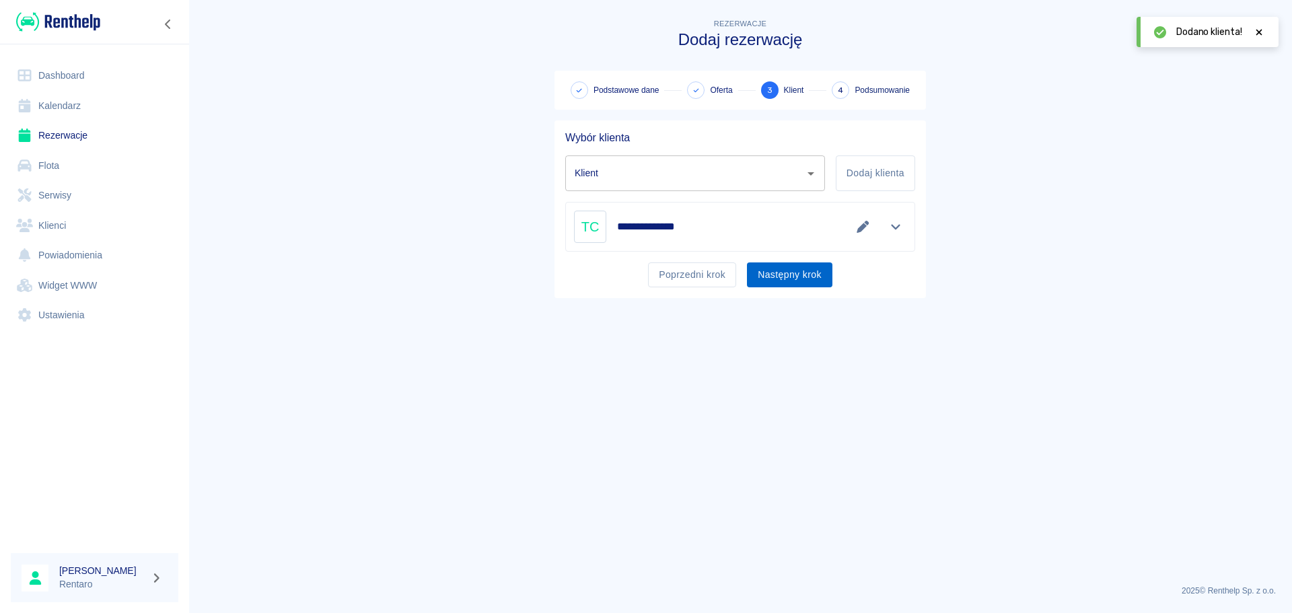
type input "Tadeusz Cieśla (+48783679509)"
click at [794, 273] on button "Następny krok" at bounding box center [789, 274] width 85 height 25
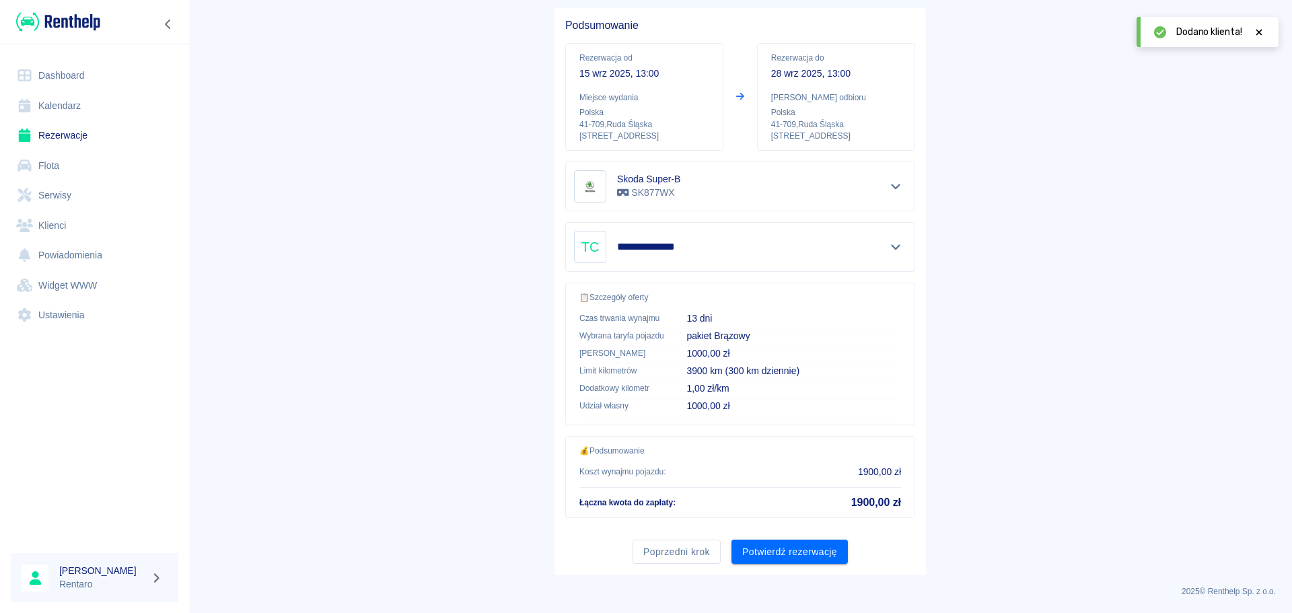
scroll to position [113, 0]
click at [793, 553] on button "Potwierdź rezerwację" at bounding box center [790, 551] width 116 height 25
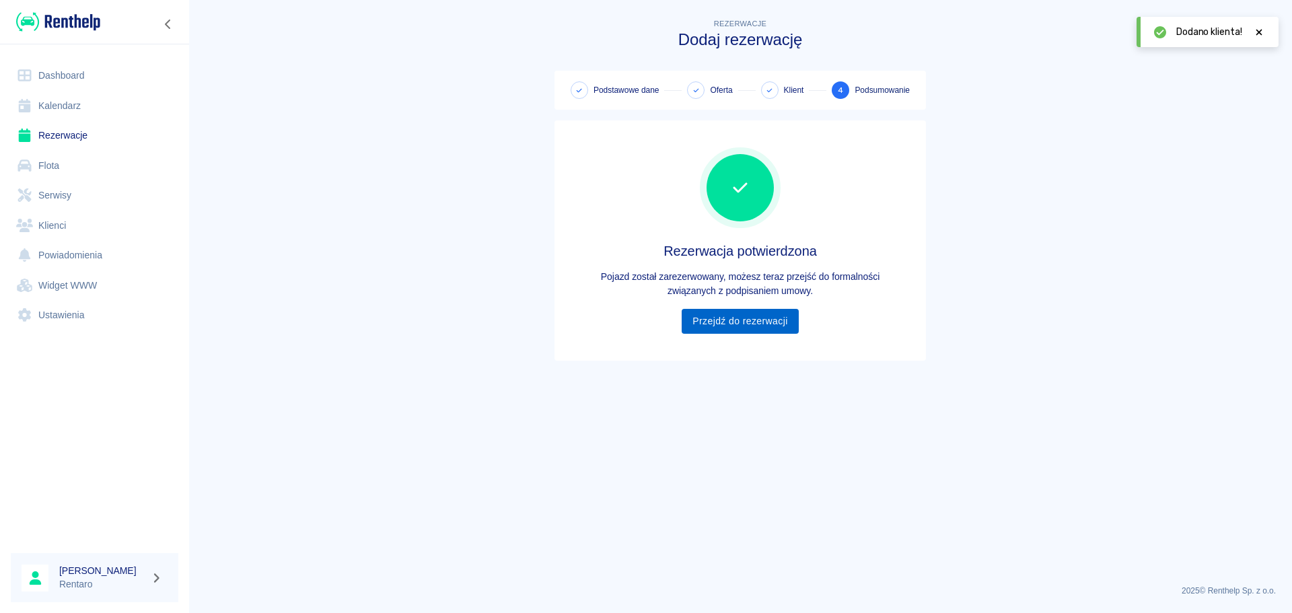
click at [743, 324] on link "Przejdź do rezerwacji" at bounding box center [740, 321] width 116 height 25
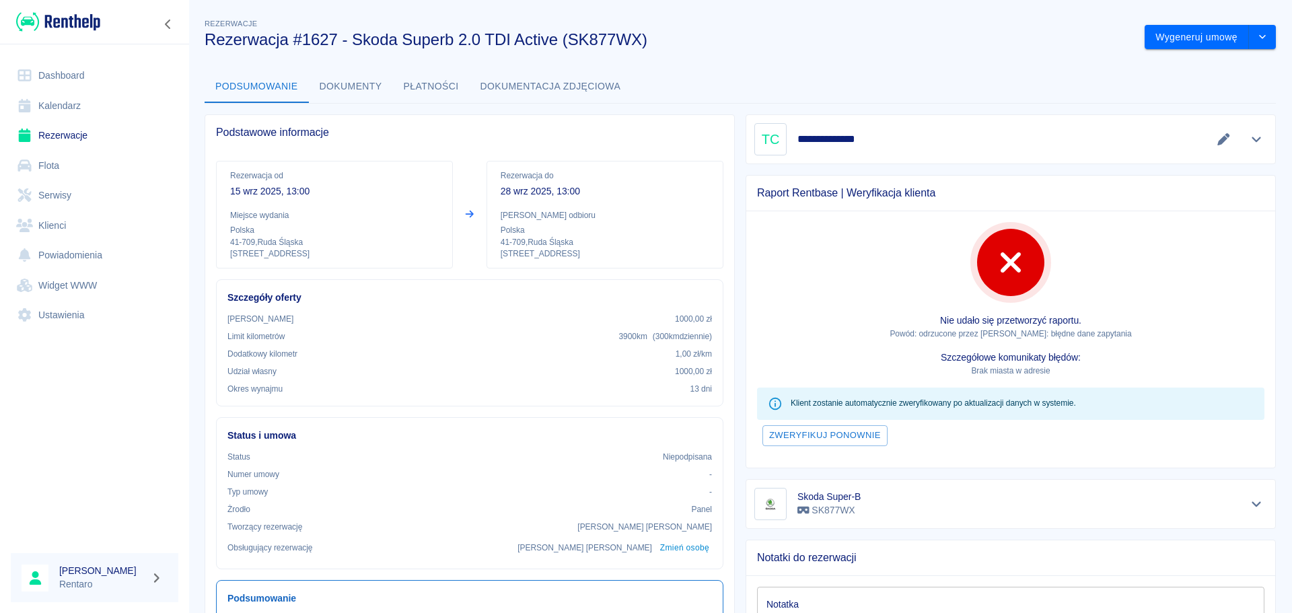
click at [746, 322] on div "Nie udało się przetworzyć raportu. Powód: odrzucone przez Rentbase: błędne dane…" at bounding box center [1010, 339] width 529 height 256
click at [92, 100] on link "Kalendarz" at bounding box center [95, 106] width 168 height 30
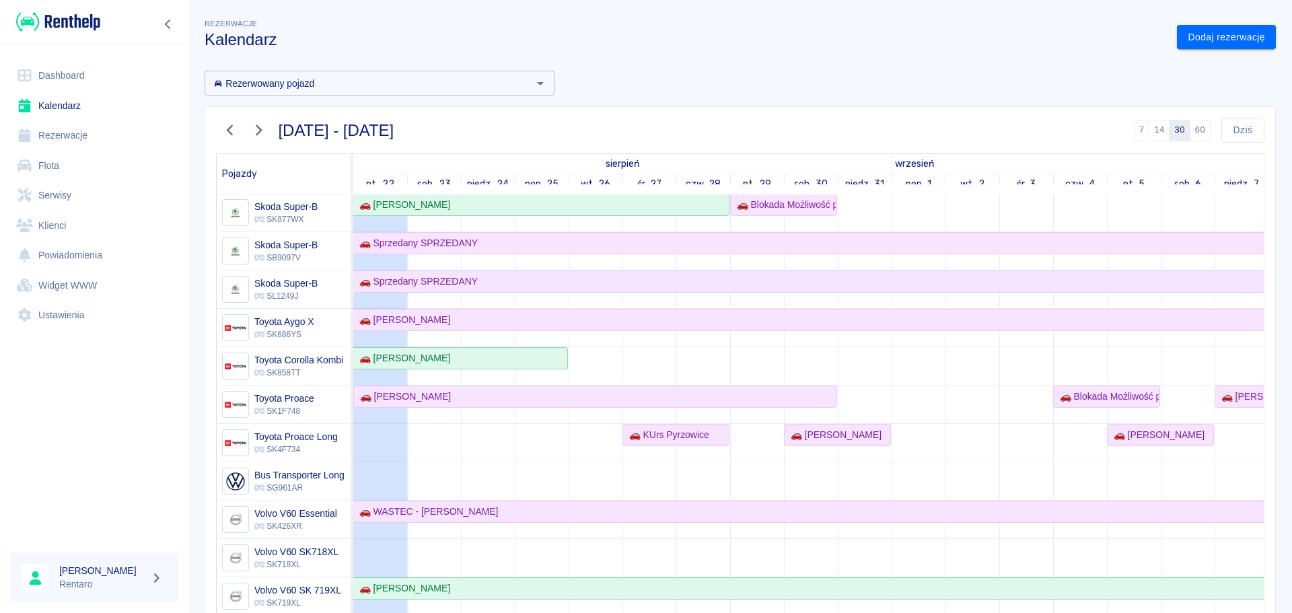
scroll to position [1053, 0]
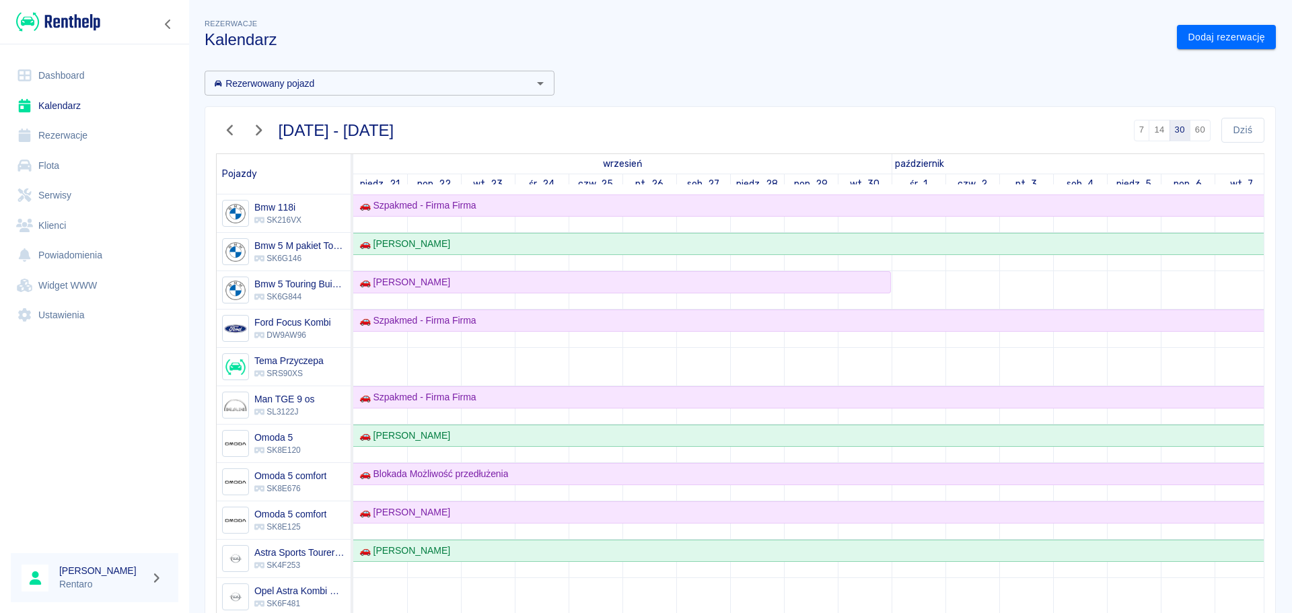
click at [79, 112] on link "Kalendarz" at bounding box center [95, 106] width 168 height 30
click at [79, 110] on link "Kalendarz" at bounding box center [95, 106] width 168 height 30
click at [79, 109] on link "Kalendarz" at bounding box center [95, 106] width 168 height 30
click at [75, 137] on link "Rezerwacje" at bounding box center [95, 135] width 168 height 30
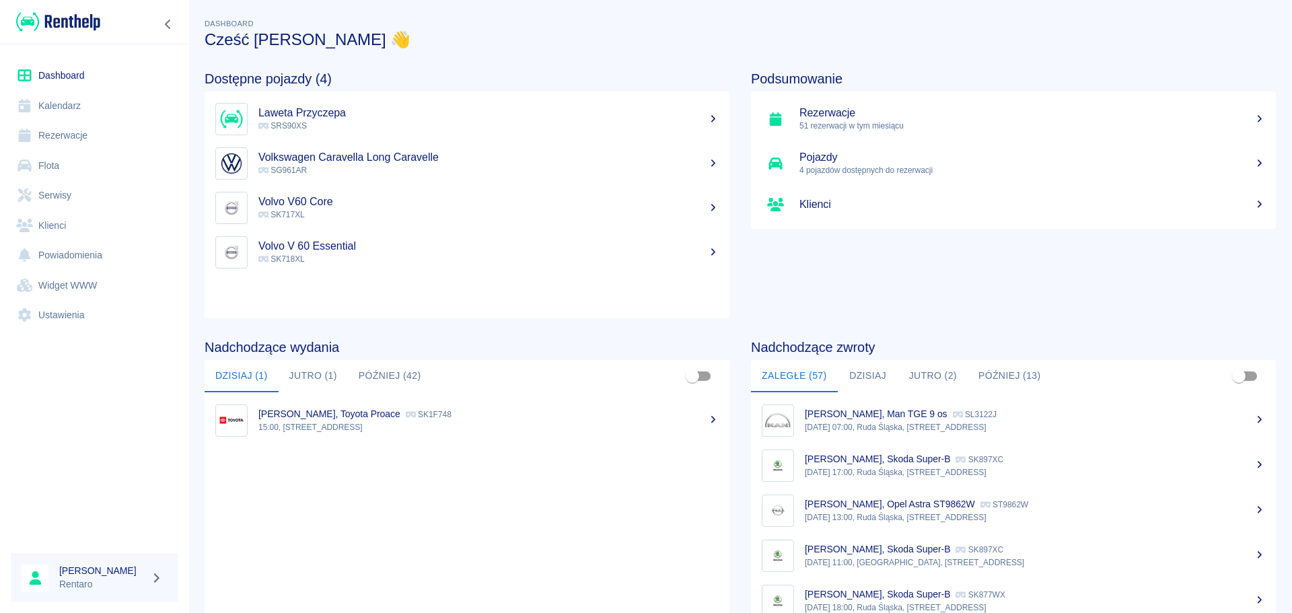
click at [66, 106] on link "Kalendarz" at bounding box center [95, 106] width 168 height 30
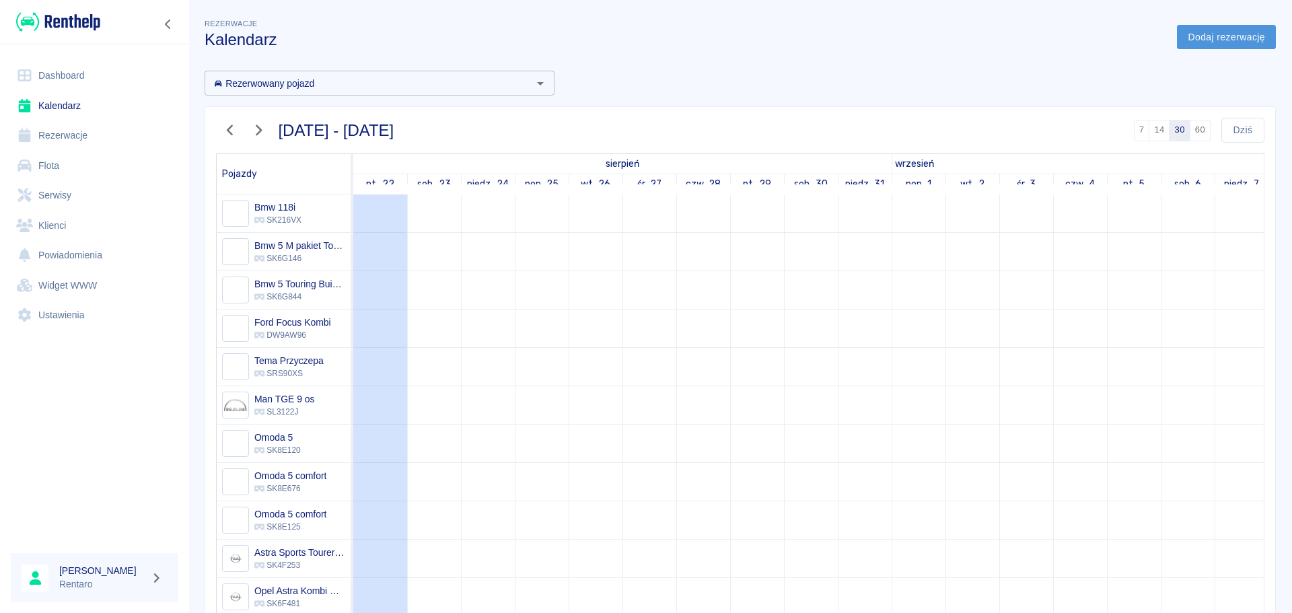
click at [1228, 39] on link "Dodaj rezerwację" at bounding box center [1226, 37] width 99 height 25
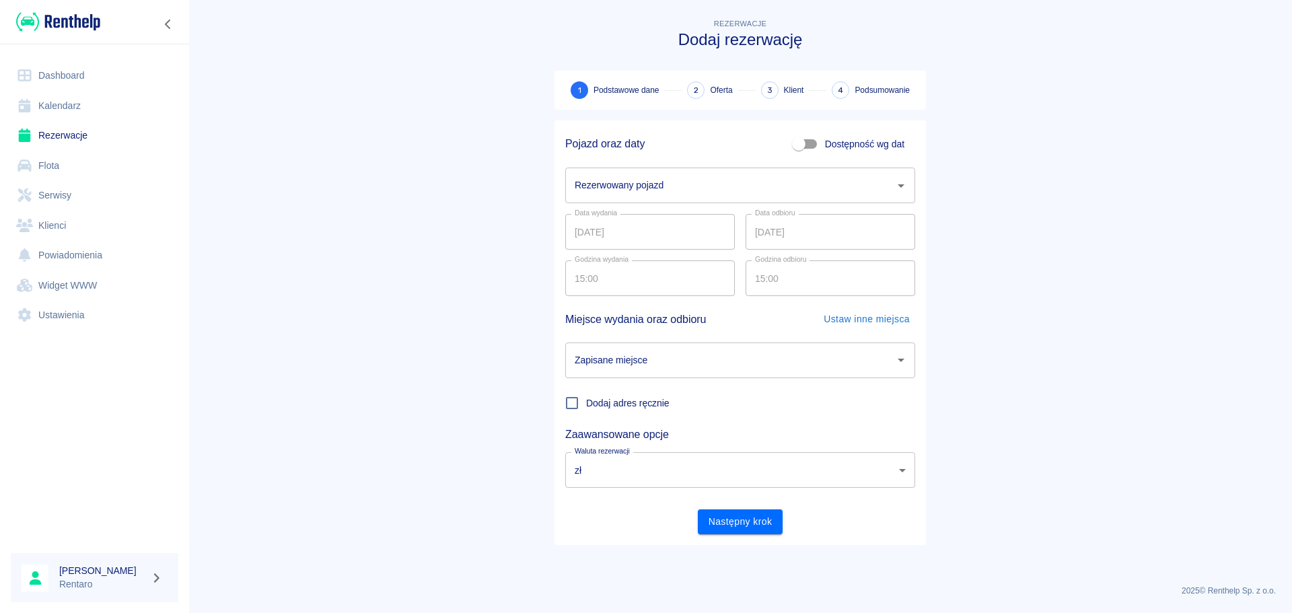
click at [794, 184] on input "Rezerwowany pojazd" at bounding box center [730, 186] width 318 height 24
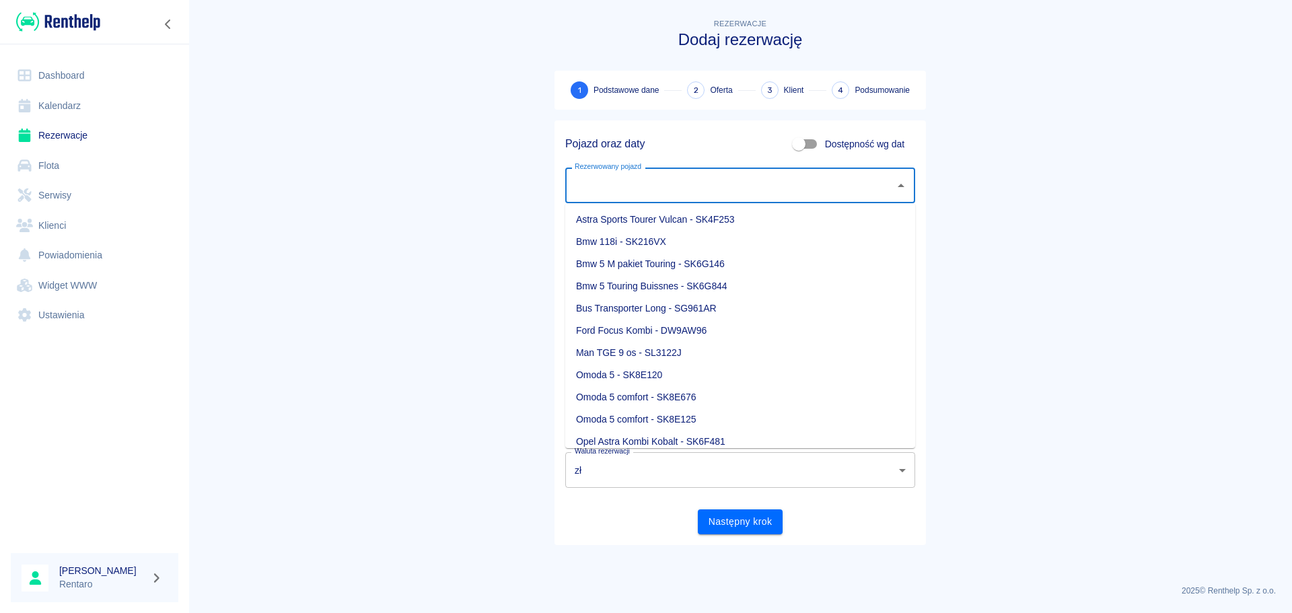
click at [850, 173] on div "Rezerwowany pojazd" at bounding box center [740, 186] width 350 height 36
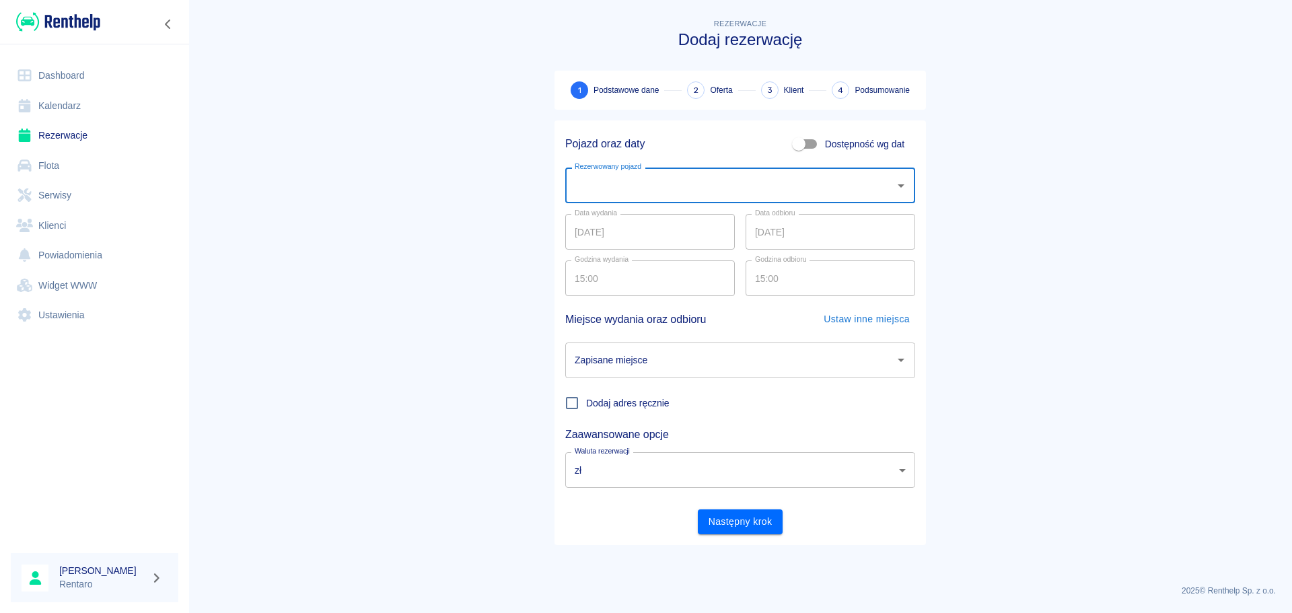
click at [823, 145] on input "Dostępność wg dat" at bounding box center [799, 144] width 77 height 26
checkbox input "true"
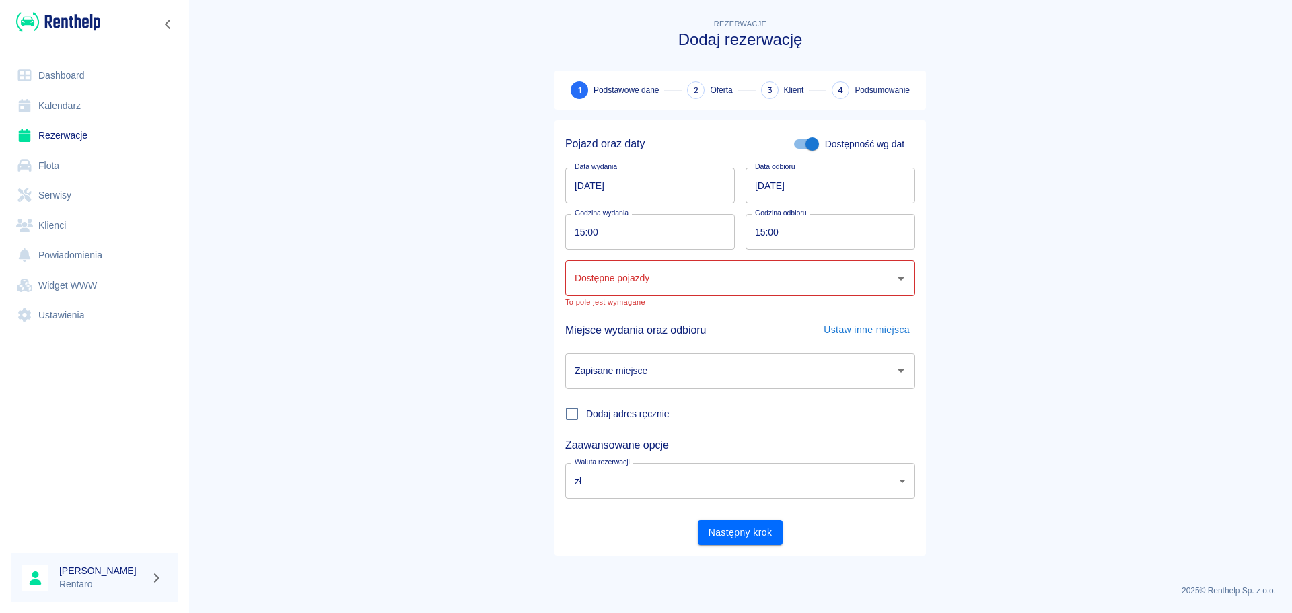
click at [572, 189] on input "22.08.2025" at bounding box center [650, 186] width 170 height 36
click at [66, 108] on link "Kalendarz" at bounding box center [95, 106] width 168 height 30
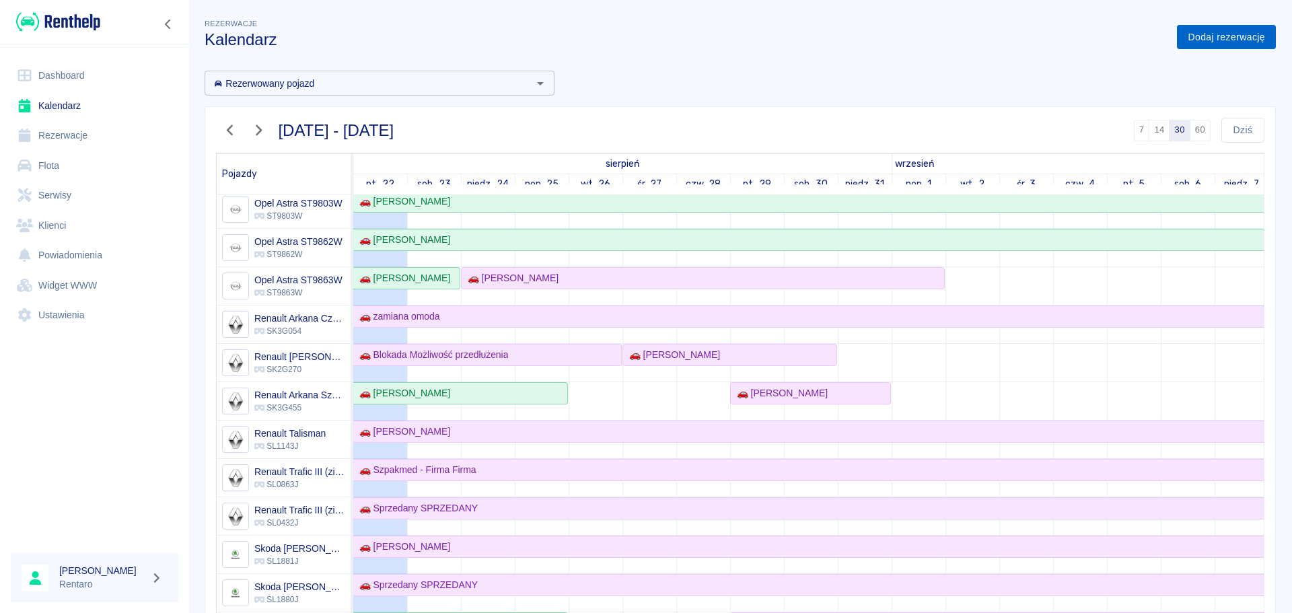
click at [1204, 30] on link "Dodaj rezerwację" at bounding box center [1226, 37] width 99 height 25
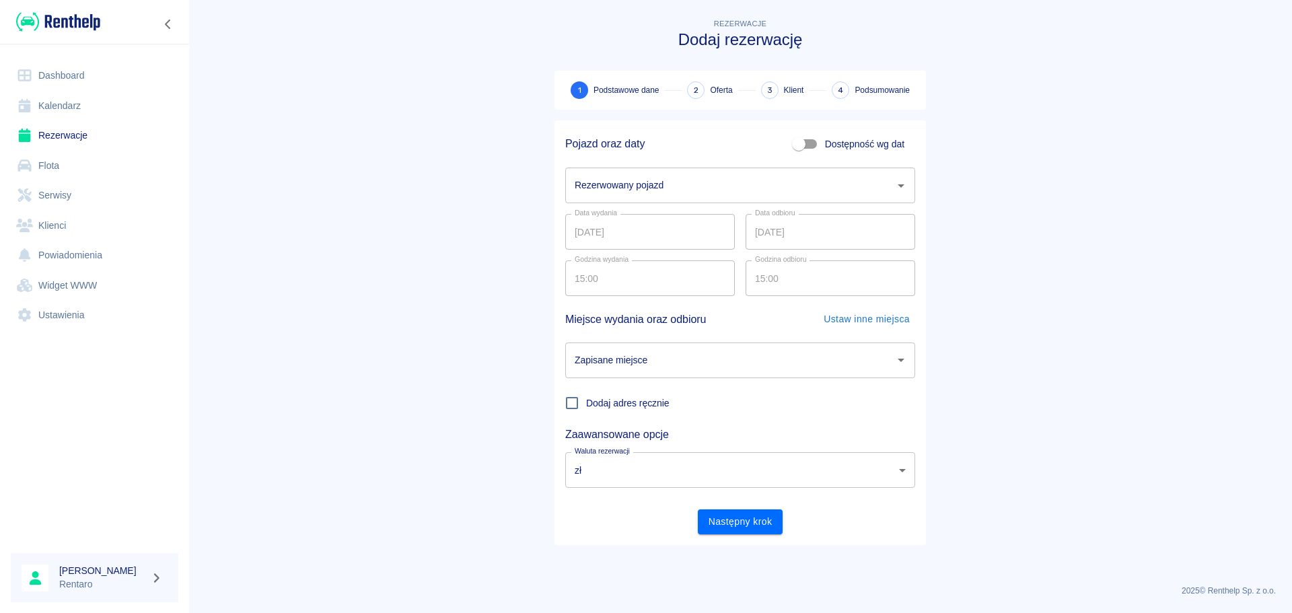
click at [700, 189] on input "Rezerwowany pojazd" at bounding box center [730, 186] width 318 height 24
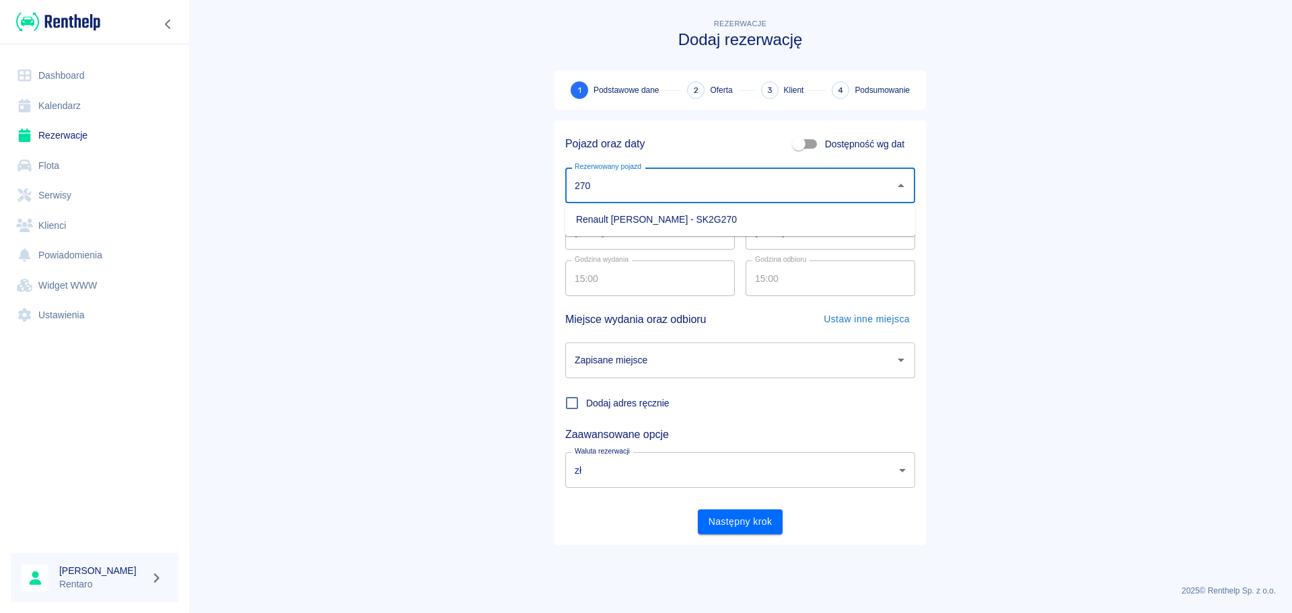
click at [701, 224] on li "Renault Arkana Morski - SK2G270" at bounding box center [740, 220] width 350 height 22
type input "Renault Arkana Morski - SK2G270"
click at [637, 230] on input "22.08.2025" at bounding box center [650, 232] width 170 height 36
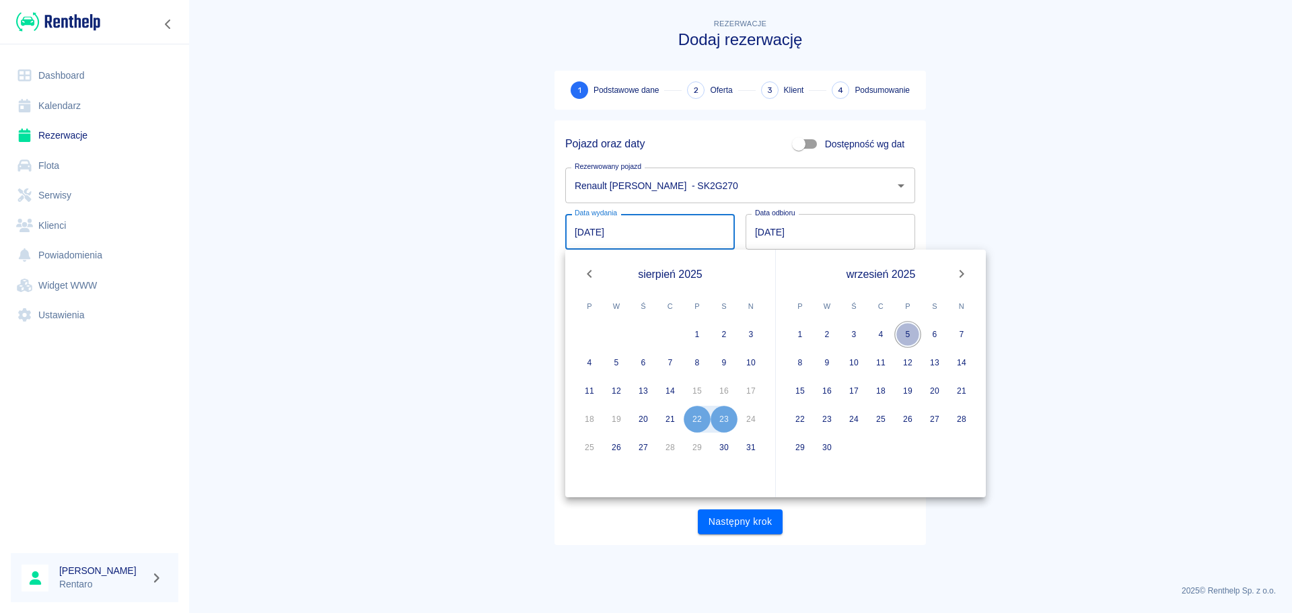
click at [909, 337] on button "5" at bounding box center [907, 334] width 27 height 27
type input "05.09.2025"
type input "DD.MM.YYYY"
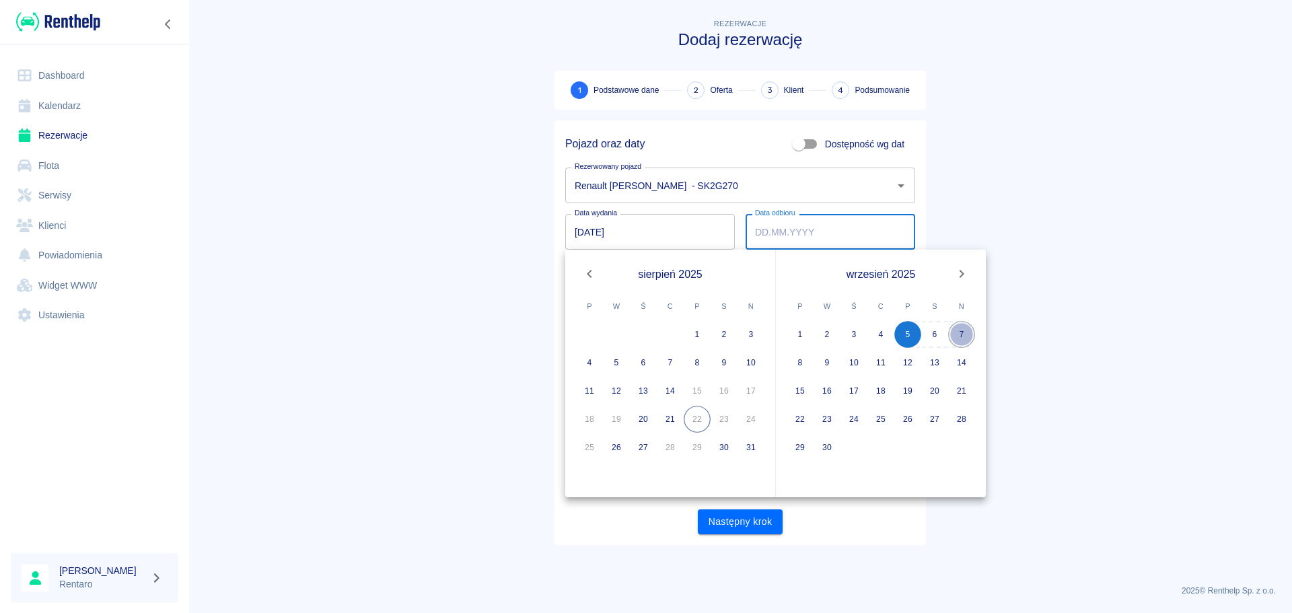
click at [962, 335] on button "7" at bounding box center [961, 334] width 27 height 27
type input "07.09.2025"
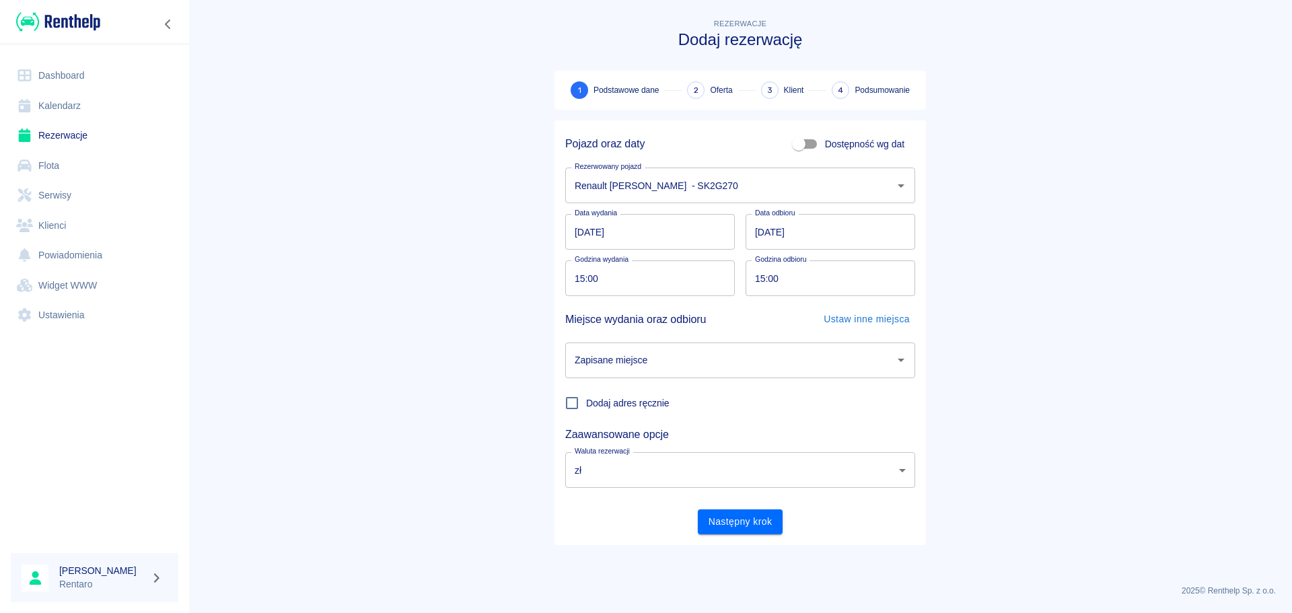
click at [626, 295] on input "15:00" at bounding box center [645, 278] width 160 height 36
click at [675, 354] on input "Zapisane miejsce" at bounding box center [730, 361] width 318 height 24
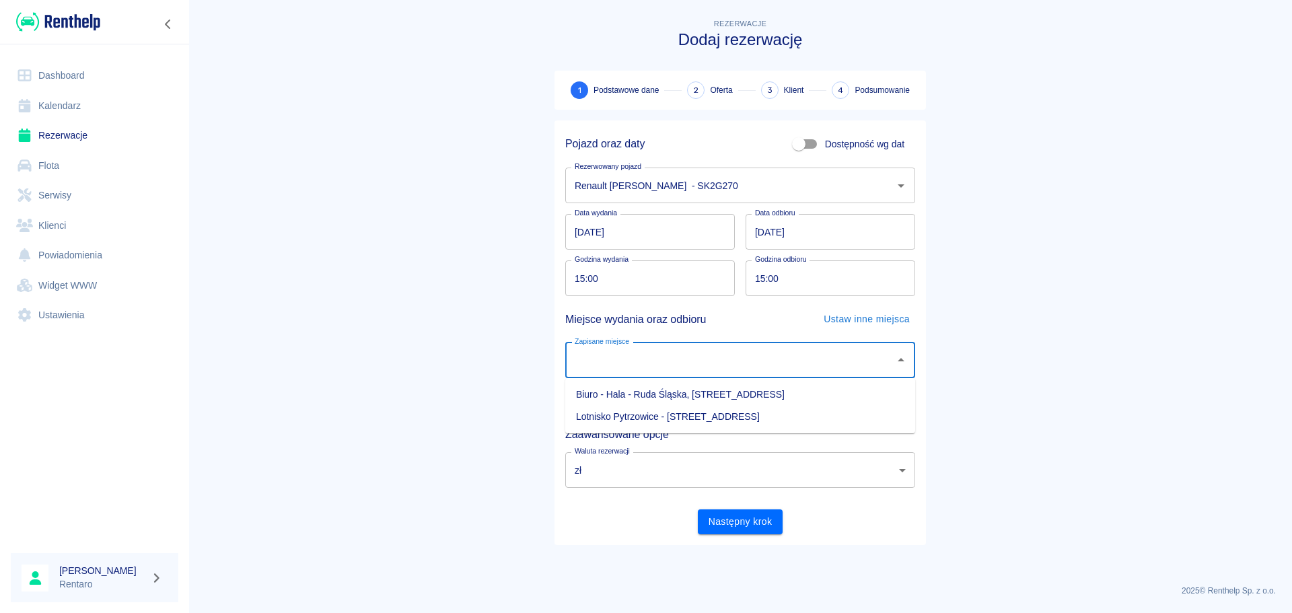
click at [724, 396] on li "Biuro - Hala - Ruda Śląska, Zabrzańska 9" at bounding box center [740, 395] width 350 height 22
type input "Biuro - Hala - Ruda Śląska, Zabrzańska 9"
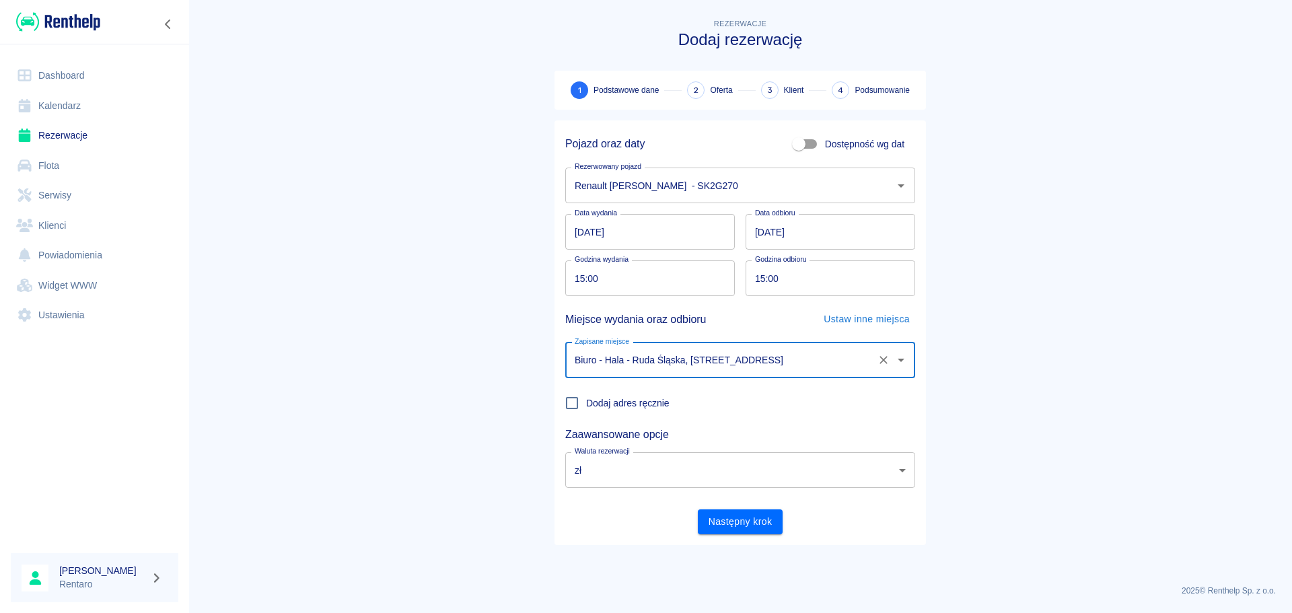
click at [709, 411] on div "Dodaj adres ręcznie" at bounding box center [735, 397] width 361 height 39
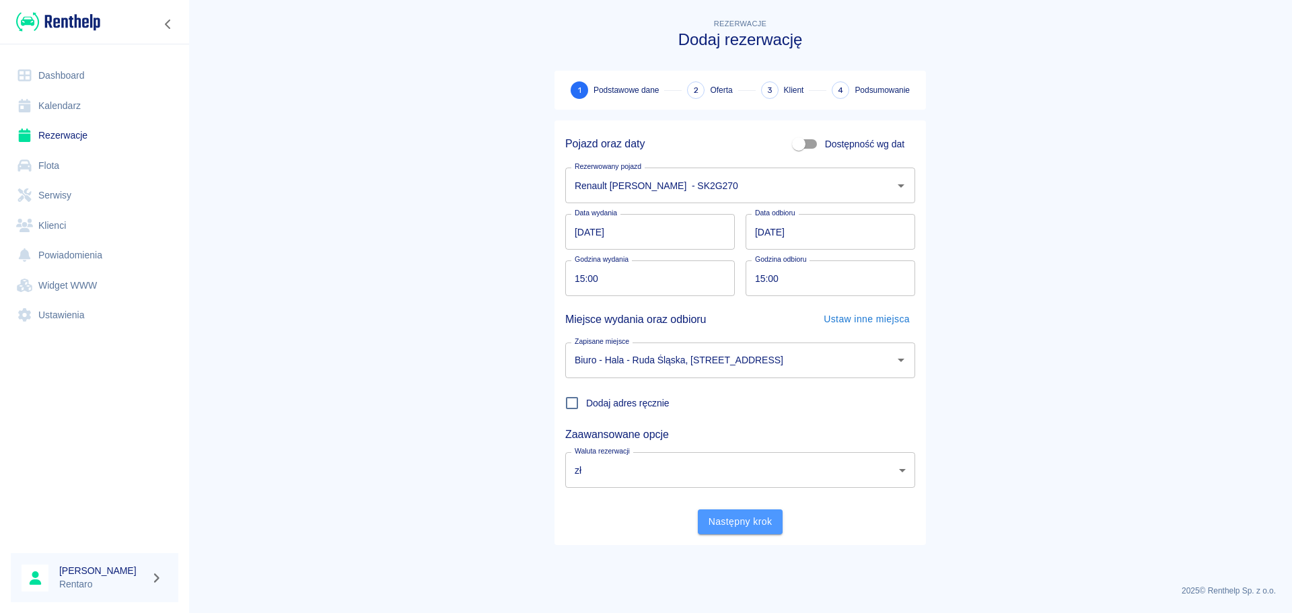
click at [747, 526] on button "Następny krok" at bounding box center [740, 521] width 85 height 25
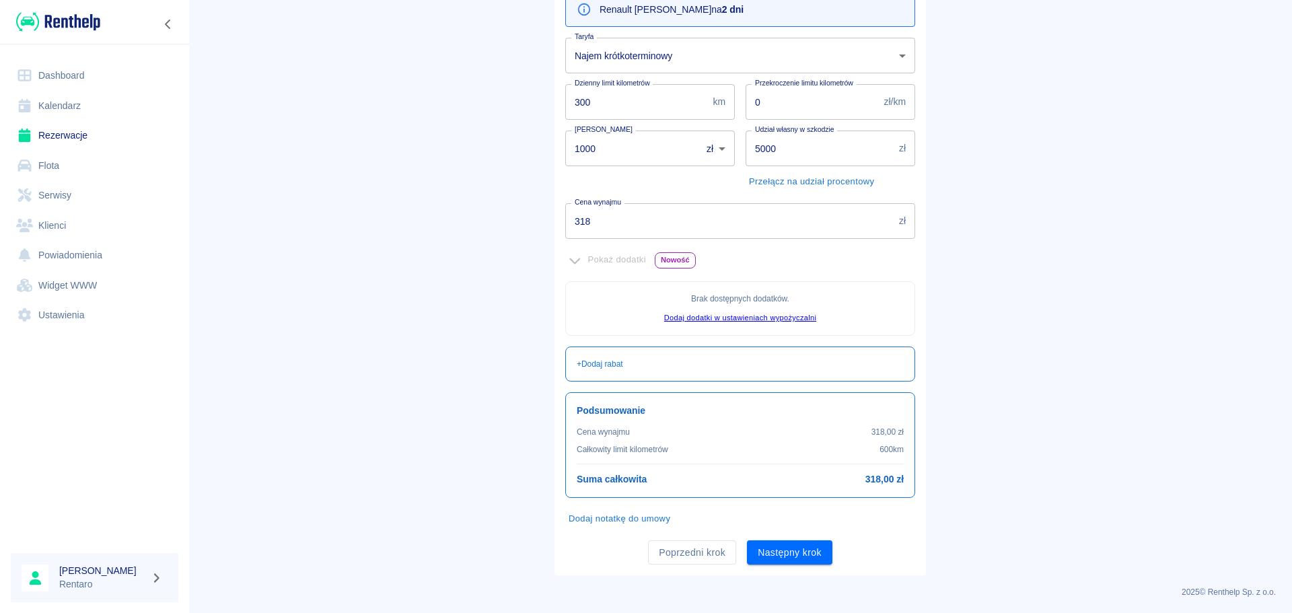
scroll to position [164, 0]
click at [775, 551] on button "Następny krok" at bounding box center [789, 551] width 85 height 25
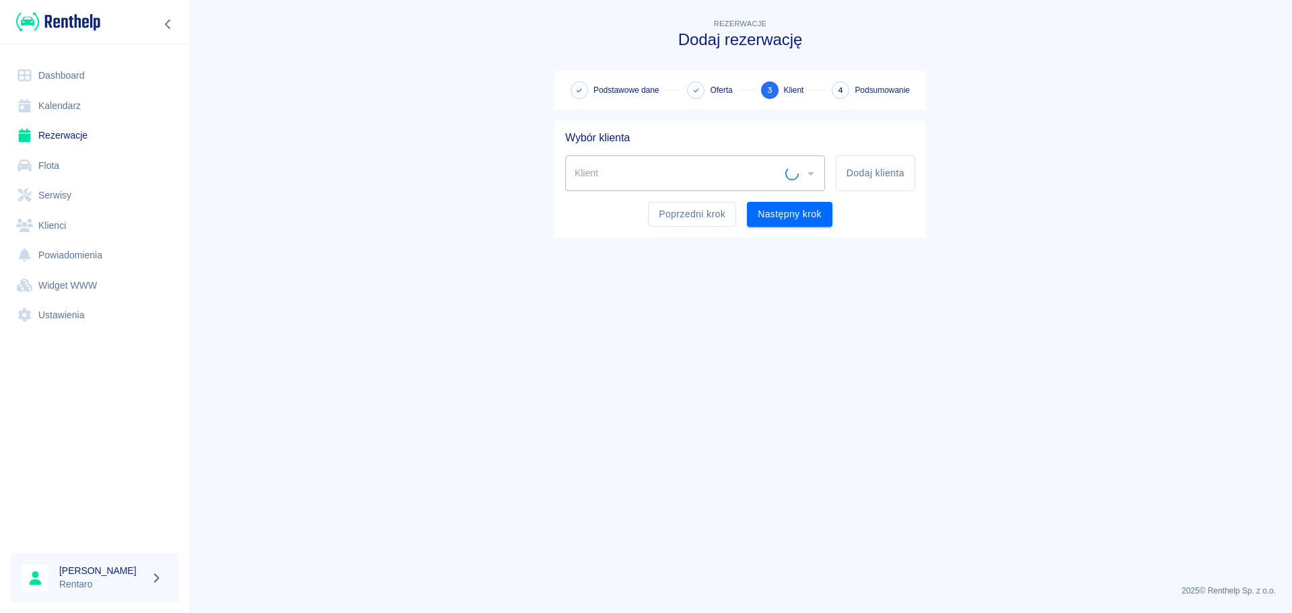
scroll to position [0, 0]
click at [756, 168] on input "Klient" at bounding box center [684, 174] width 227 height 24
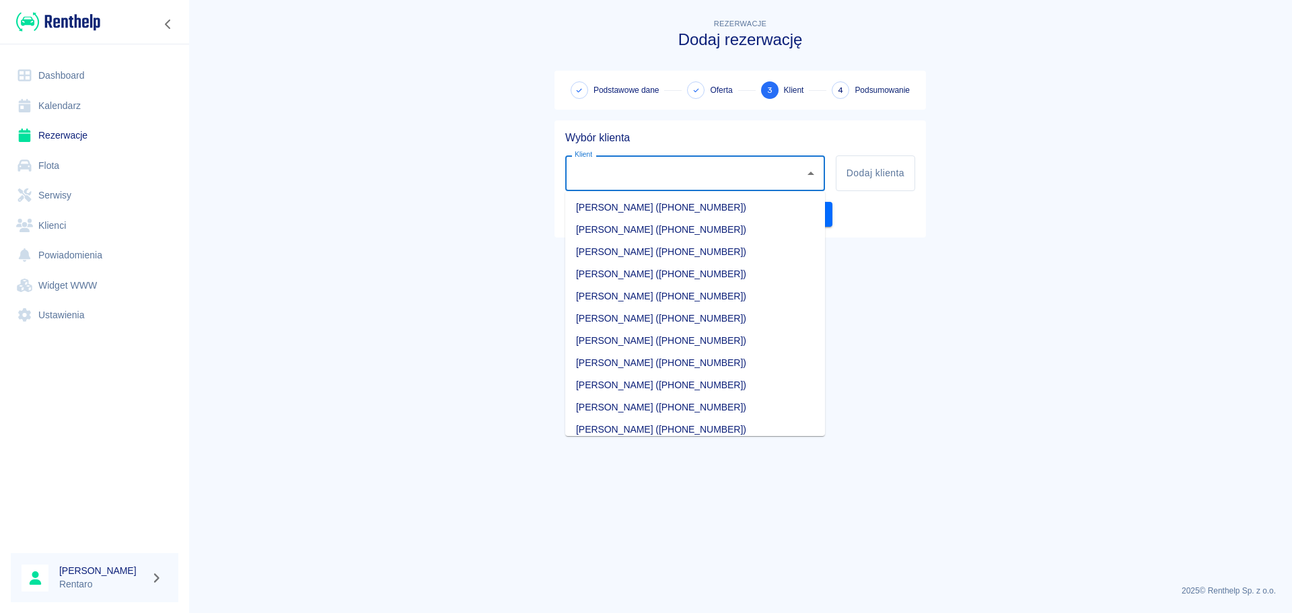
click at [888, 224] on div "Poprzedni krok Następny krok" at bounding box center [735, 209] width 361 height 36
click at [783, 171] on input "Klient" at bounding box center [684, 174] width 227 height 24
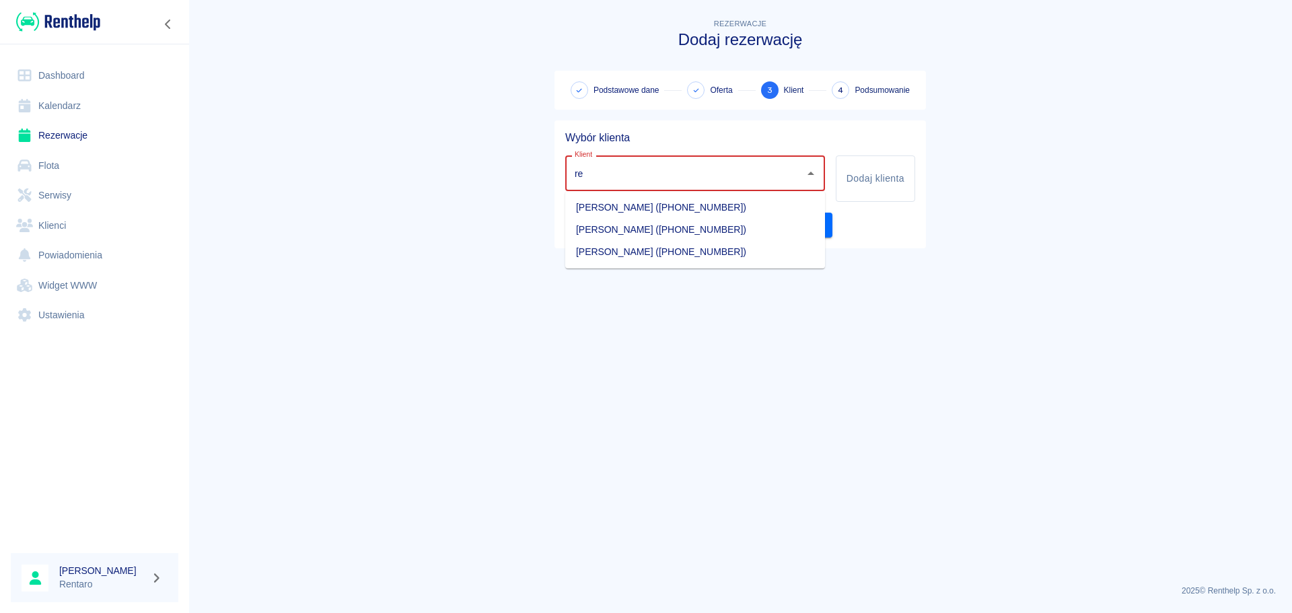
type input "r"
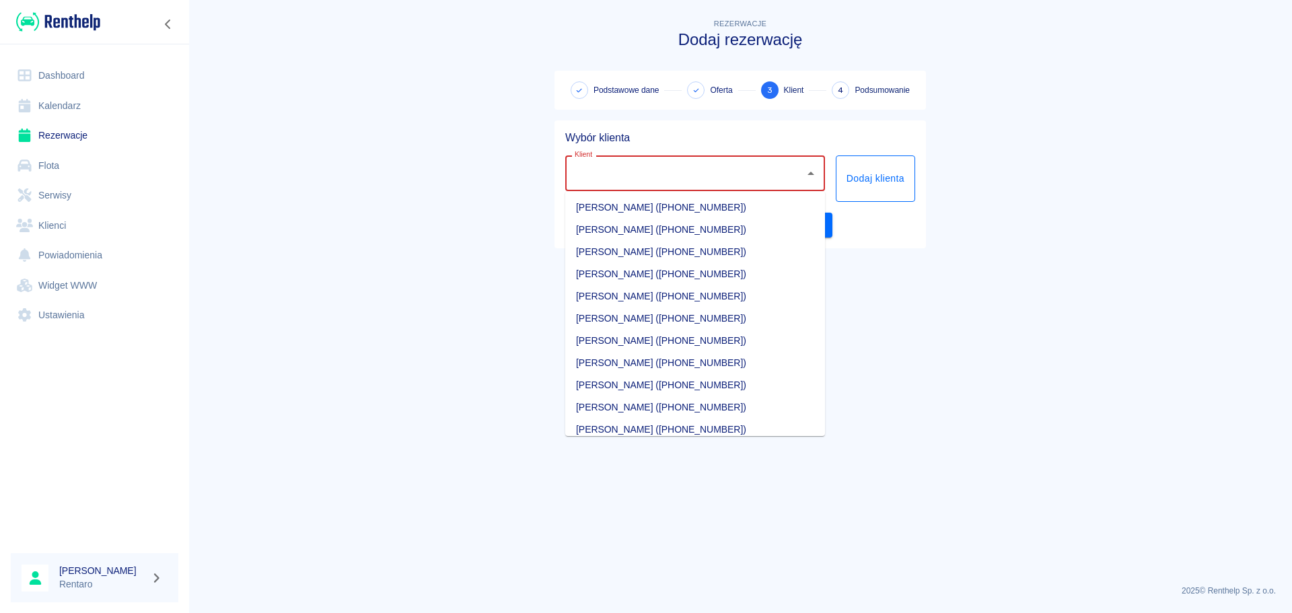
click at [877, 179] on button "Dodaj klienta" at bounding box center [875, 178] width 79 height 46
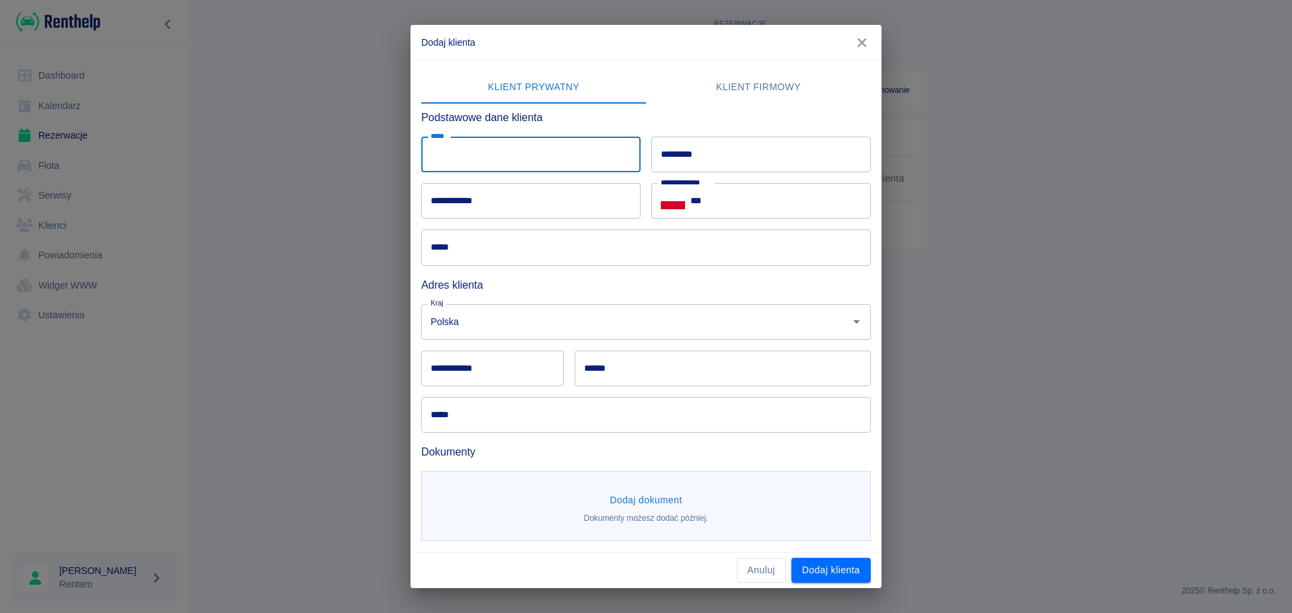
click at [553, 164] on input "*****" at bounding box center [530, 155] width 219 height 36
click at [522, 165] on input "*****" at bounding box center [530, 155] width 219 height 36
click at [528, 155] on input "*****" at bounding box center [530, 155] width 219 height 36
type input "*"
type input "*********"
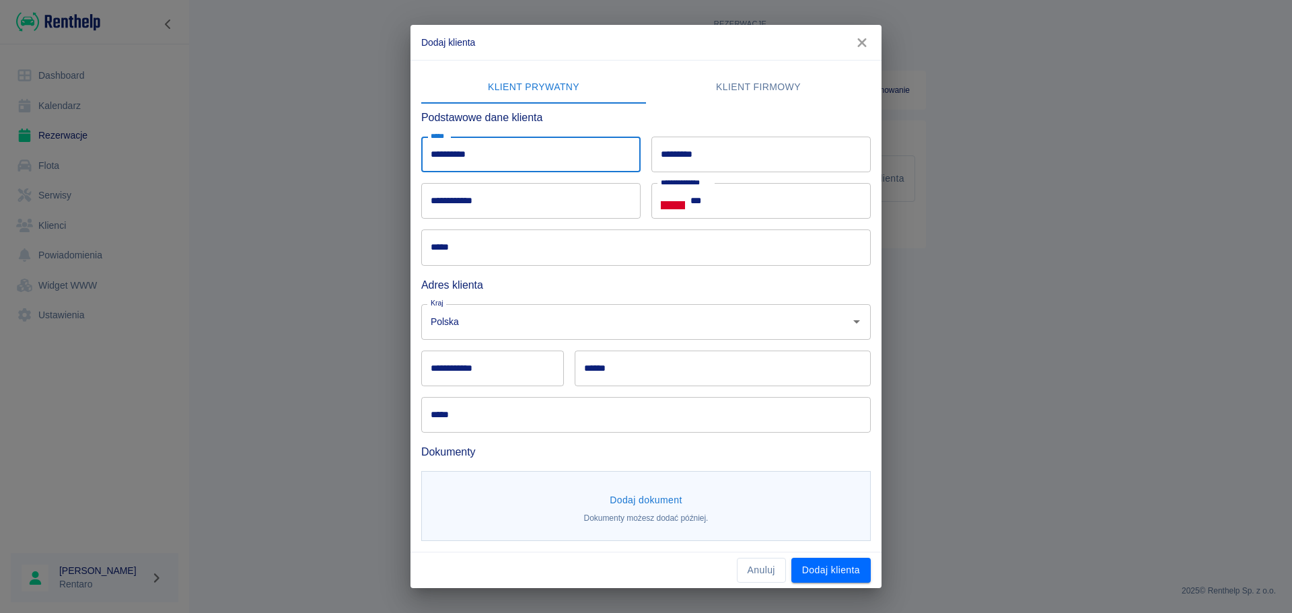
click at [680, 149] on input "*********" at bounding box center [760, 155] width 219 height 36
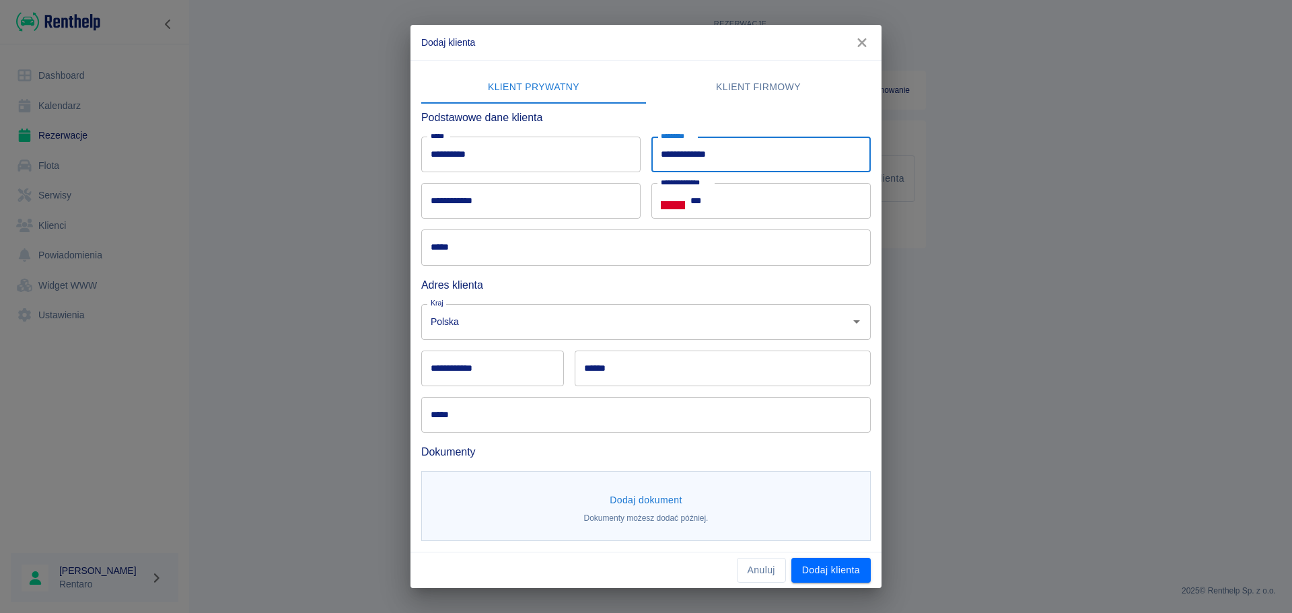
type input "**********"
click at [812, 213] on input "***" at bounding box center [781, 201] width 180 height 36
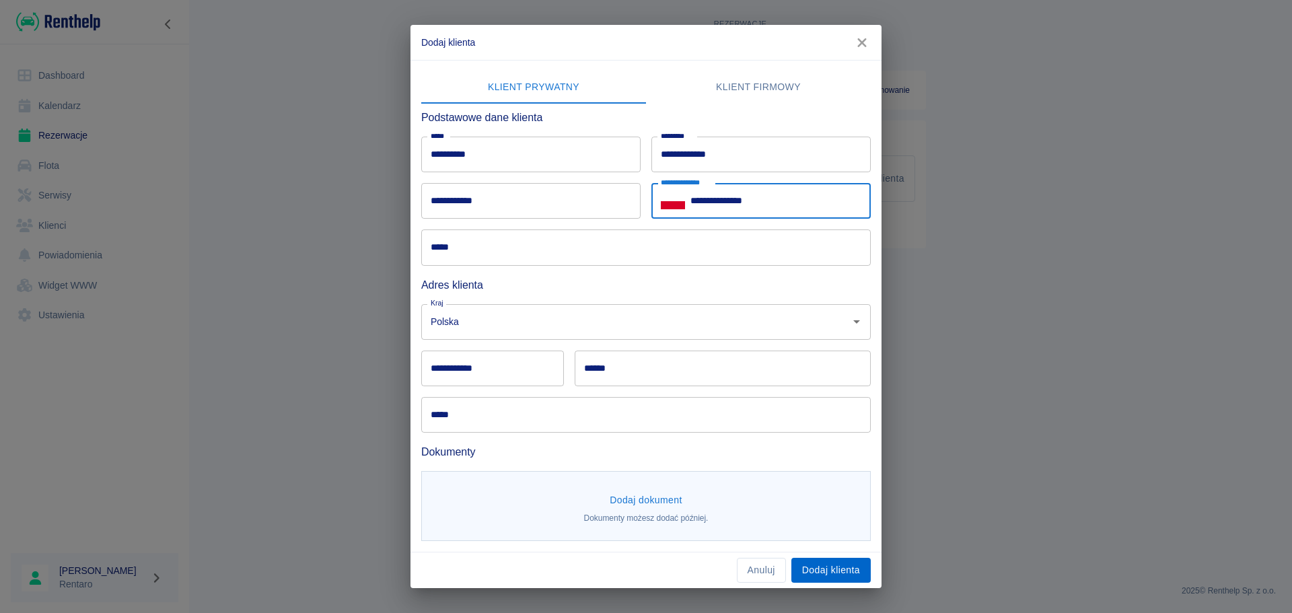
type input "**********"
click at [826, 566] on button "Dodaj klienta" at bounding box center [830, 570] width 79 height 25
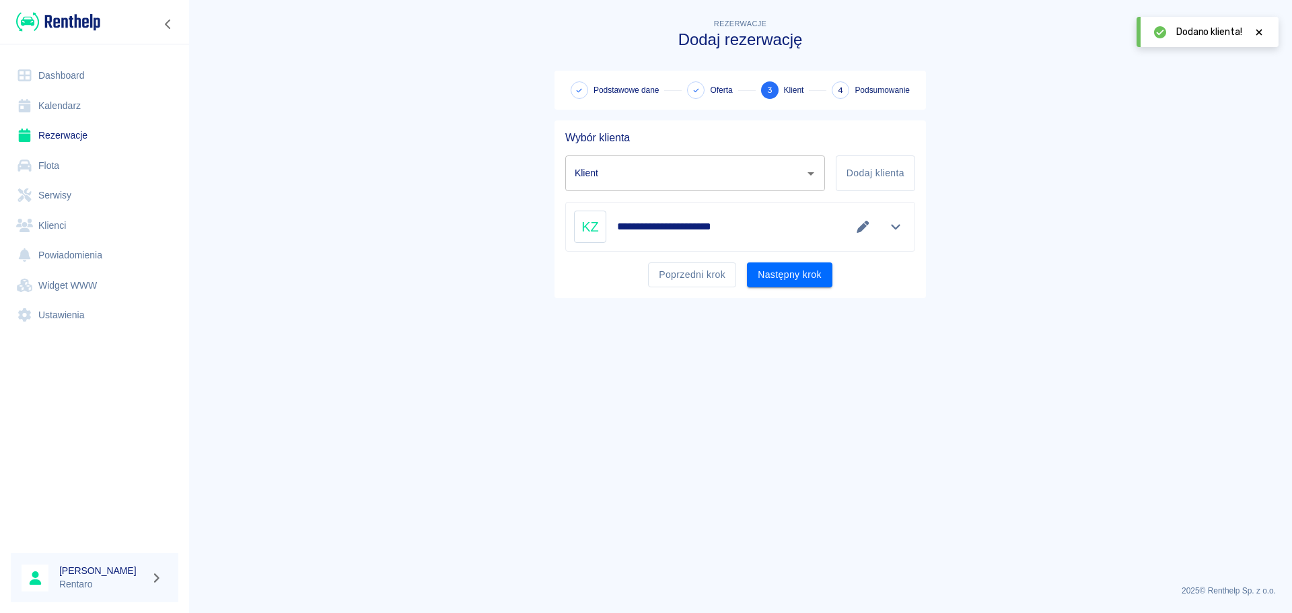
type input "krzysztof zoledziowski (+48607439885)"
click at [781, 280] on button "Następny krok" at bounding box center [789, 274] width 85 height 25
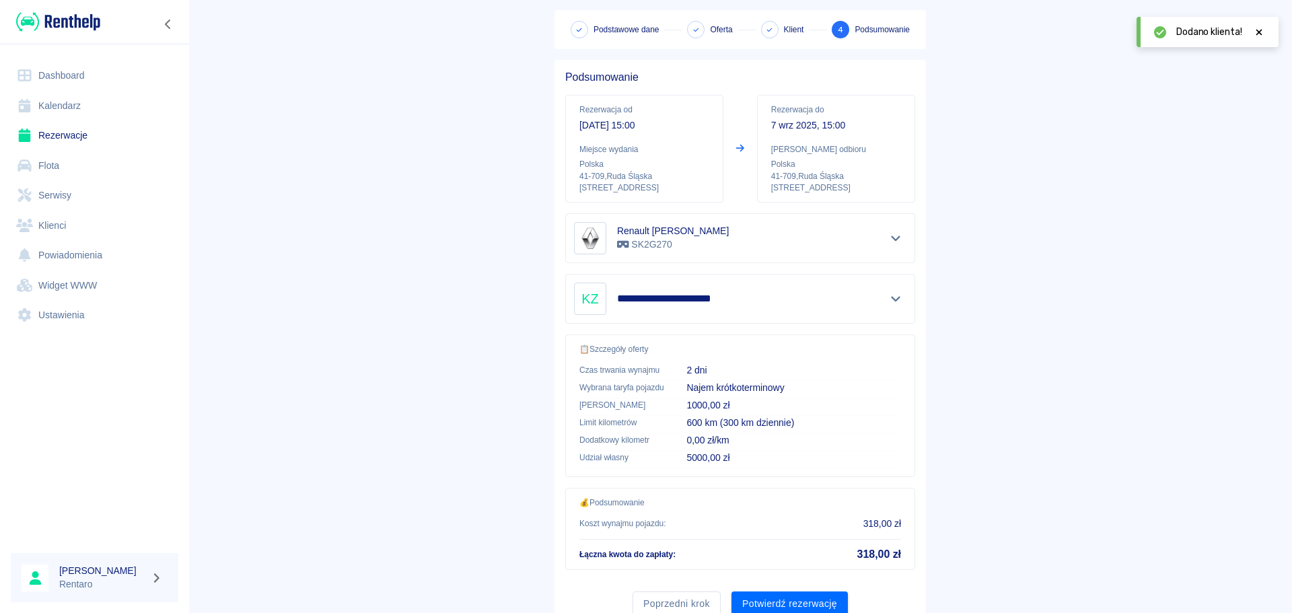
scroll to position [113, 0]
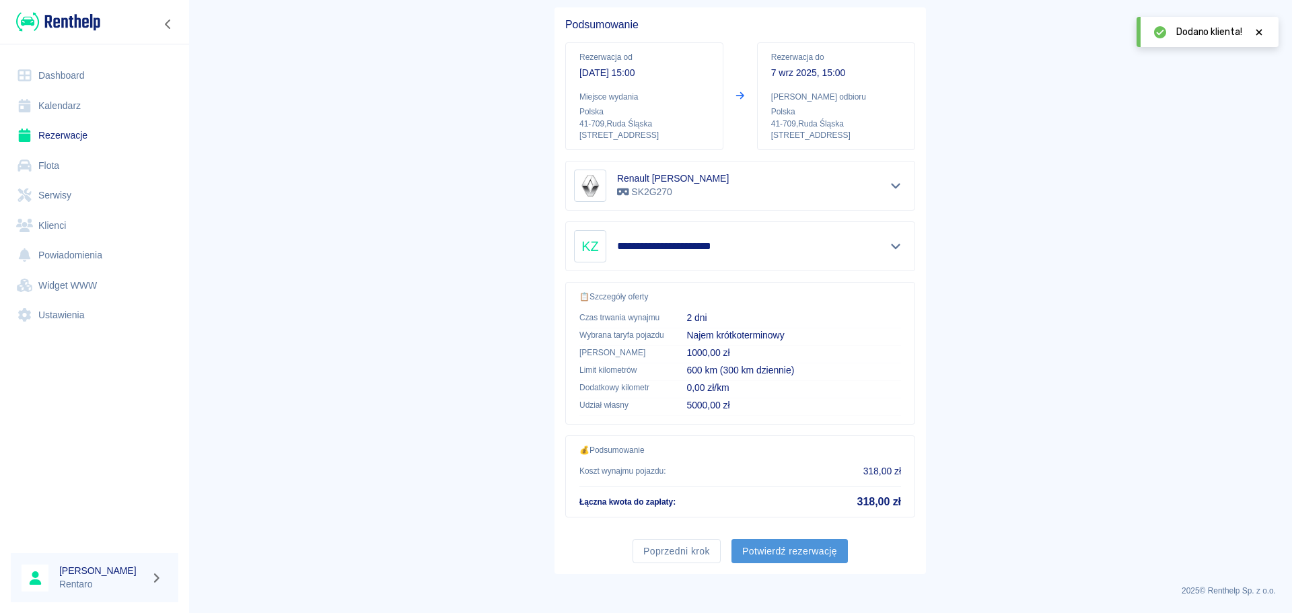
click at [796, 544] on button "Potwierdź rezerwację" at bounding box center [790, 551] width 116 height 25
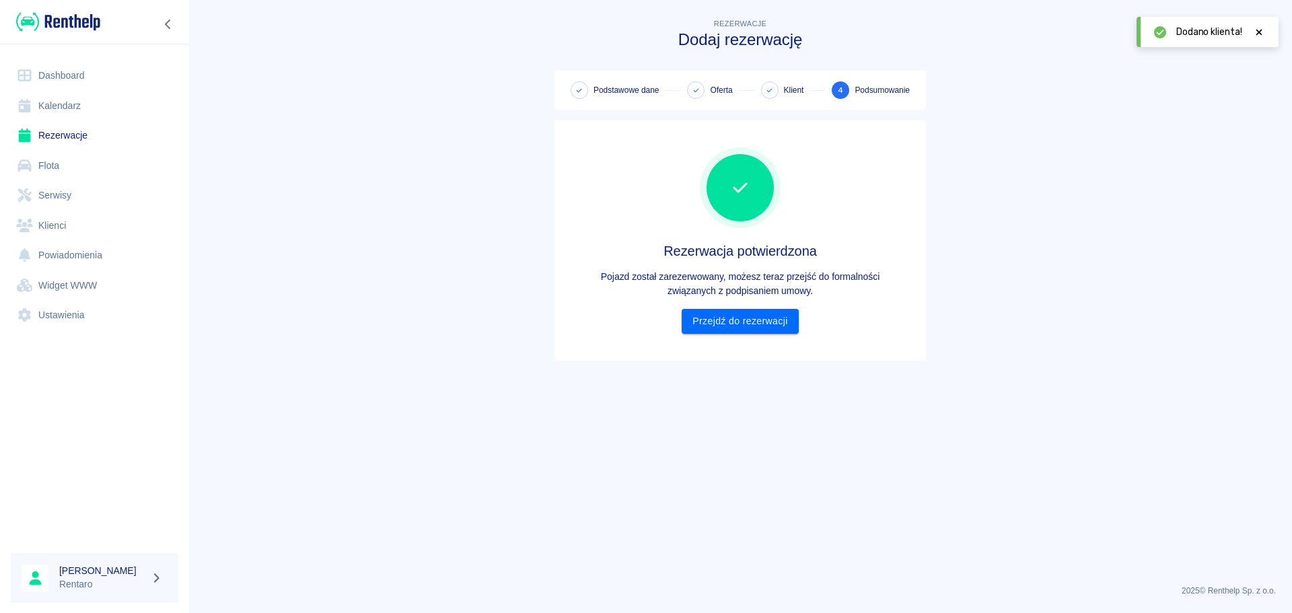
scroll to position [0, 0]
click at [738, 325] on link "Przejdź do rezerwacji" at bounding box center [740, 321] width 116 height 25
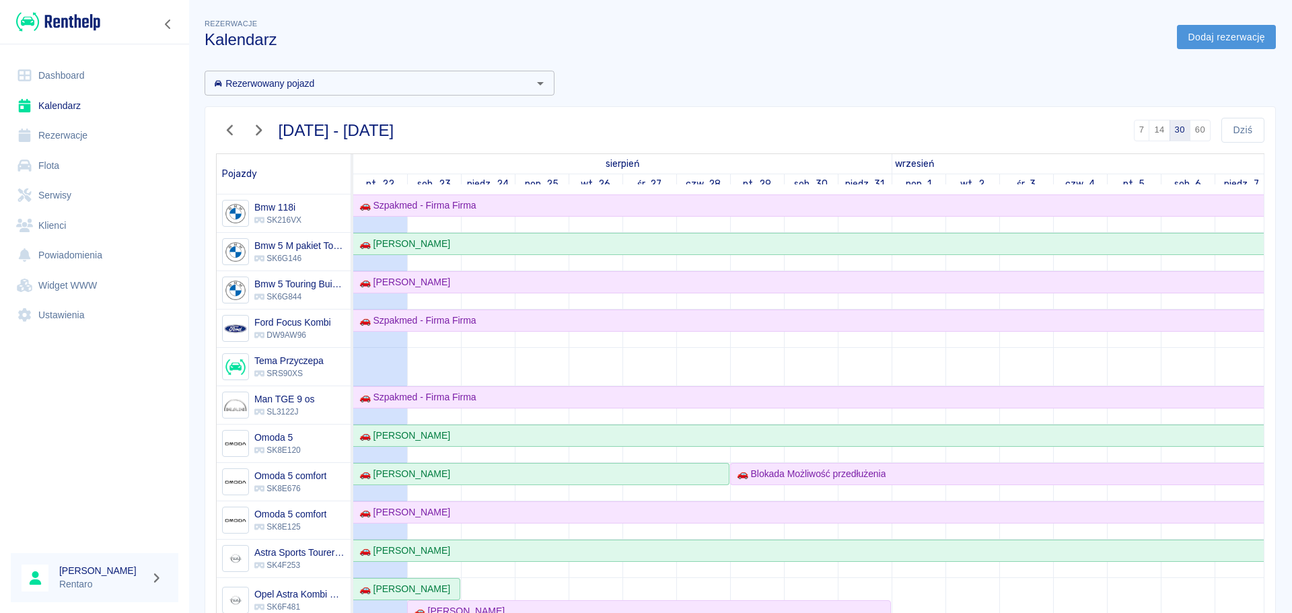
click at [1199, 40] on link "Dodaj rezerwację" at bounding box center [1226, 37] width 99 height 25
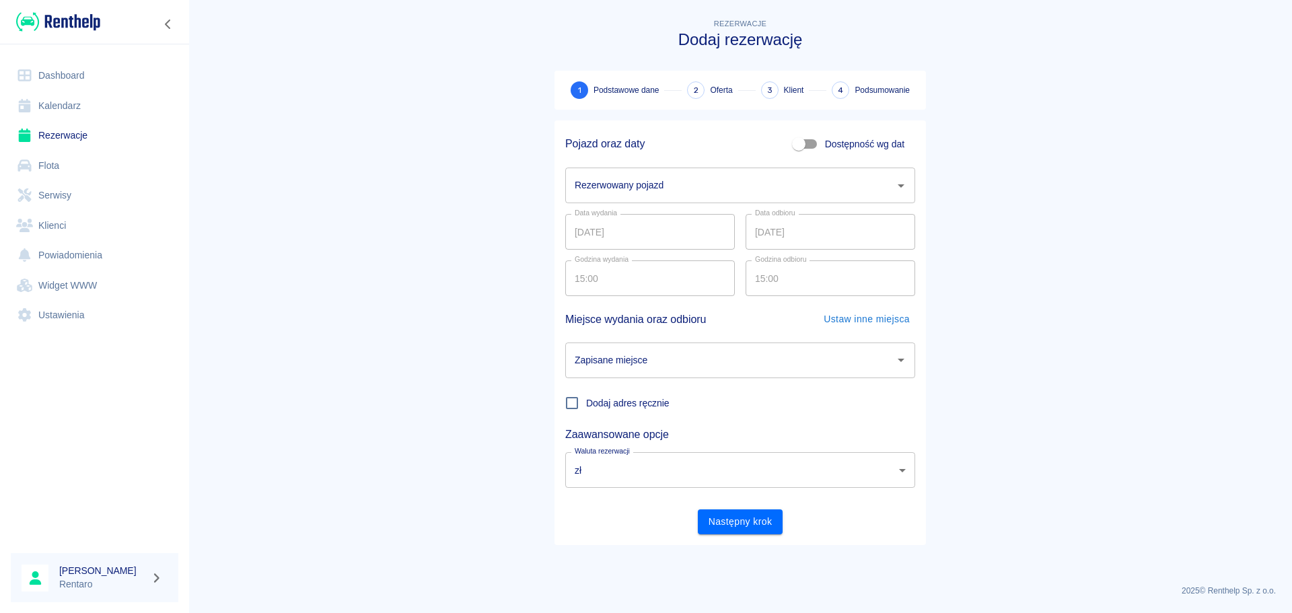
click at [622, 188] on input "Rezerwowany pojazd" at bounding box center [730, 186] width 318 height 24
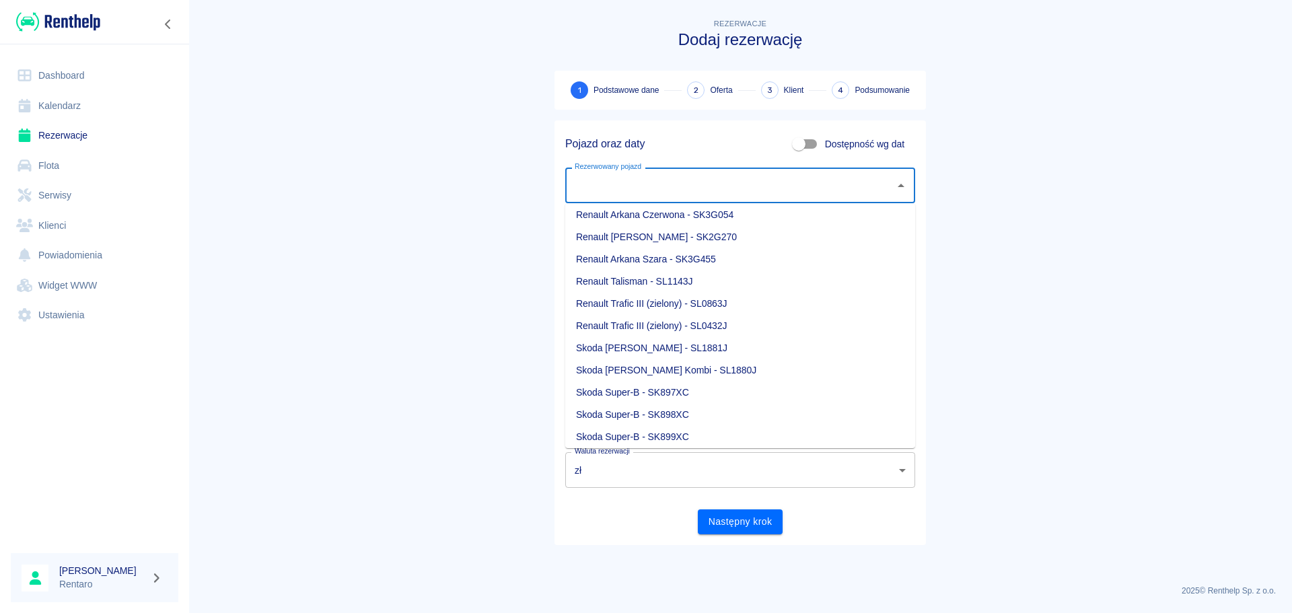
scroll to position [471, 0]
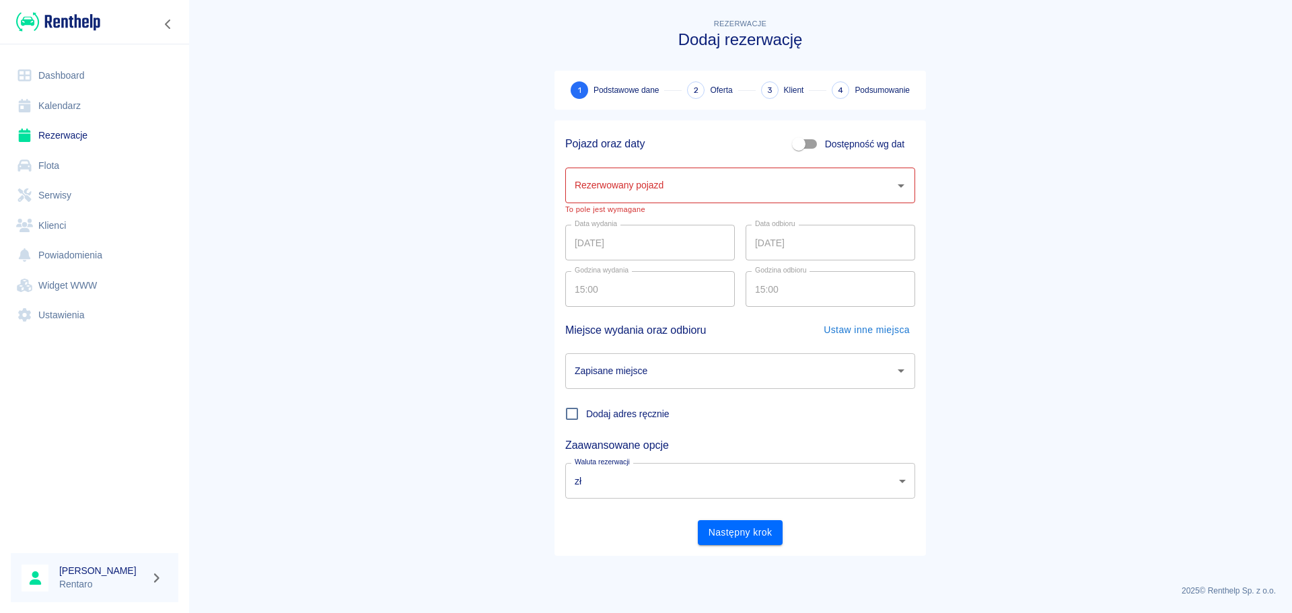
click at [850, 143] on span "Dostępność wg dat" at bounding box center [864, 144] width 79 height 14
click at [837, 143] on input "Dostępność wg dat" at bounding box center [799, 144] width 77 height 26
checkbox input "true"
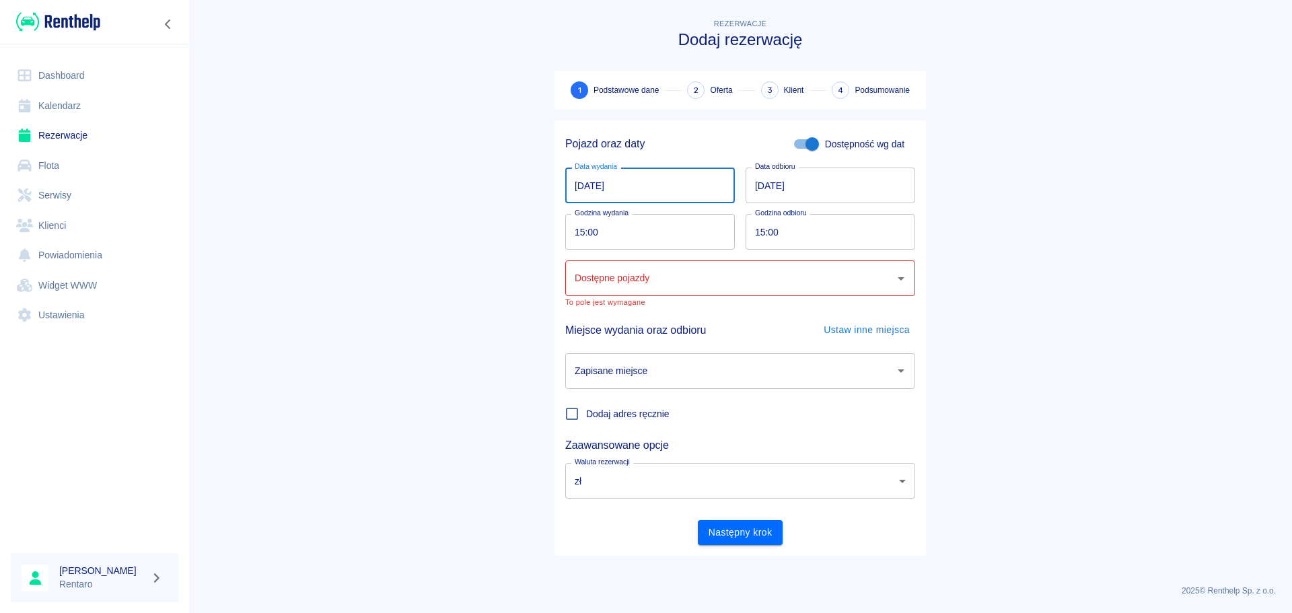
click at [672, 187] on input "22.08.2025" at bounding box center [650, 186] width 170 height 36
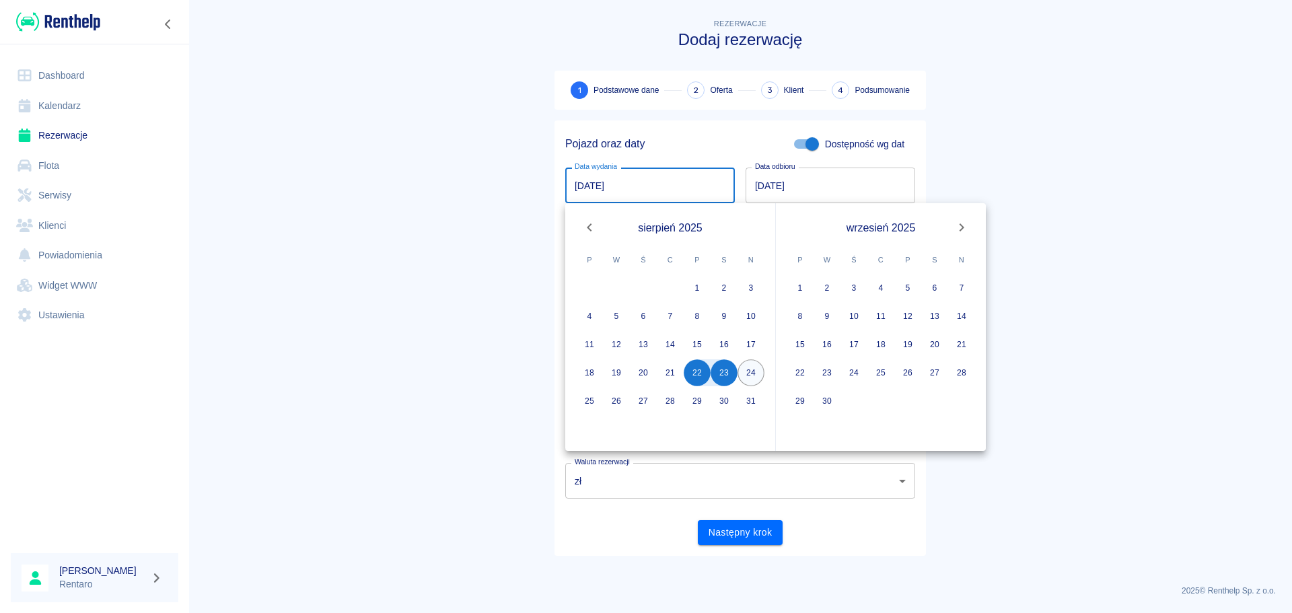
click at [753, 373] on button "24" at bounding box center [751, 372] width 27 height 27
type input "24.08.2025"
type input "DD.MM.YYYY"
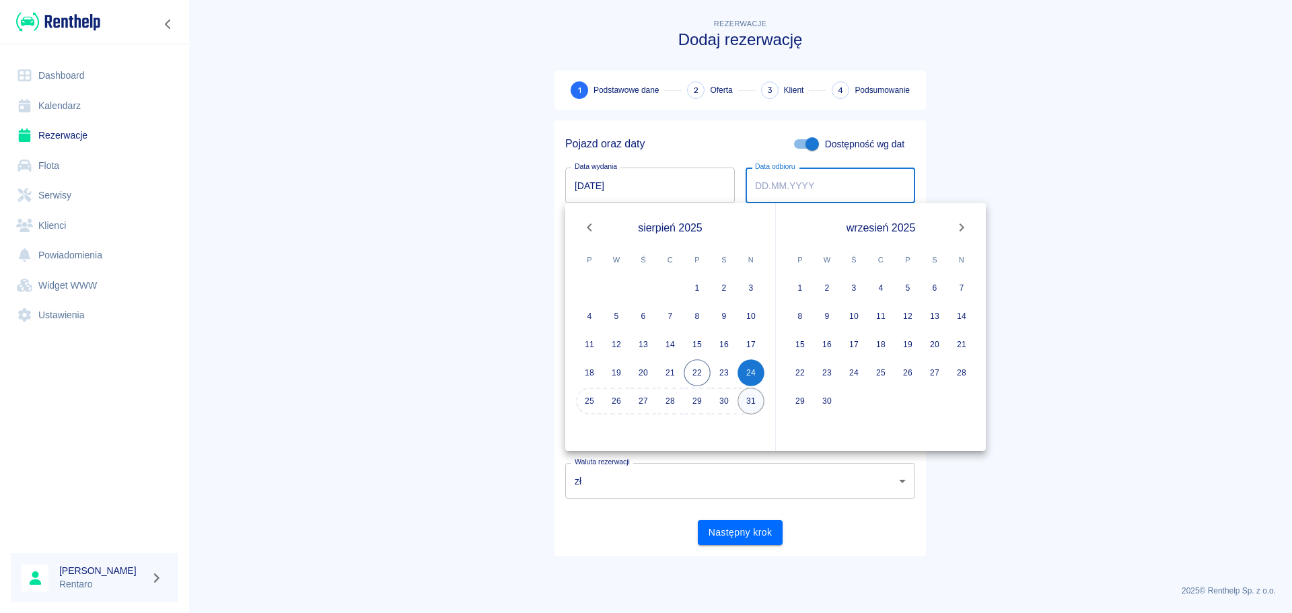
click at [753, 398] on button "31" at bounding box center [751, 401] width 27 height 27
type input "31.08.2025"
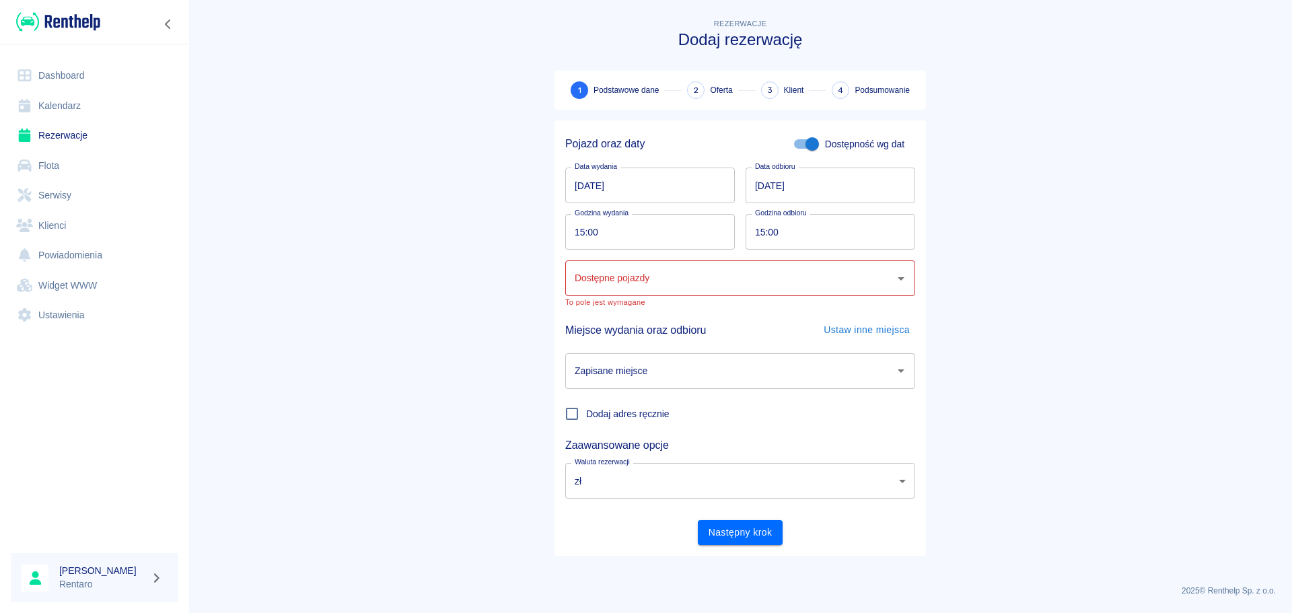
click at [643, 291] on div "Dostępne pojazdy" at bounding box center [740, 278] width 350 height 36
click at [71, 113] on link "Kalendarz" at bounding box center [95, 106] width 168 height 30
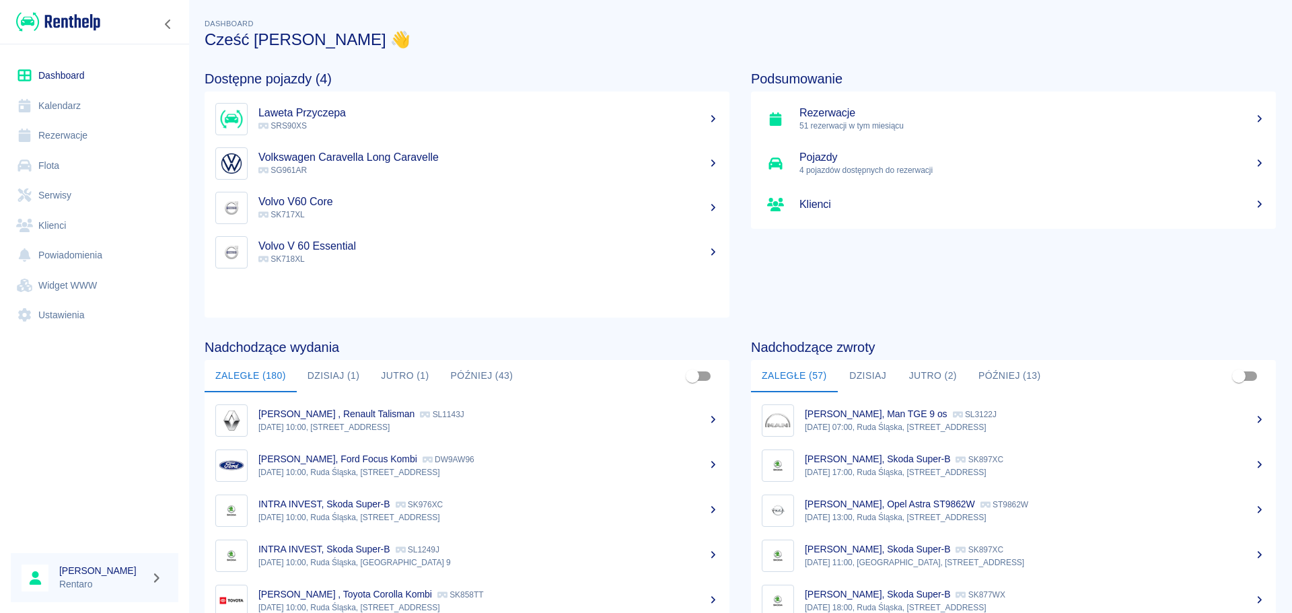
click at [71, 101] on link "Kalendarz" at bounding box center [95, 106] width 168 height 30
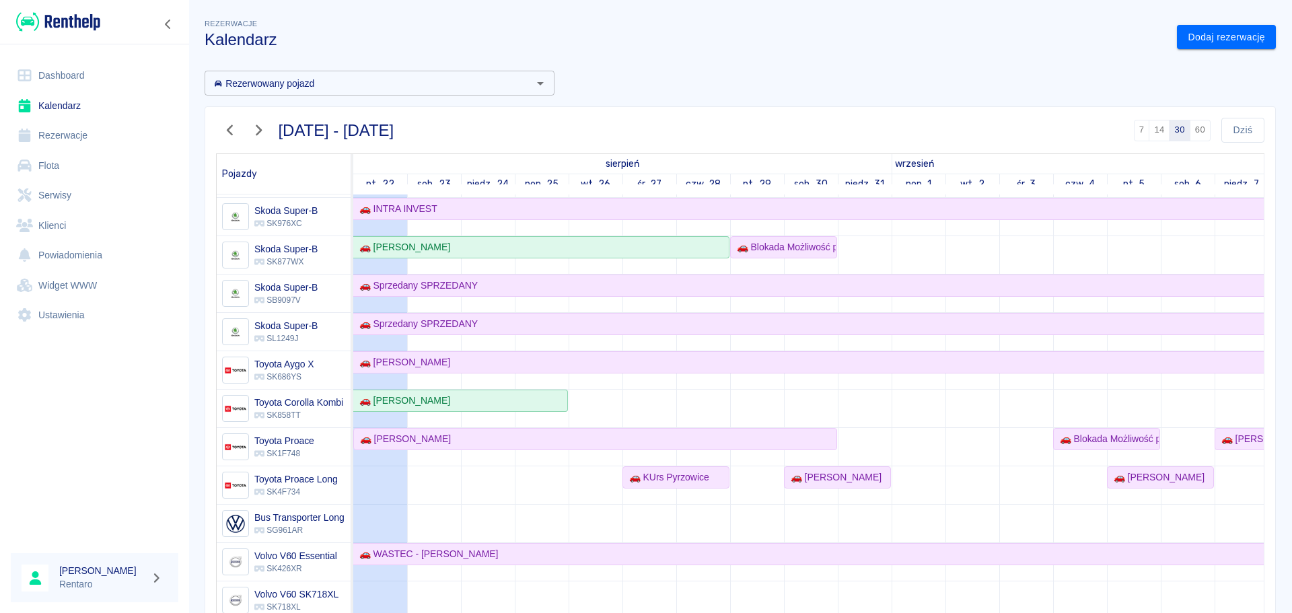
scroll to position [1053, 0]
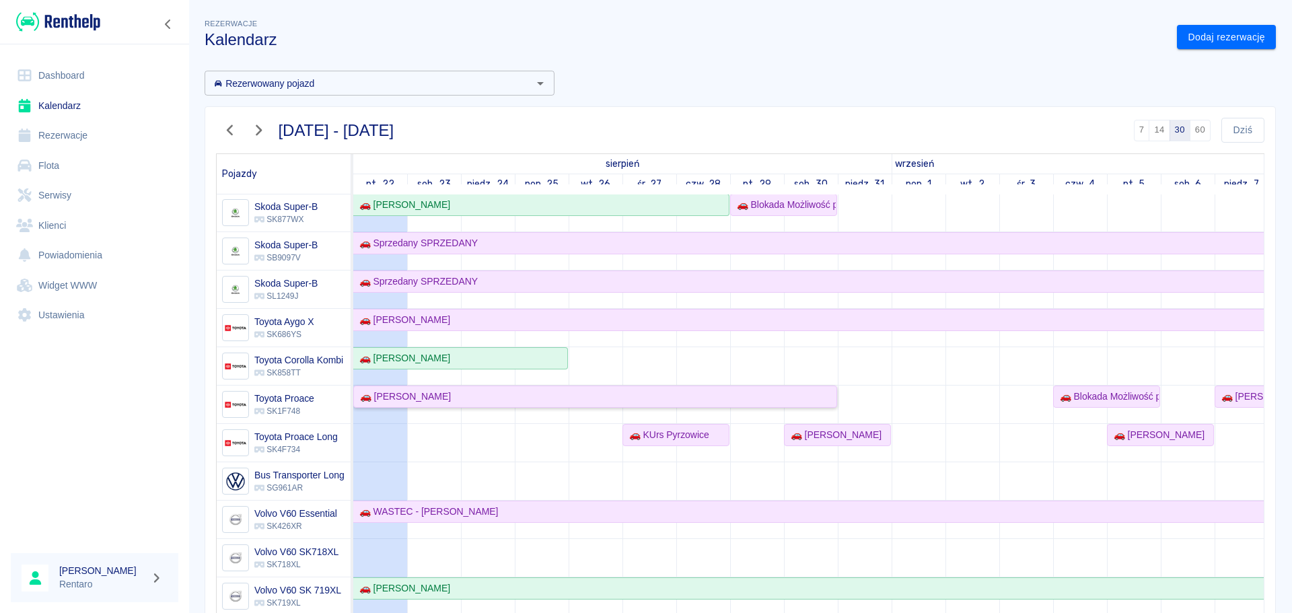
click at [446, 391] on div "🚗 [PERSON_NAME]" at bounding box center [595, 397] width 481 height 14
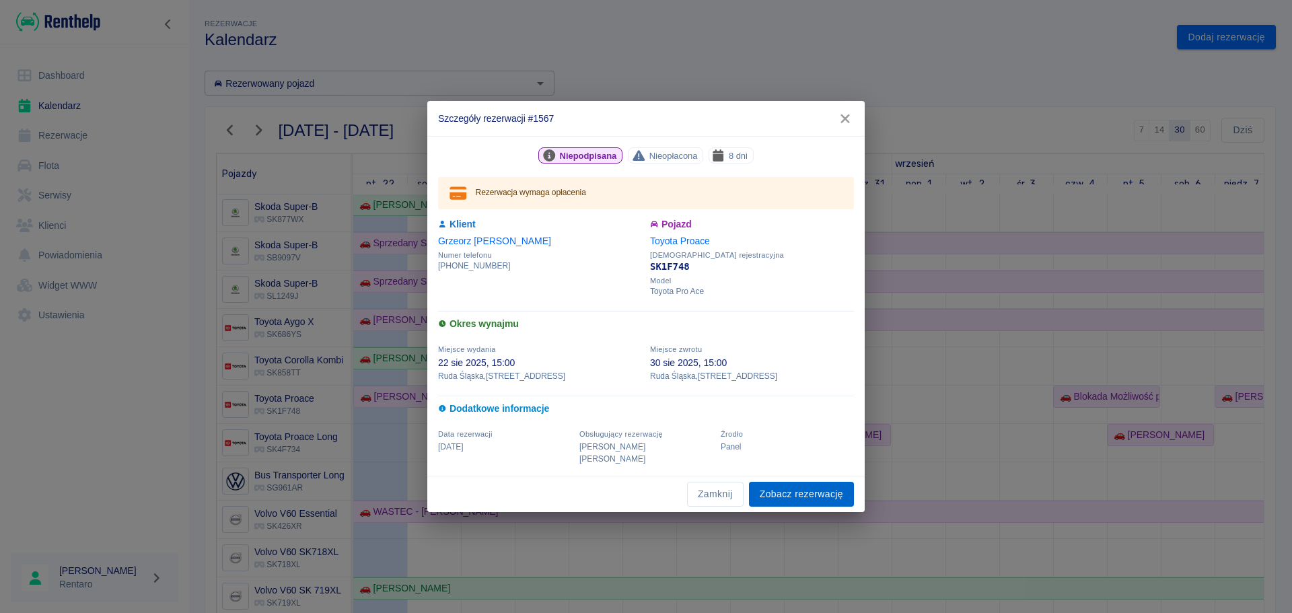
click at [798, 489] on link "Zobacz rezerwację" at bounding box center [801, 494] width 105 height 25
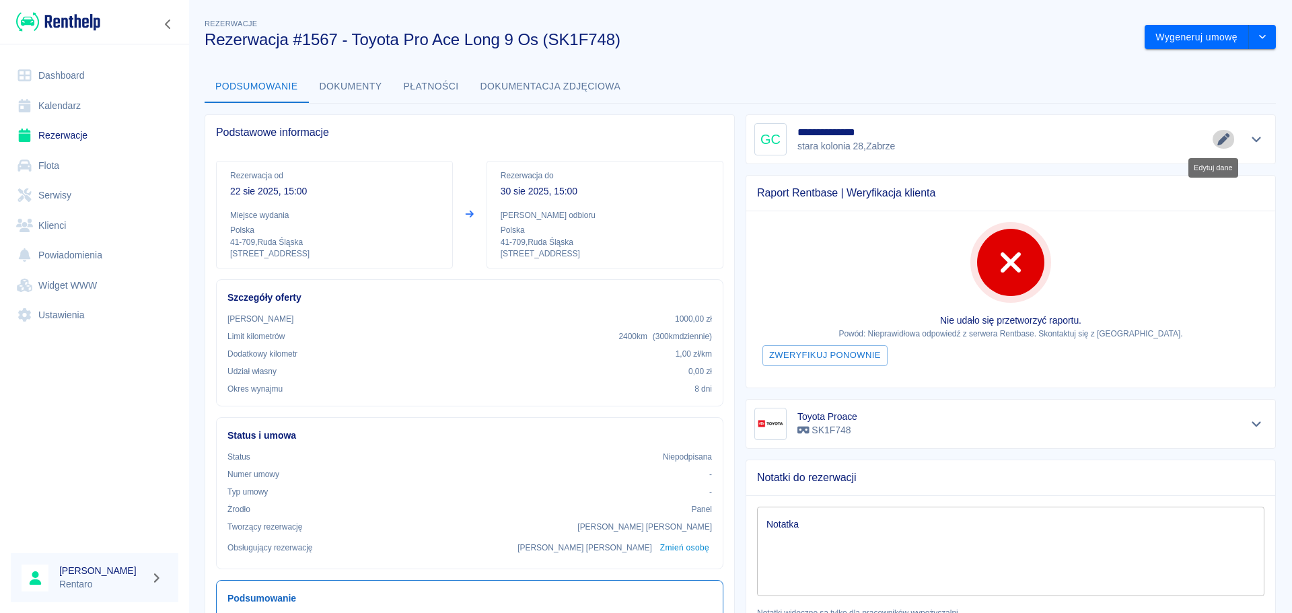
click at [1218, 141] on icon "Edytuj dane" at bounding box center [1224, 139] width 12 height 12
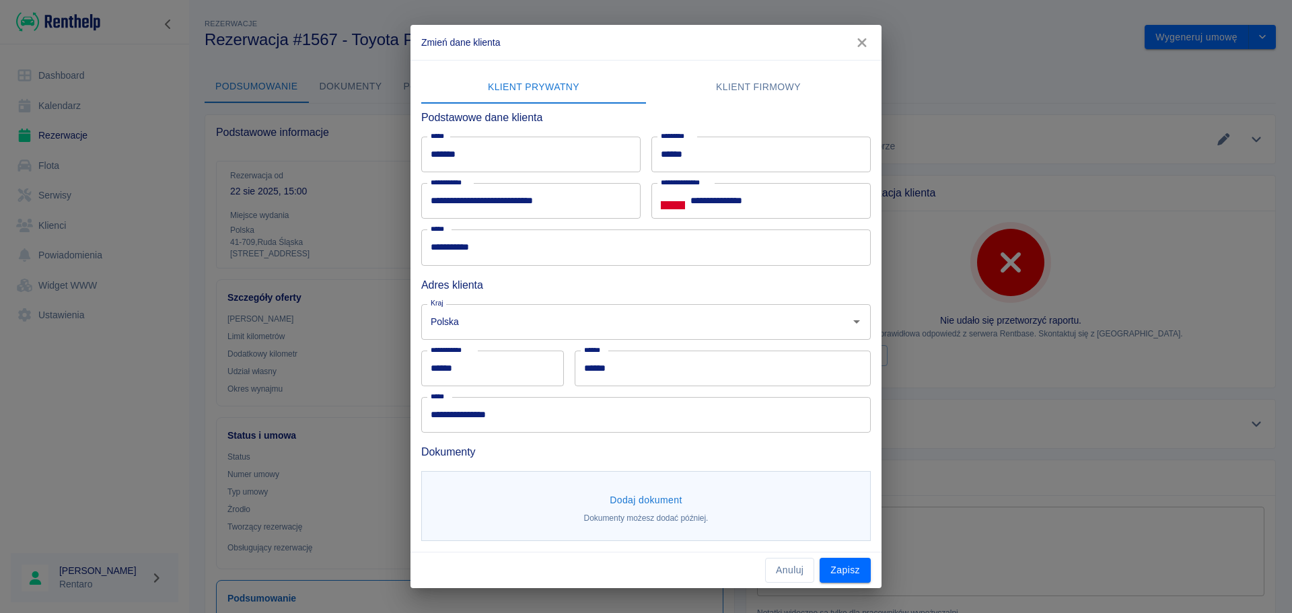
click at [654, 493] on button "Dodaj dokument" at bounding box center [645, 500] width 83 height 25
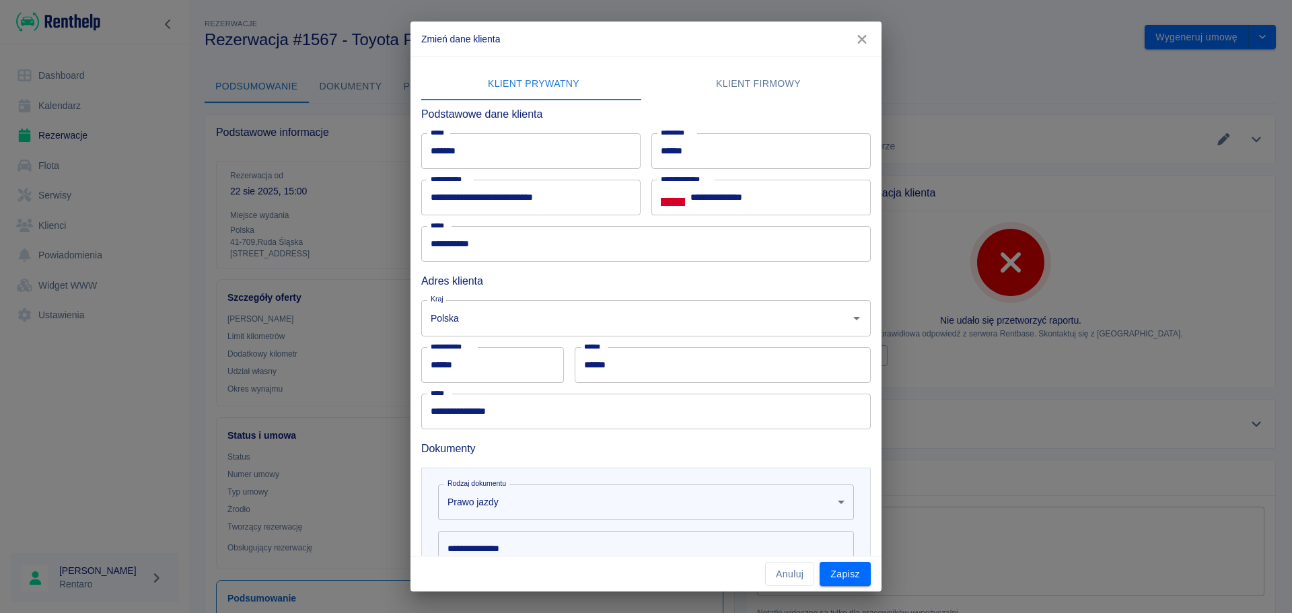
scroll to position [189, 0]
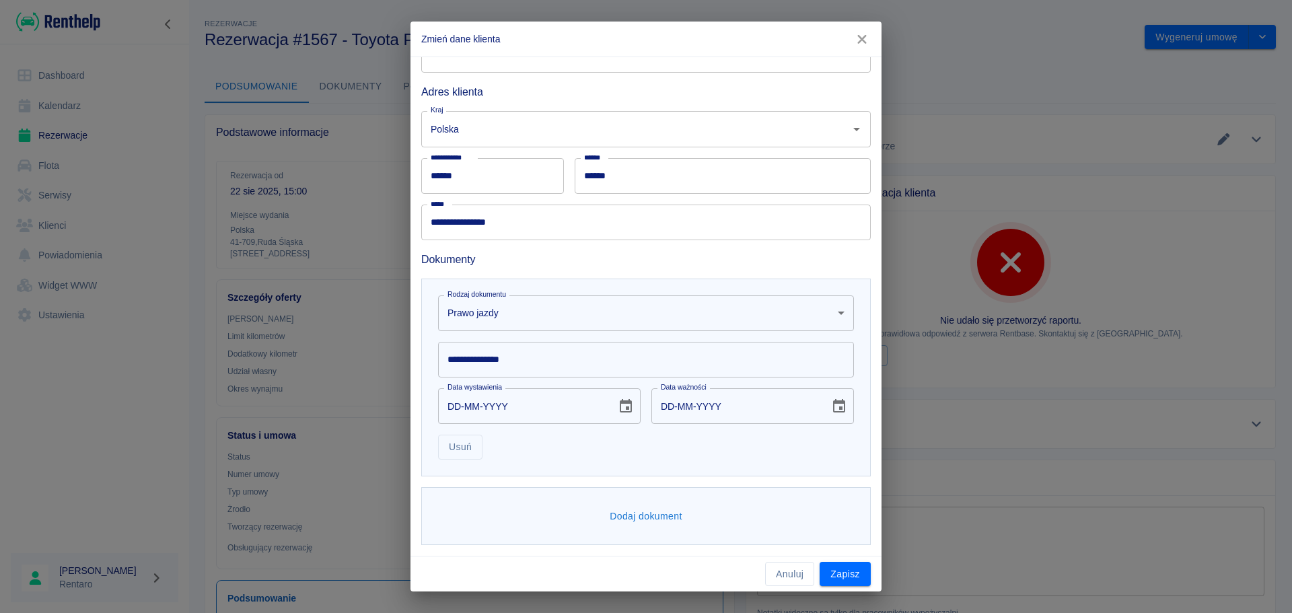
click at [572, 355] on input "**********" at bounding box center [646, 360] width 416 height 36
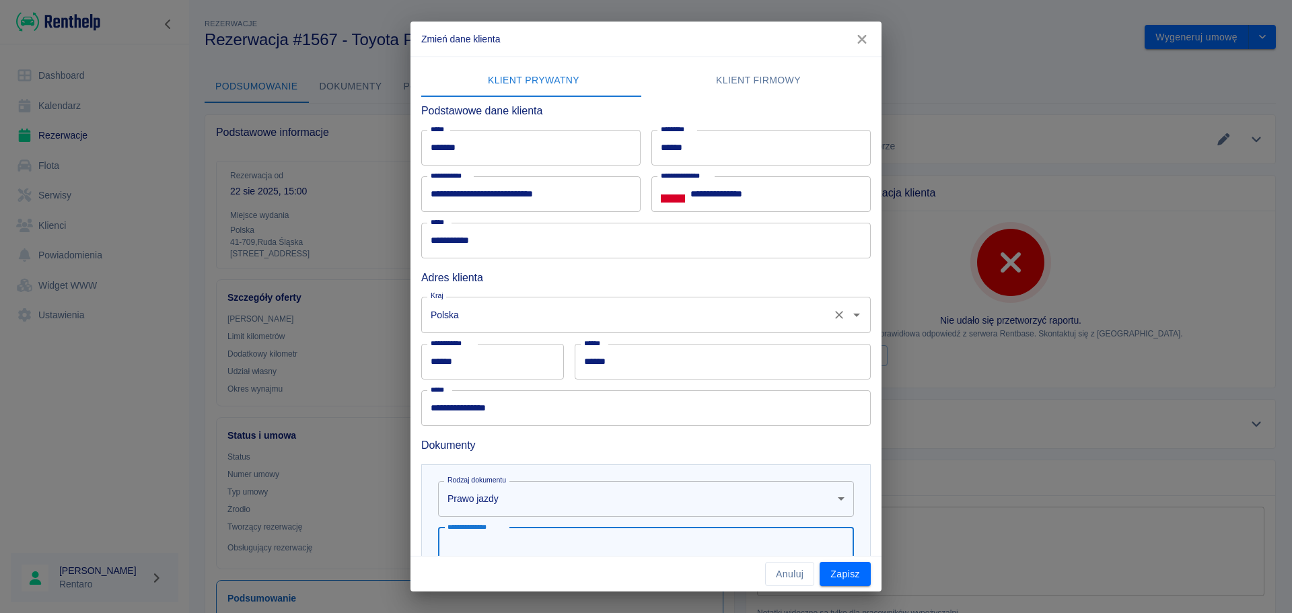
scroll to position [0, 0]
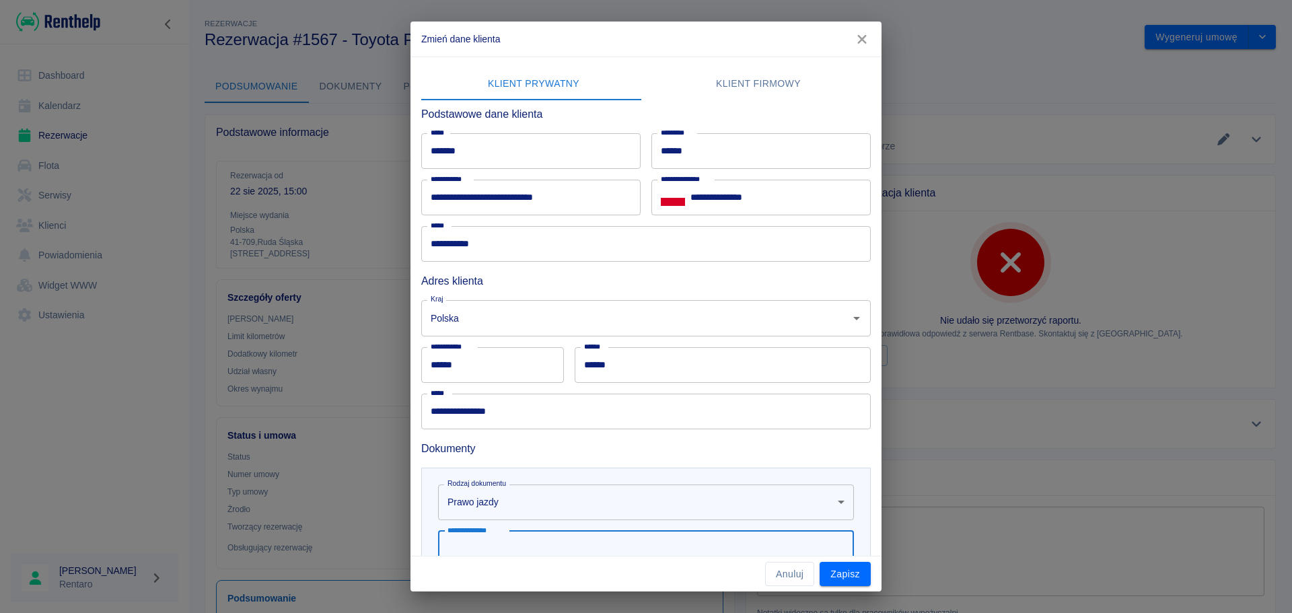
click at [857, 37] on icon "button" at bounding box center [861, 39] width 17 height 14
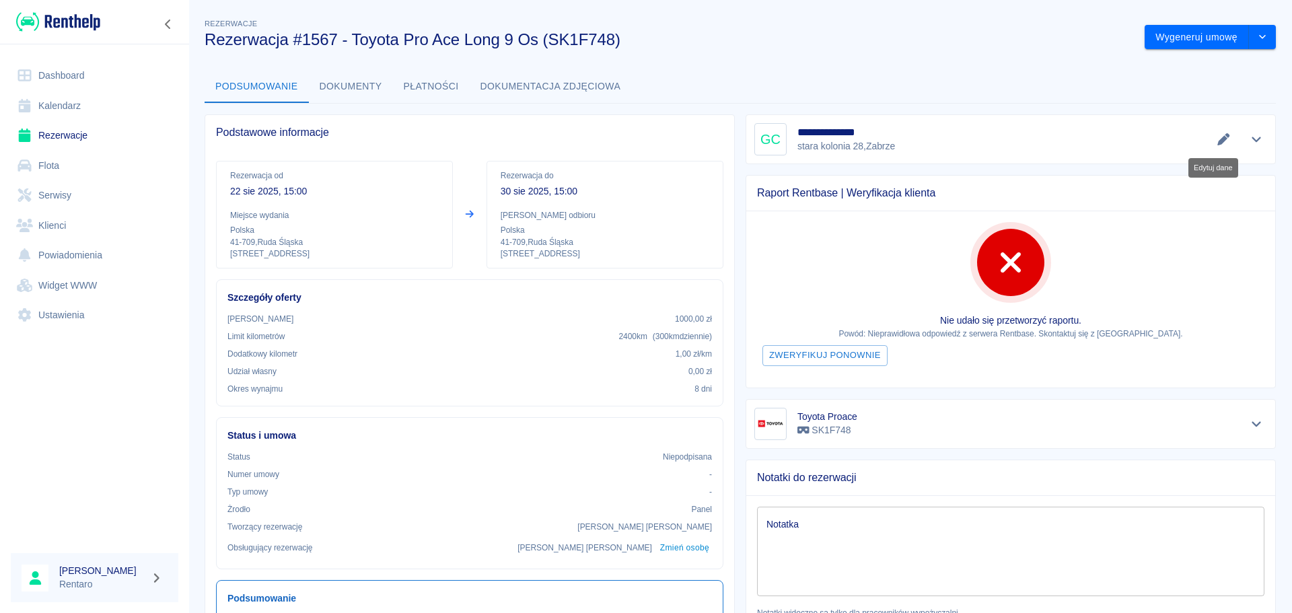
click at [1218, 141] on icon "Edytuj dane" at bounding box center [1224, 139] width 12 height 12
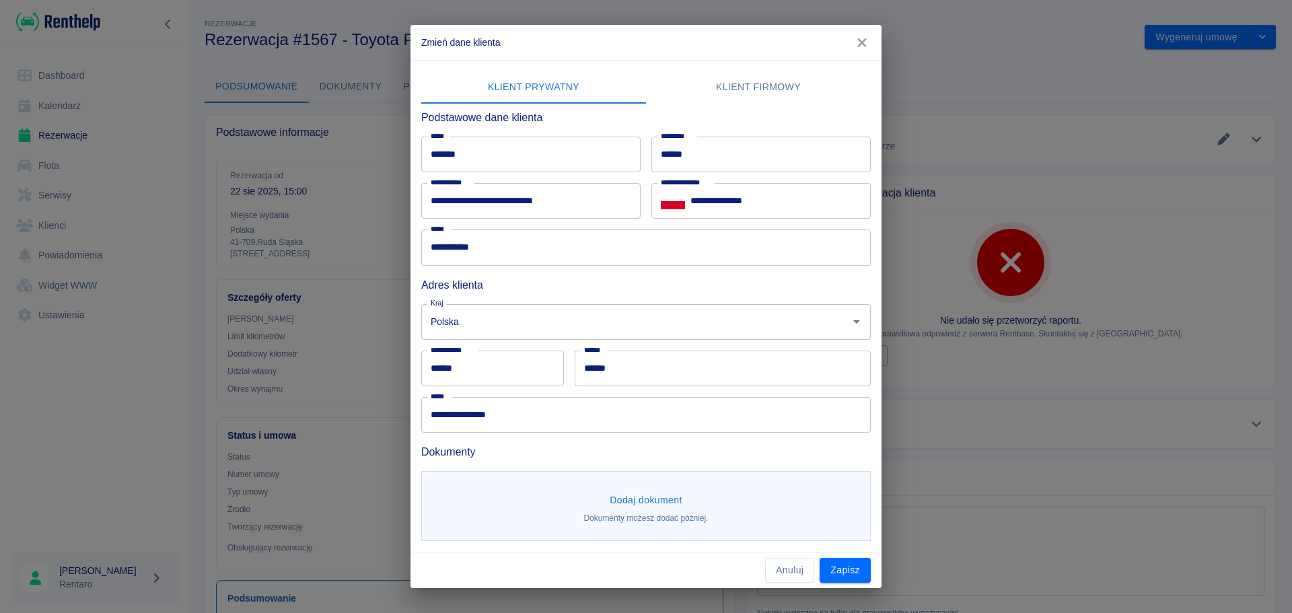
click at [863, 44] on icon "button" at bounding box center [861, 42] width 9 height 9
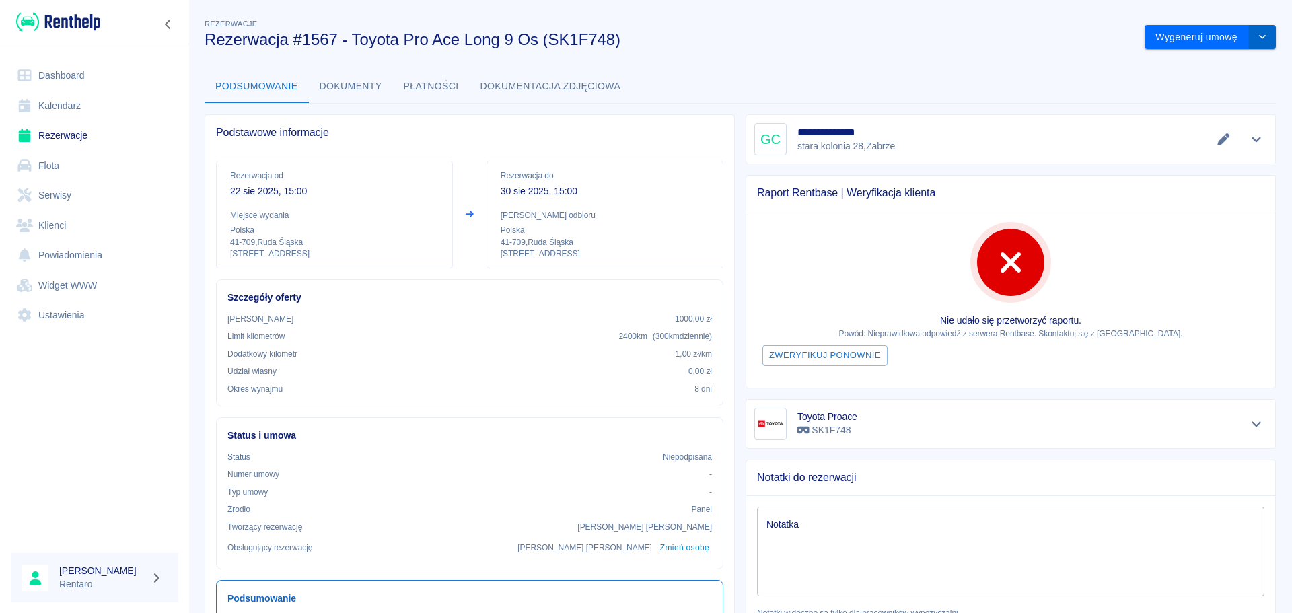
click at [1265, 34] on button "drop-down" at bounding box center [1262, 37] width 27 height 25
click at [1203, 64] on li "Modyfikuj rezerwację" at bounding box center [1200, 66] width 109 height 22
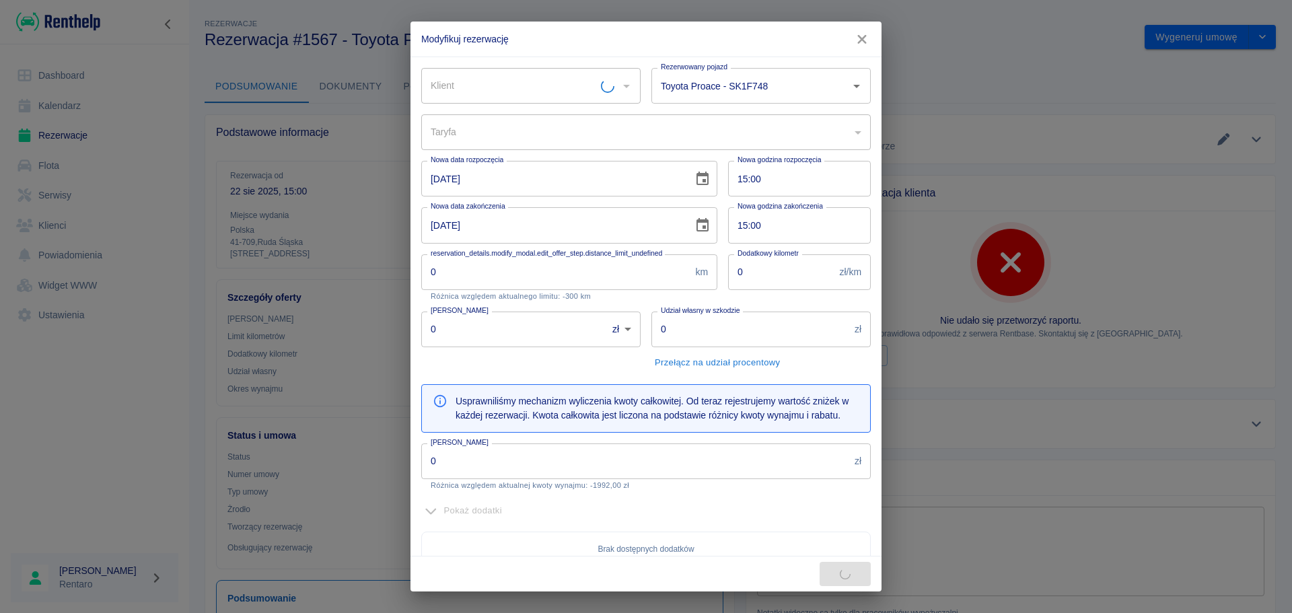
type input "Toyota Proace - SK1F748"
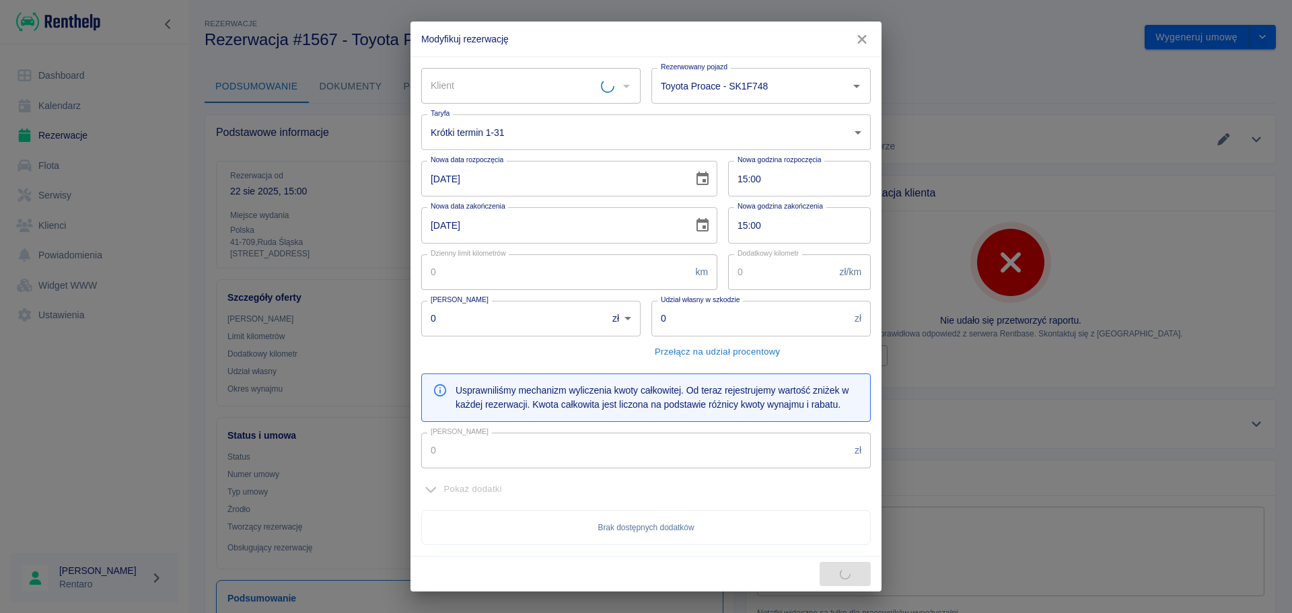
type input "300"
type input "1"
type input "1000"
type input "1992"
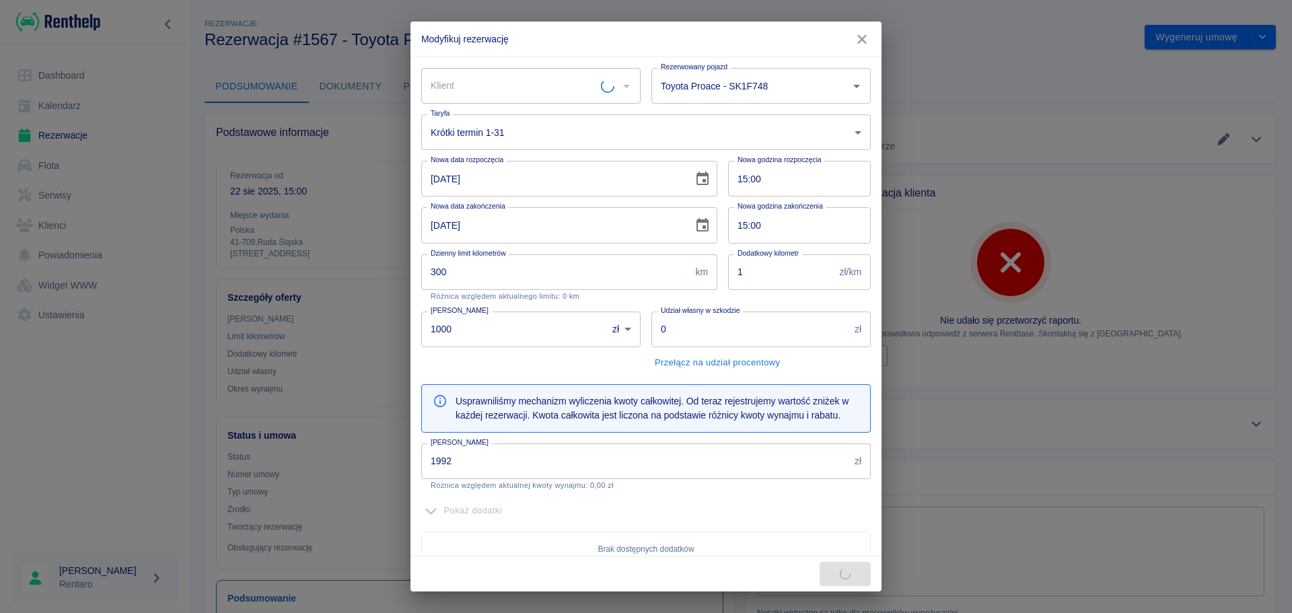
type input "[PERSON_NAME]"
click at [504, 325] on input "1000" at bounding box center [509, 330] width 176 height 36
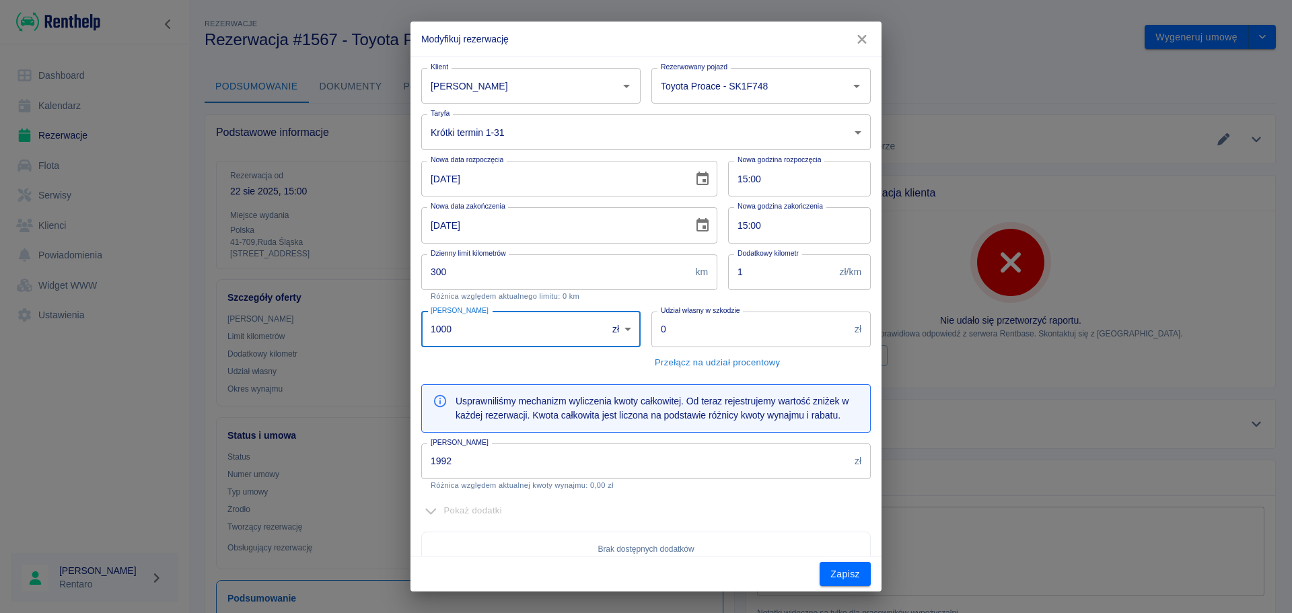
click at [703, 330] on input "0" at bounding box center [750, 330] width 198 height 36
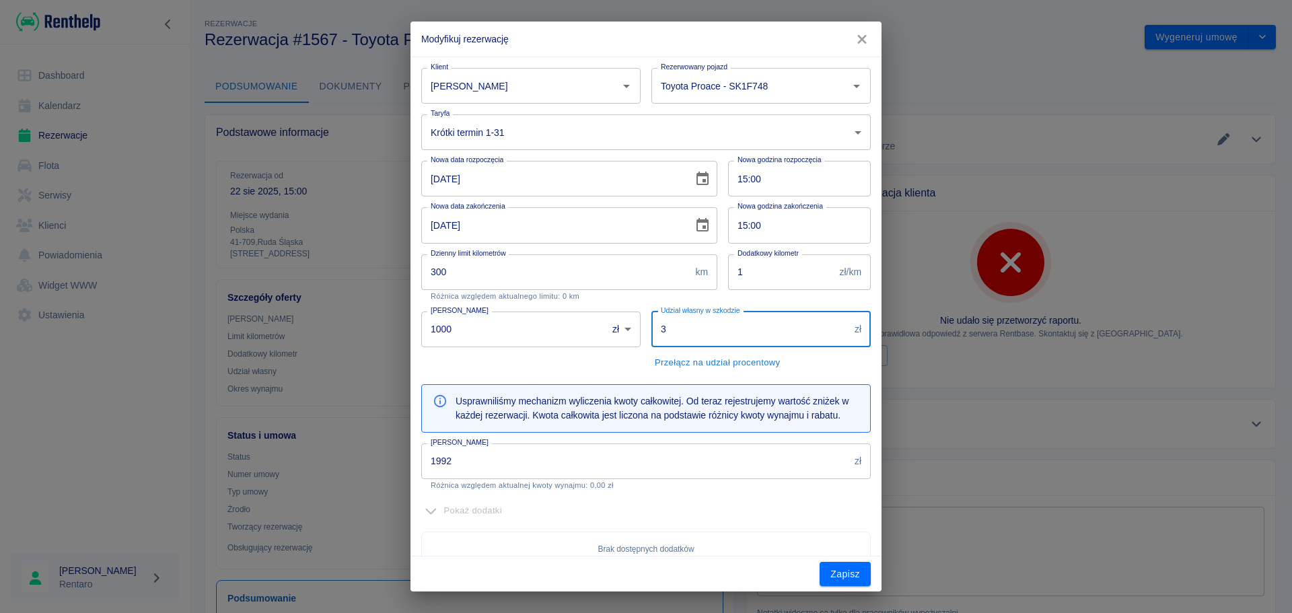
type input "3"
click at [858, 36] on icon "button" at bounding box center [861, 39] width 9 height 9
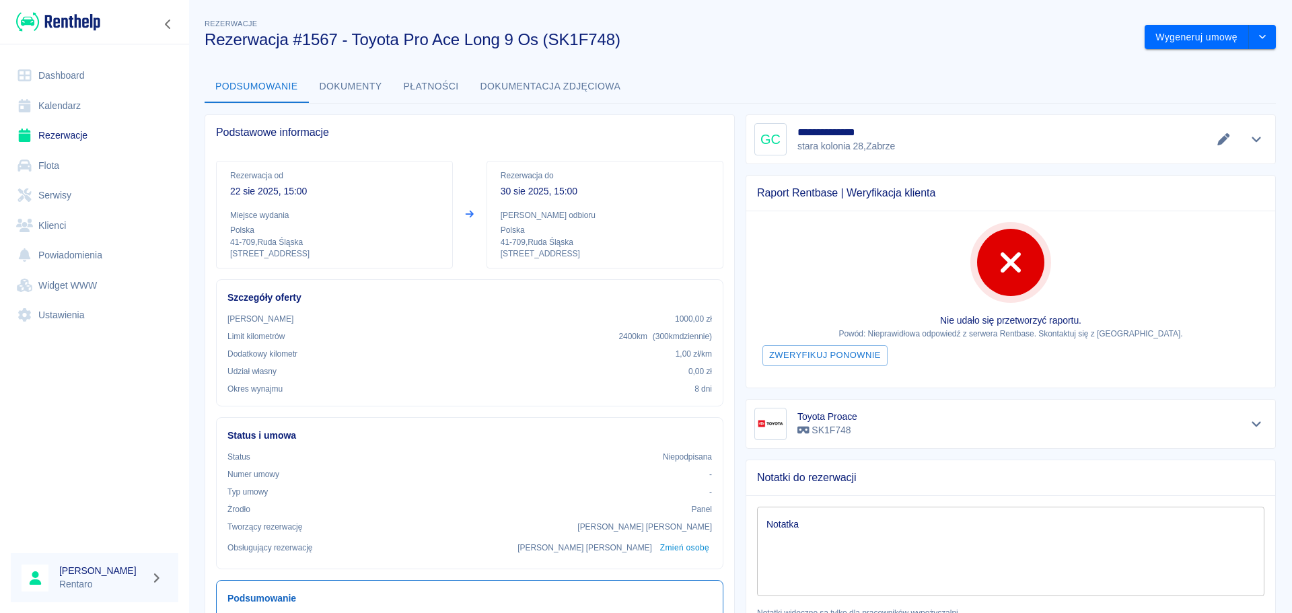
click at [1216, 135] on icon "Edytuj dane" at bounding box center [1223, 139] width 15 height 12
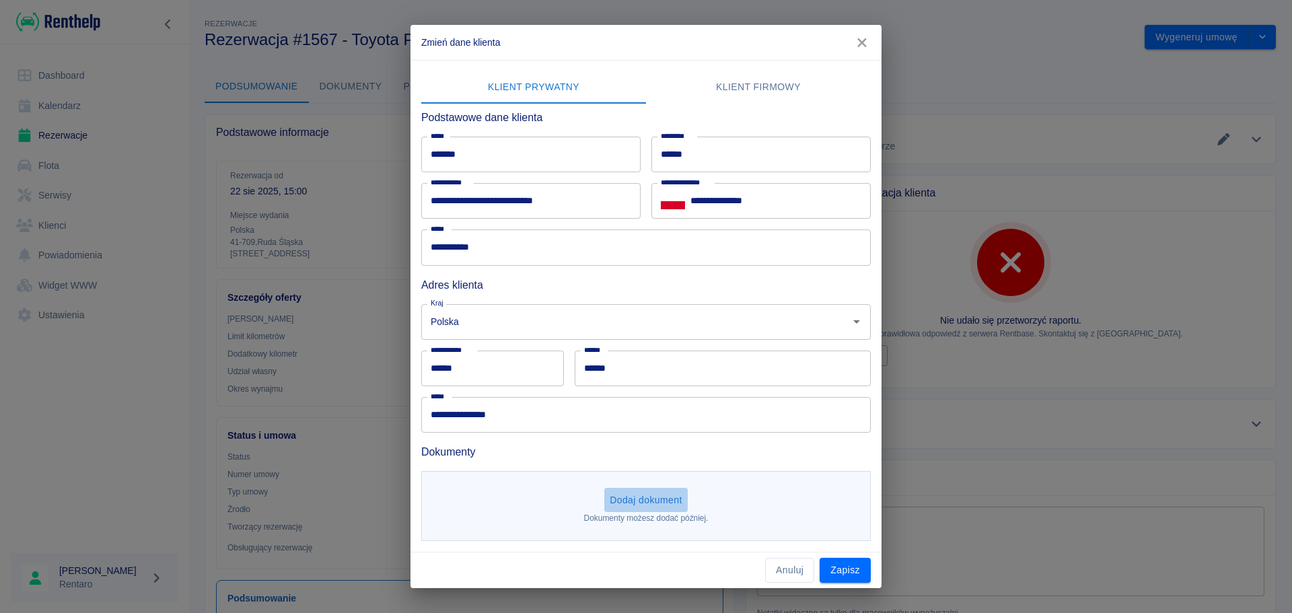
click at [665, 489] on button "Dodaj dokument" at bounding box center [645, 500] width 83 height 25
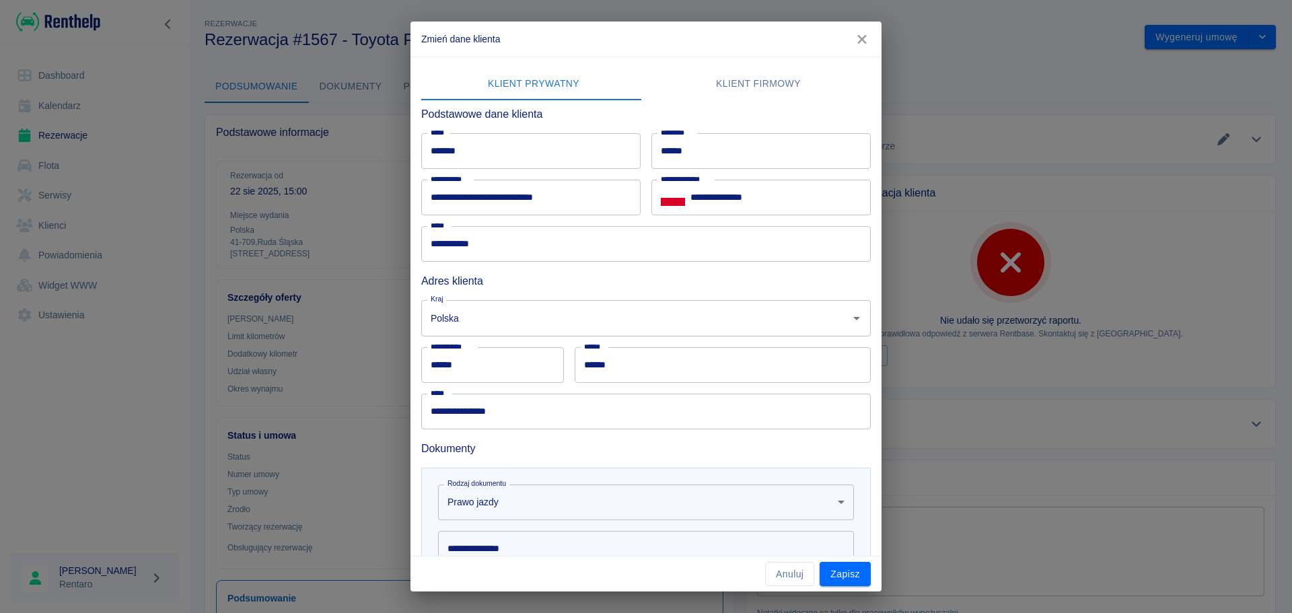
scroll to position [189, 0]
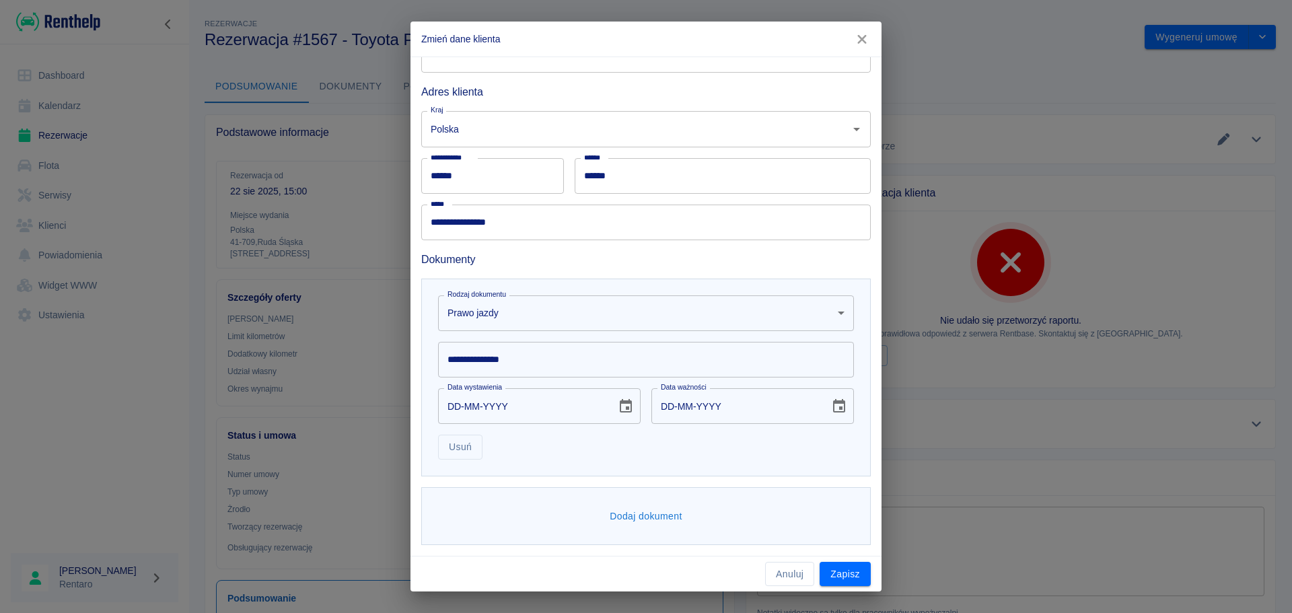
click at [561, 357] on input "**********" at bounding box center [646, 360] width 416 height 36
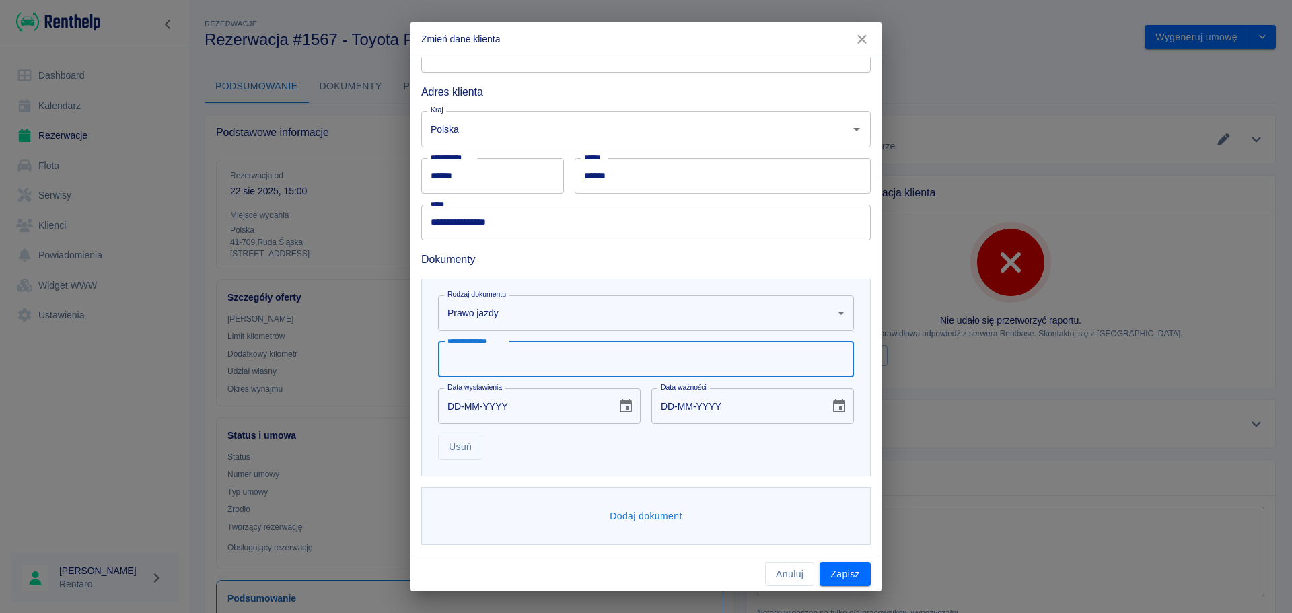
click at [439, 222] on input "**********" at bounding box center [646, 223] width 450 height 36
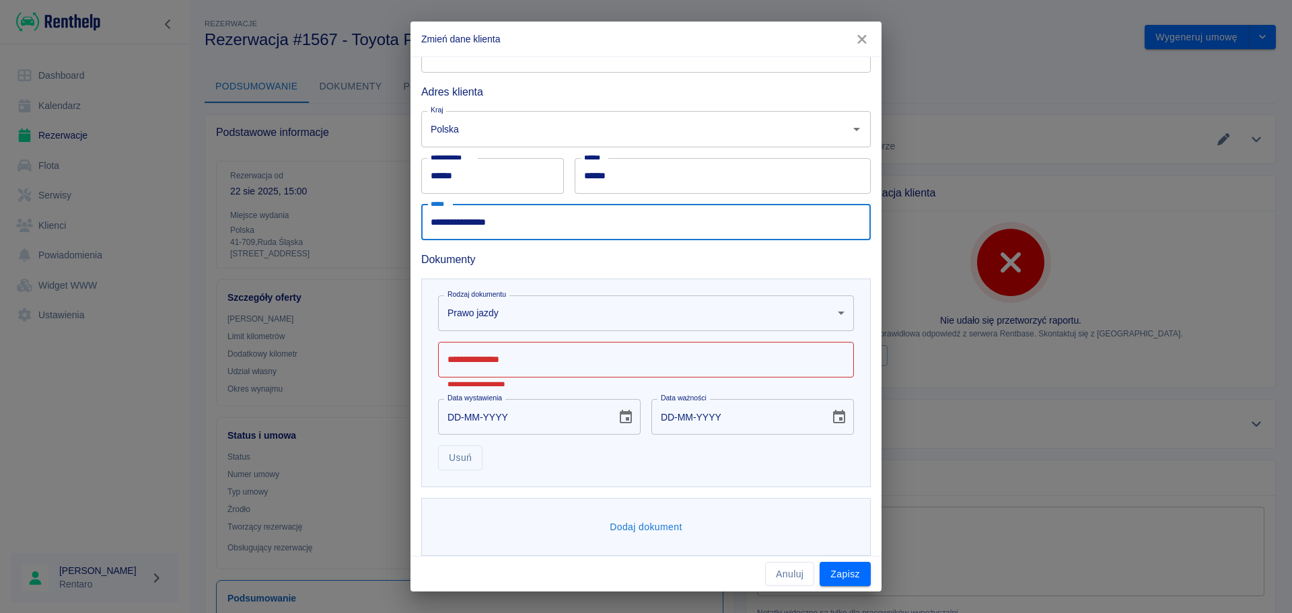
click at [437, 222] on input "**********" at bounding box center [646, 223] width 450 height 36
click at [438, 223] on input "**********" at bounding box center [646, 223] width 450 height 36
click at [534, 221] on input "**********" at bounding box center [646, 223] width 450 height 36
type input "**********"
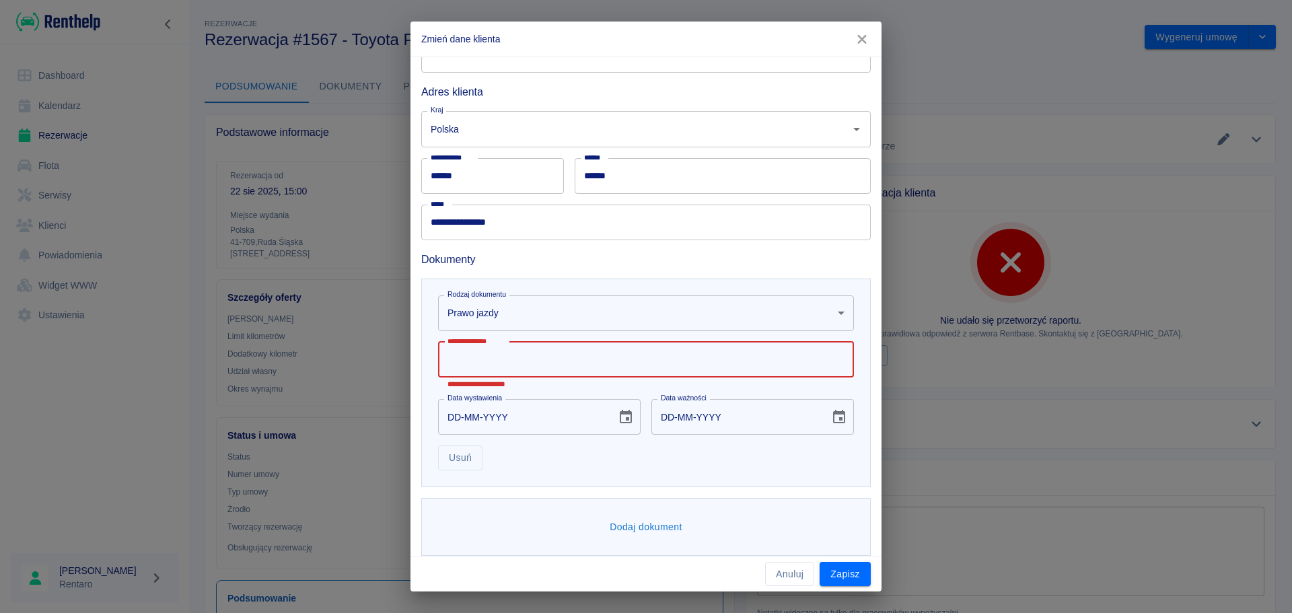
click at [489, 367] on input "**********" at bounding box center [646, 360] width 416 height 36
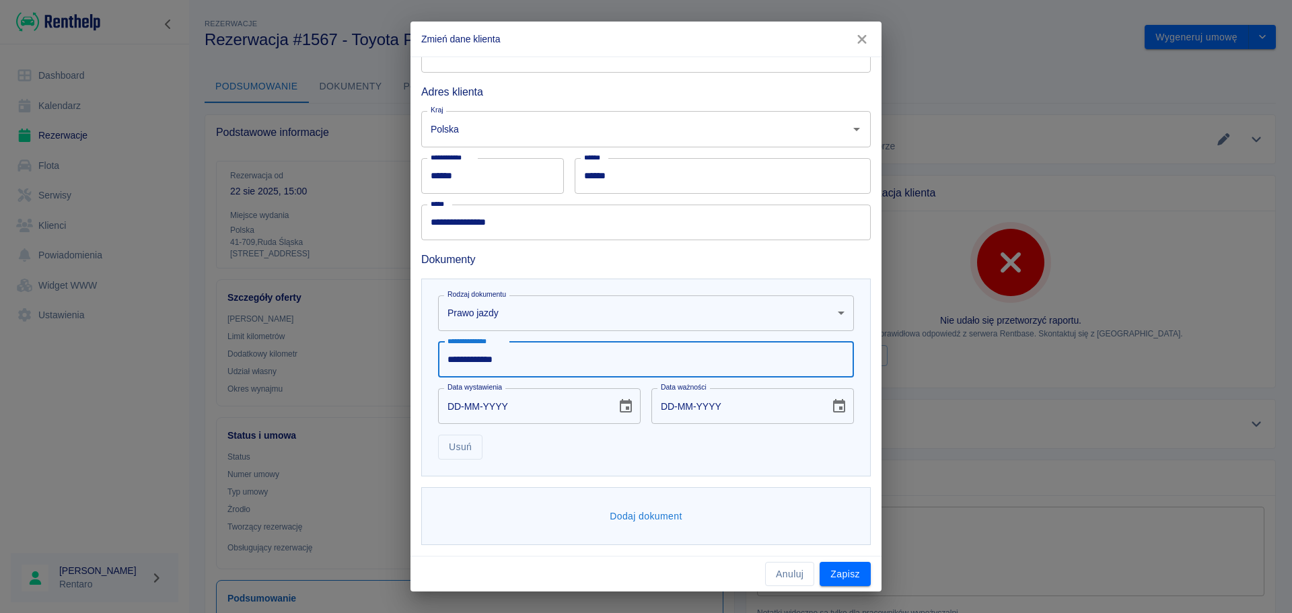
type input "**********"
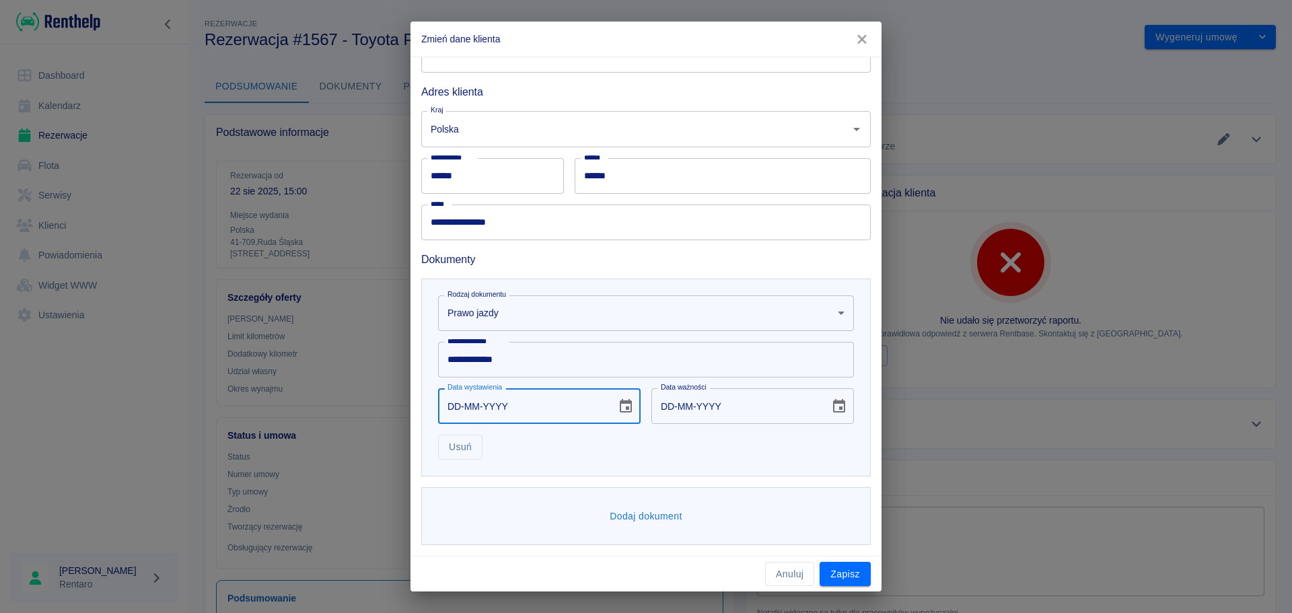
click at [458, 398] on input "DD-MM-YYYY" at bounding box center [522, 406] width 169 height 36
type input "05-04-0004"
type input "05-04-0014"
type input "05-04-0042"
type input "05-04-0052"
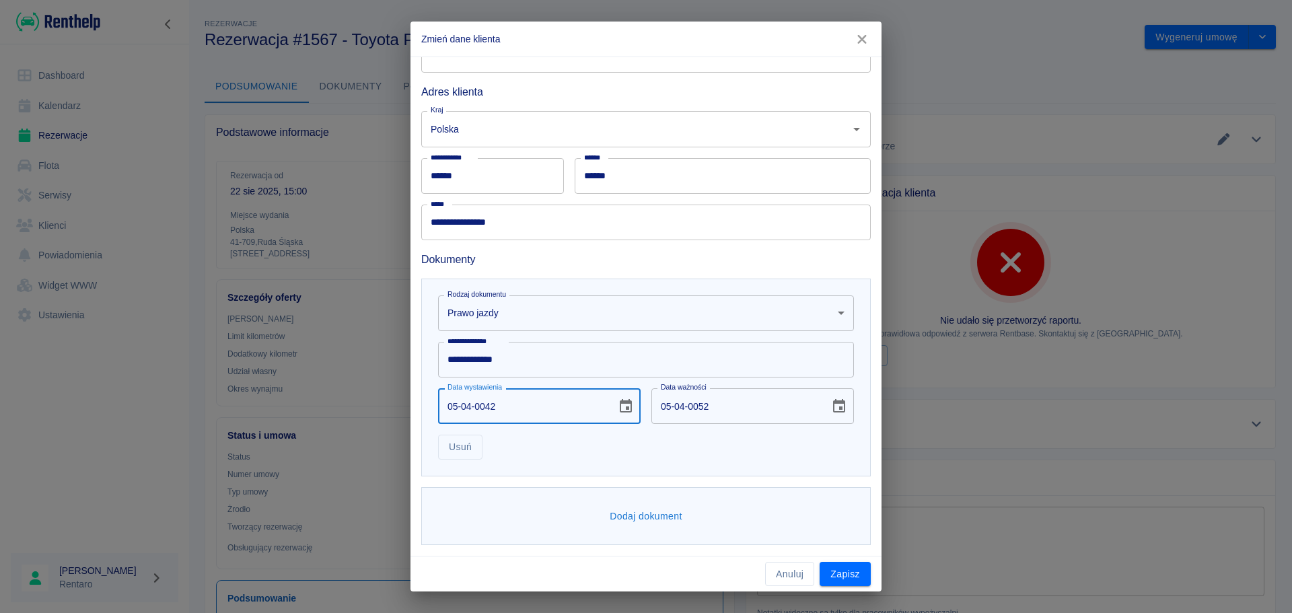
type input "05-04-0420"
type input "05-04-0430"
type input "05-04-4200"
type input "05-04-4210"
type input "05-04-0004"
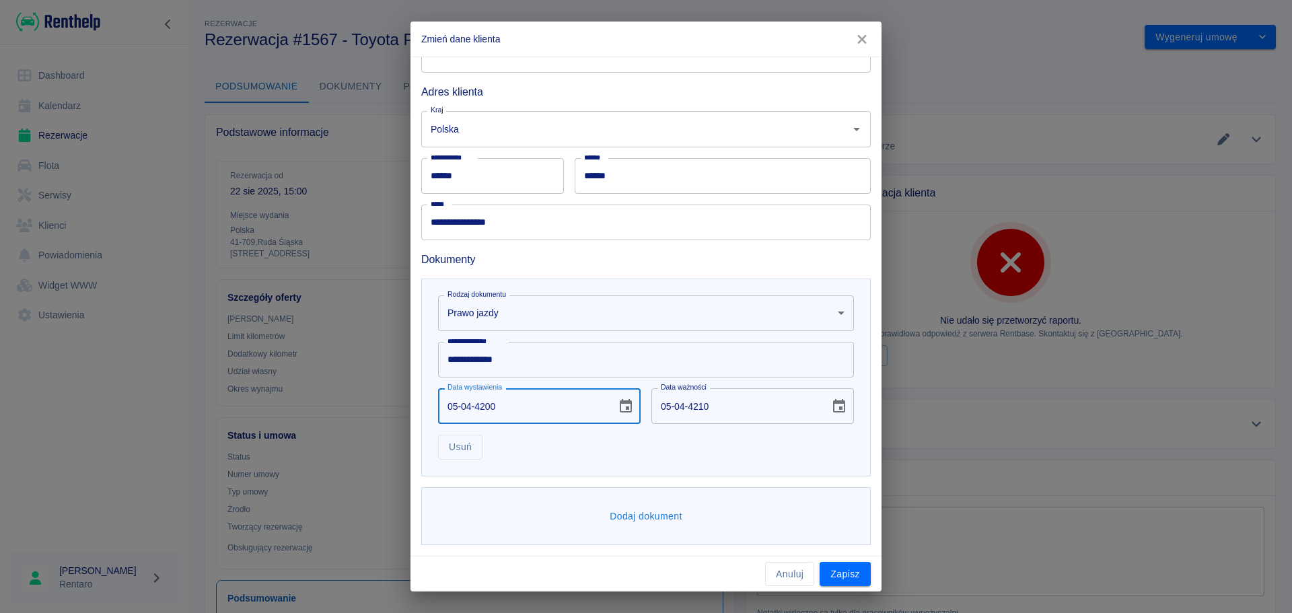
type input "05-04-0014"
click at [482, 411] on input "05-04-0004" at bounding box center [522, 406] width 169 height 36
click at [505, 404] on input "05-04-0004" at bounding box center [522, 406] width 169 height 36
click at [504, 409] on input "05-04-0004" at bounding box center [522, 406] width 169 height 36
click at [474, 407] on input "05-04-0004" at bounding box center [522, 406] width 169 height 36
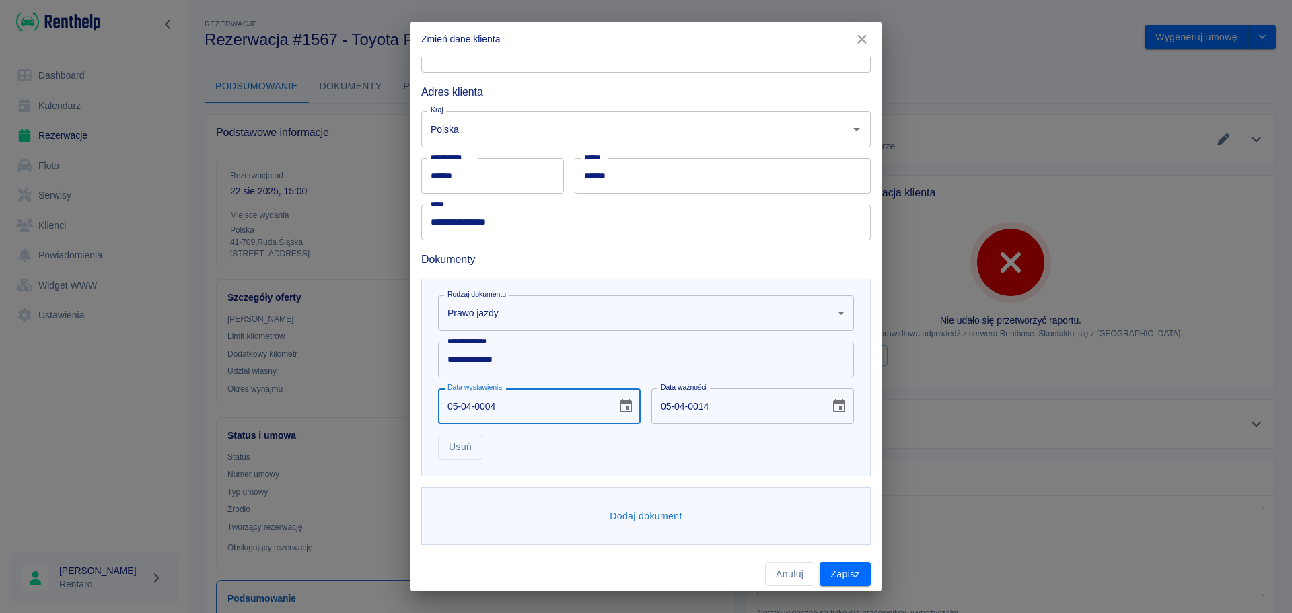
type input "05-04-0042"
type input "05-04-0052"
type input "05-04-0420"
type input "05-04-0430"
type input "05-04-YYYY"
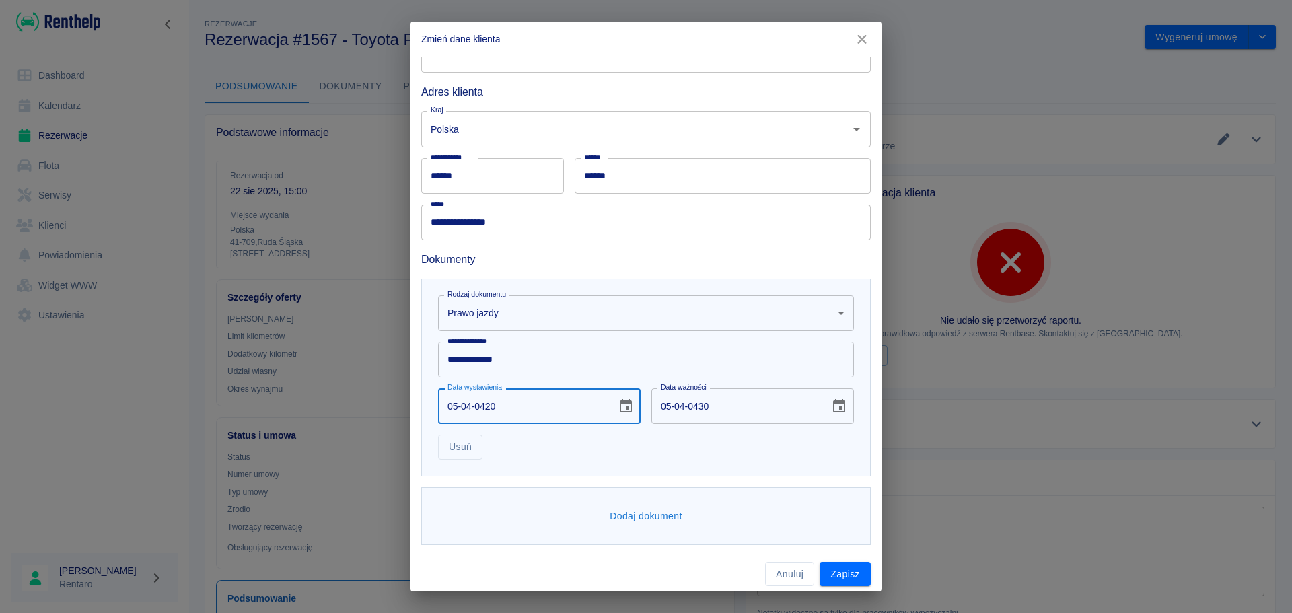
type input "DD-MM-YYYY"
type input "05-04-0002"
type input "05-04-0012"
type input "05-04-0020"
type input "05-04-0030"
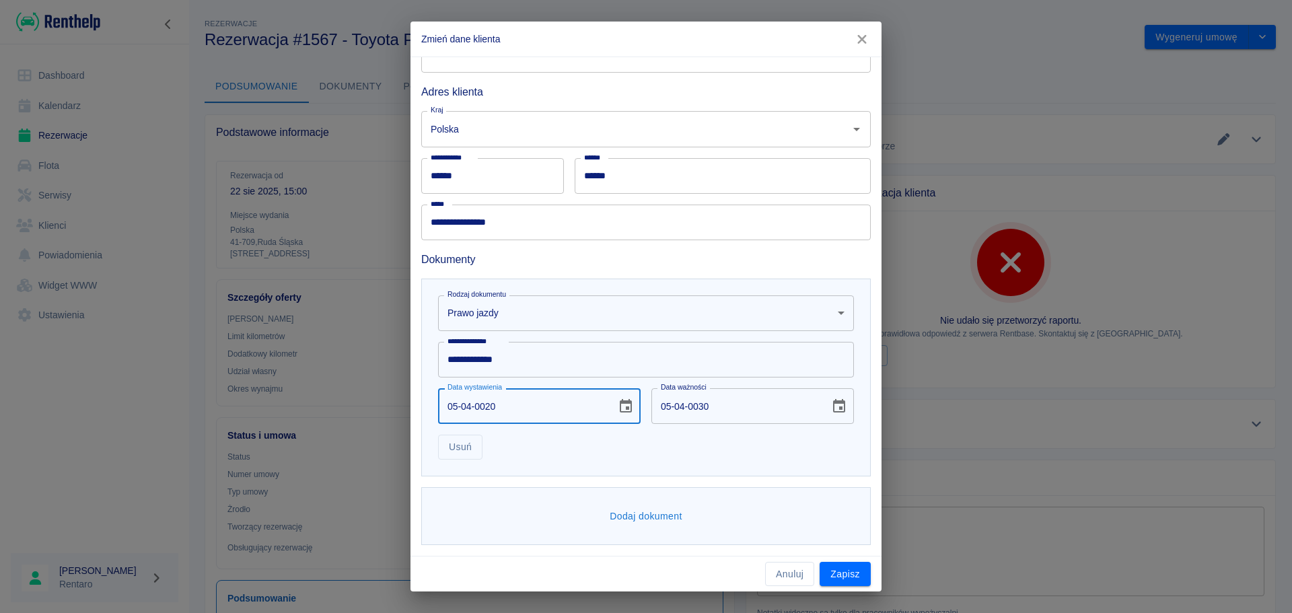
type input "05-04-0200"
type input "05-04-0210"
type input "[DATE]"
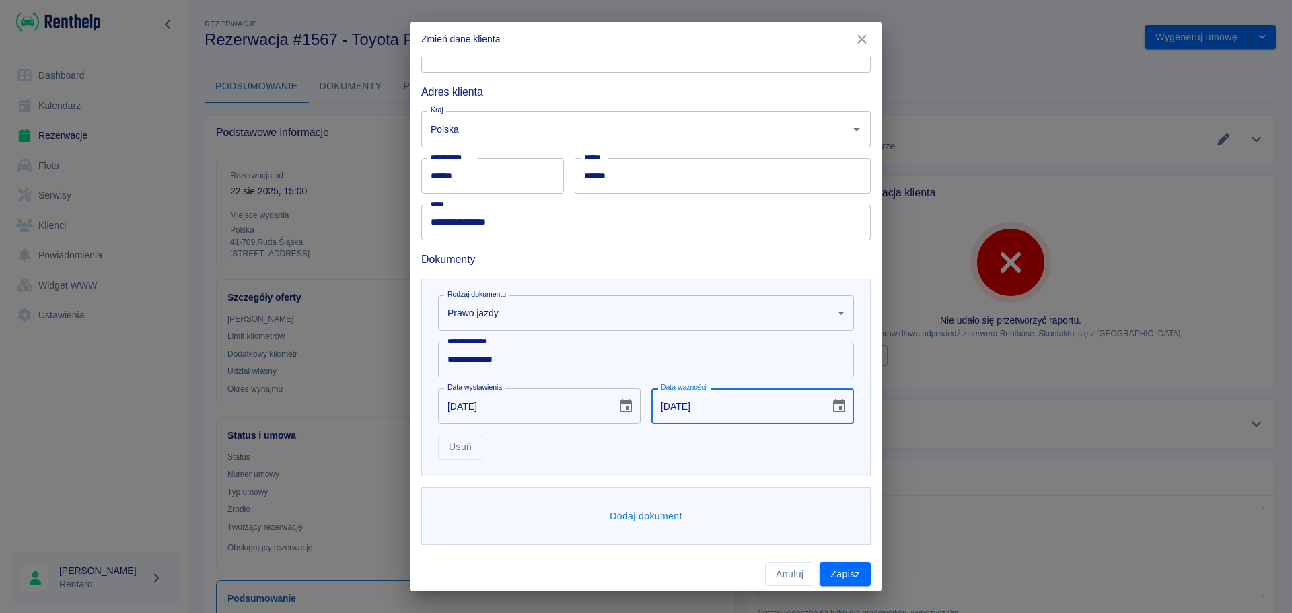
click at [692, 404] on input "[DATE]" at bounding box center [735, 406] width 169 height 36
type input "[DATE]"
click at [621, 461] on div "**********" at bounding box center [646, 378] width 450 height 198
click at [645, 518] on button "Dodaj dokument" at bounding box center [645, 516] width 83 height 25
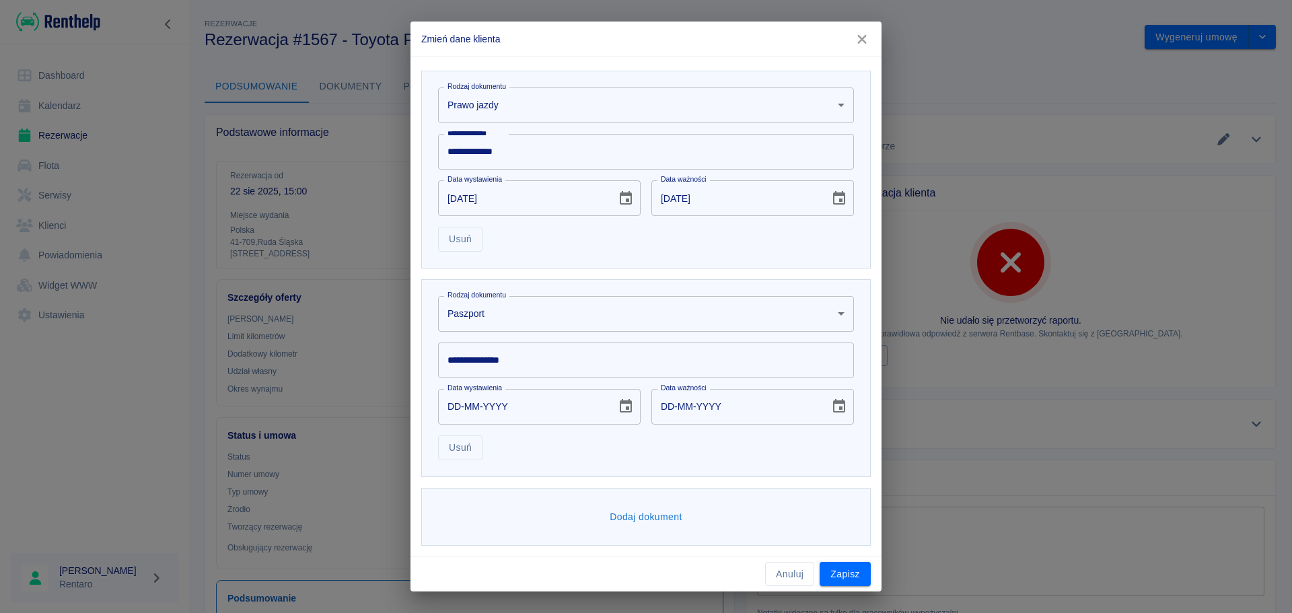
scroll to position [398, 0]
click at [514, 304] on body "Używamy plików Cookies, by zapewnić Ci najlepsze możliwe doświadczenie. Aby dow…" at bounding box center [646, 306] width 1292 height 613
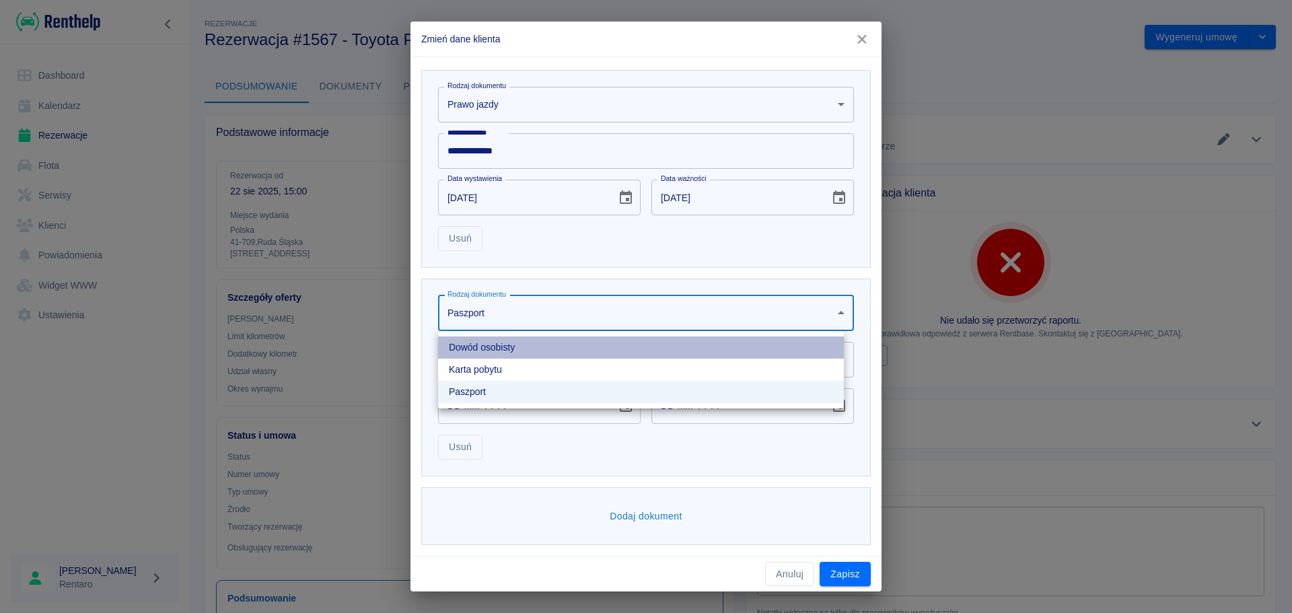
click at [514, 340] on li "Dowód osobisty" at bounding box center [641, 348] width 406 height 22
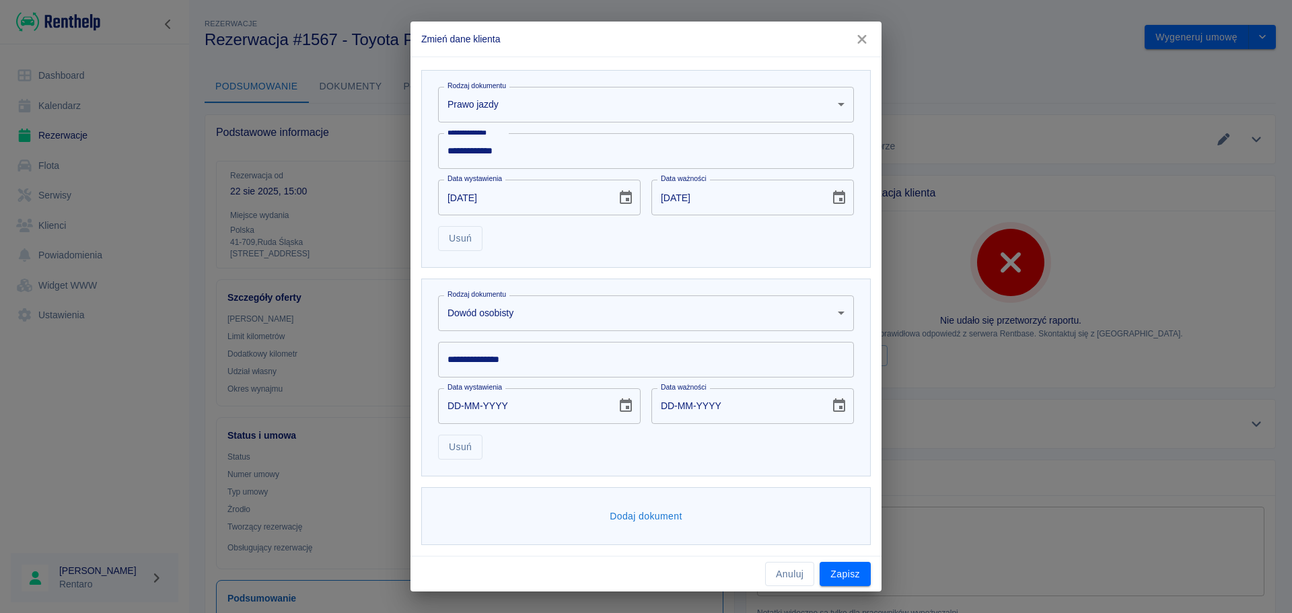
click at [528, 361] on input "**********" at bounding box center [646, 360] width 416 height 36
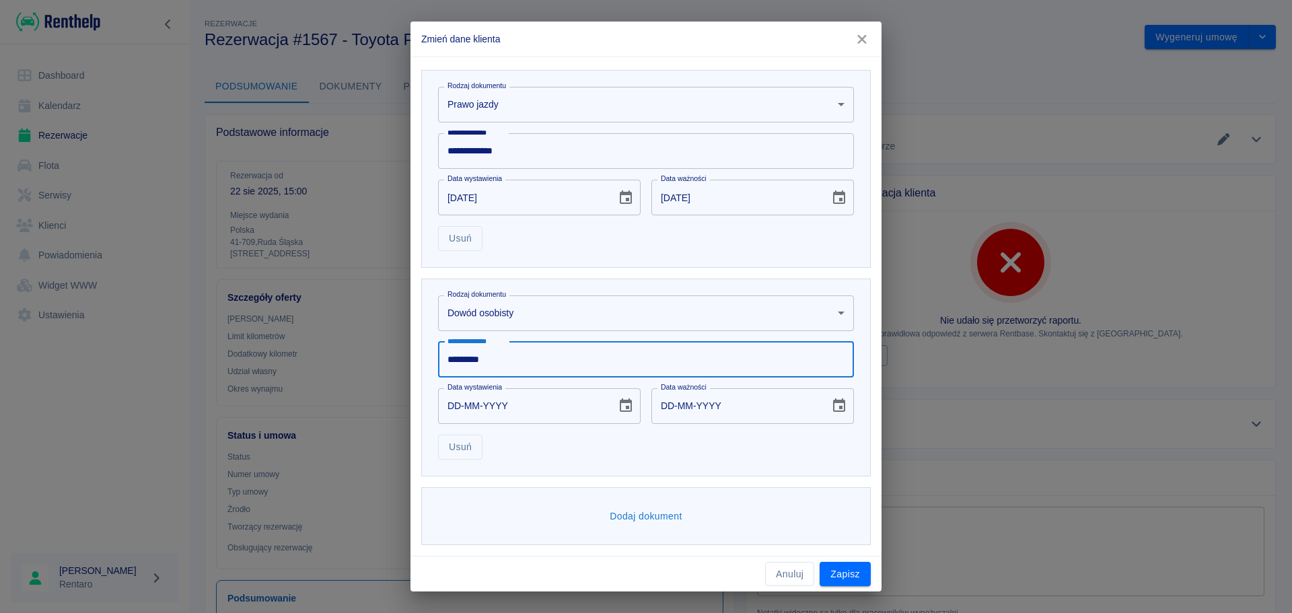
type input "*********"
click at [456, 408] on input "DD-MM-YYYY" at bounding box center [522, 406] width 169 height 36
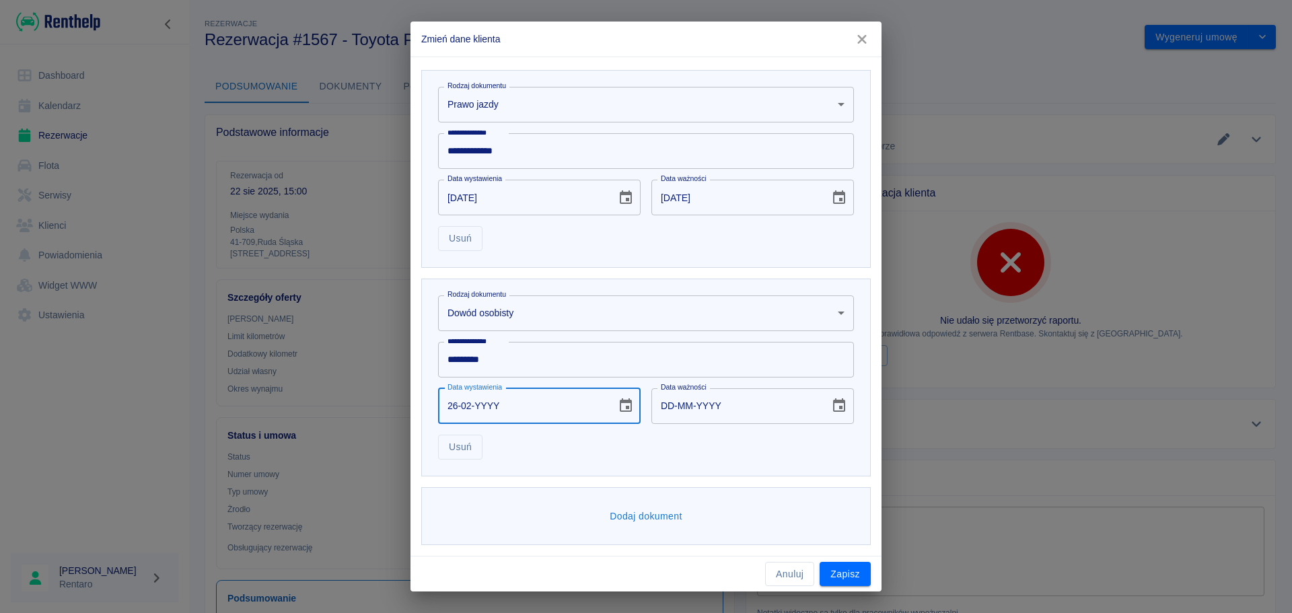
type input "26-02-0002"
type input "26-02-0012"
type input "26-02-0020"
type input "26-02-0030"
type input "26-02-0202"
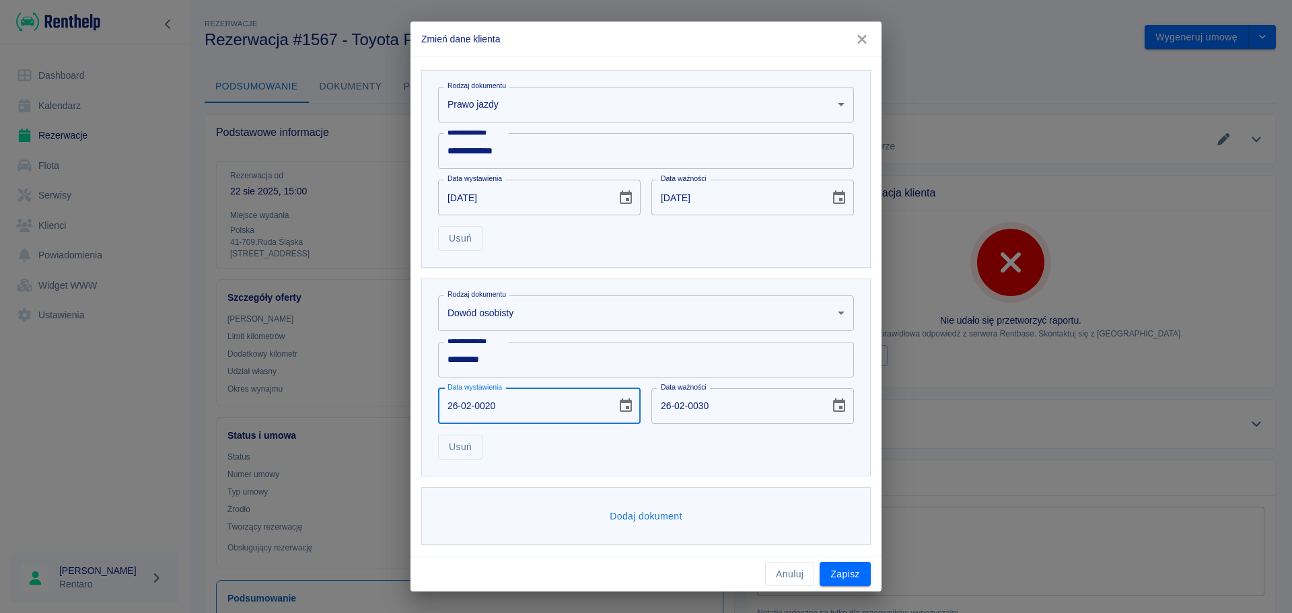
type input "26-02-0212"
type input "[DATE]"
click at [534, 437] on div "Usuń" at bounding box center [640, 442] width 427 height 36
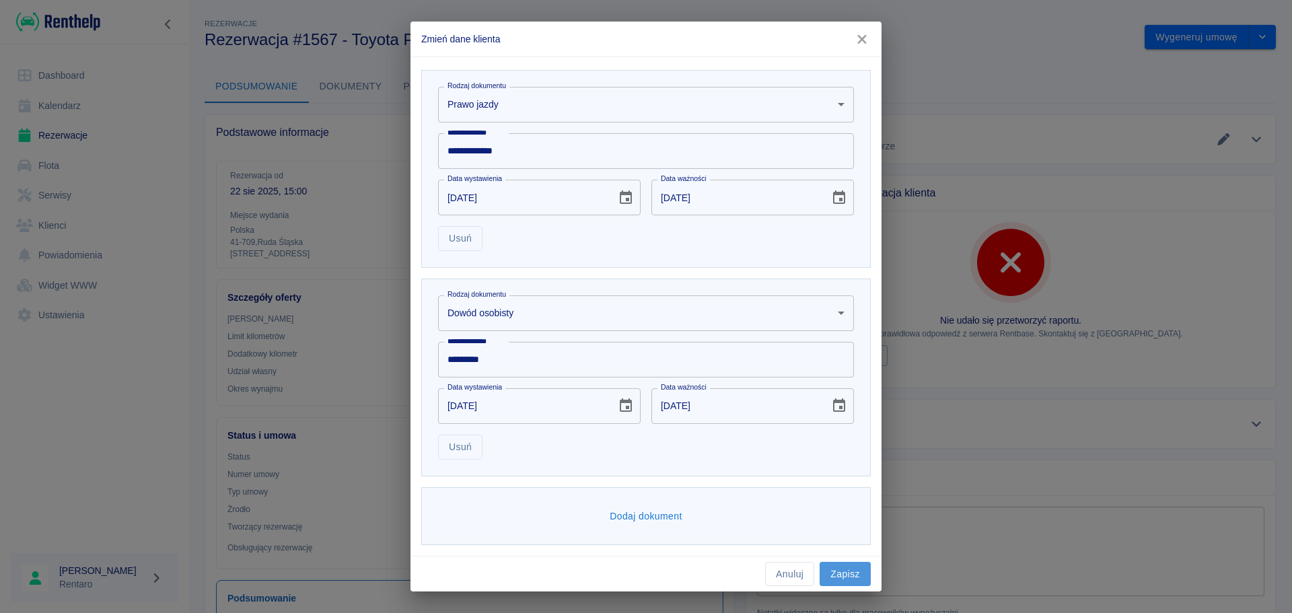
click at [859, 578] on button "Zapisz" at bounding box center [845, 574] width 51 height 25
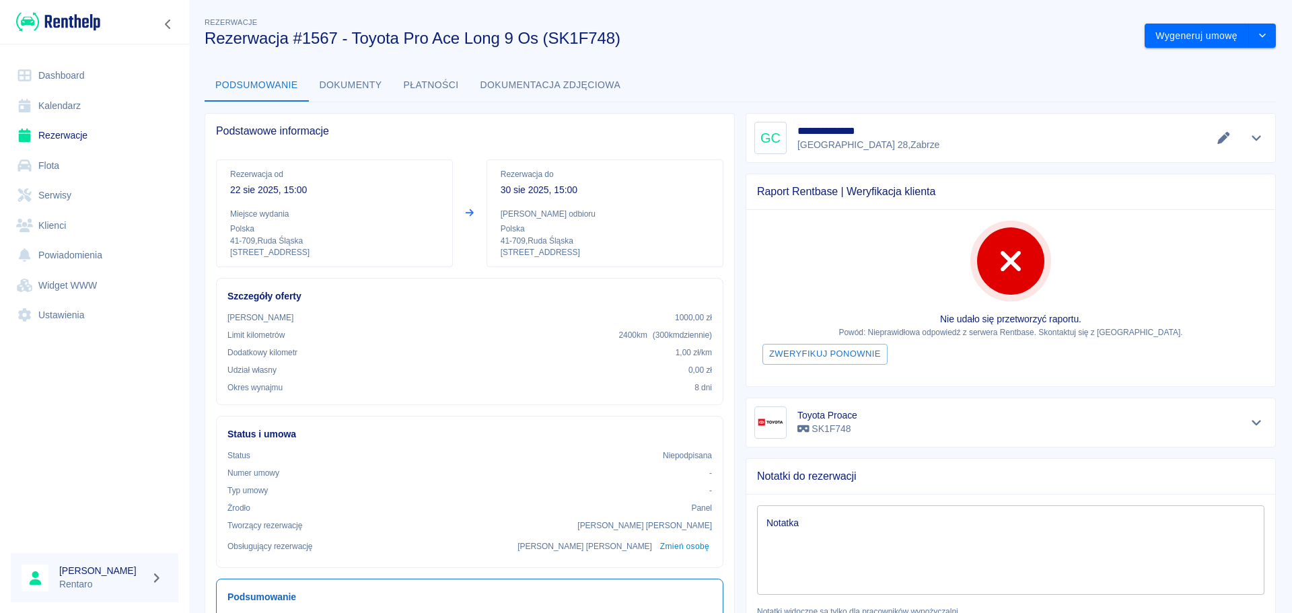
scroll to position [0, 0]
click at [1189, 38] on button "Wygeneruj umowę" at bounding box center [1197, 37] width 104 height 25
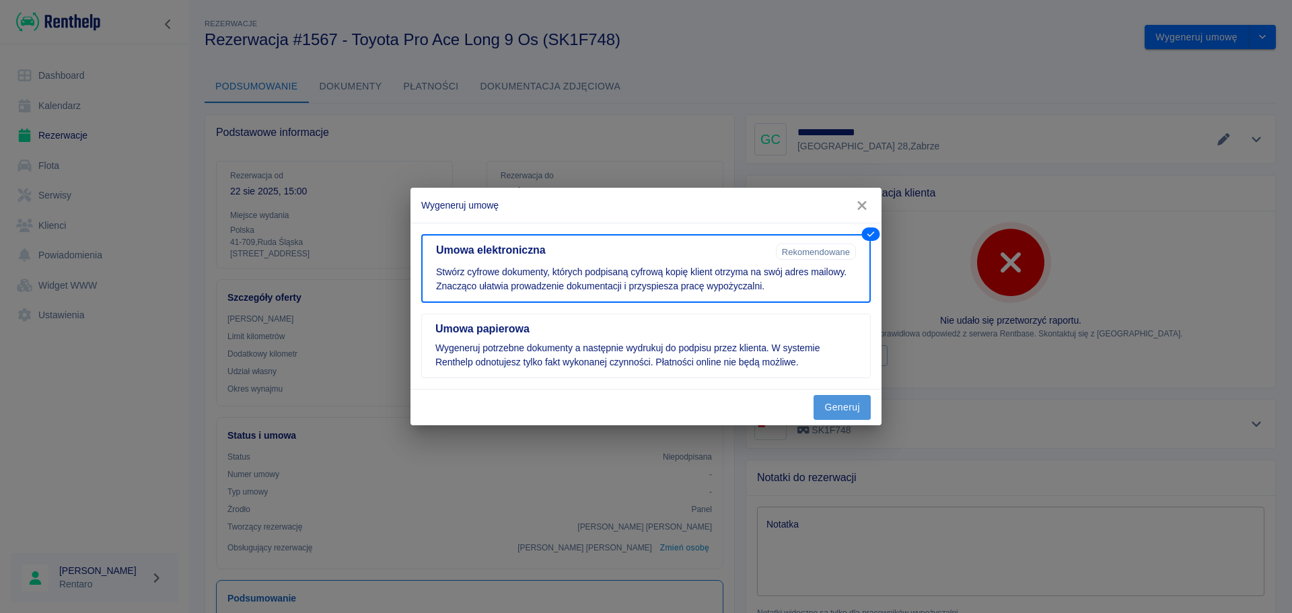
click at [847, 411] on button "Generuj" at bounding box center [842, 407] width 57 height 25
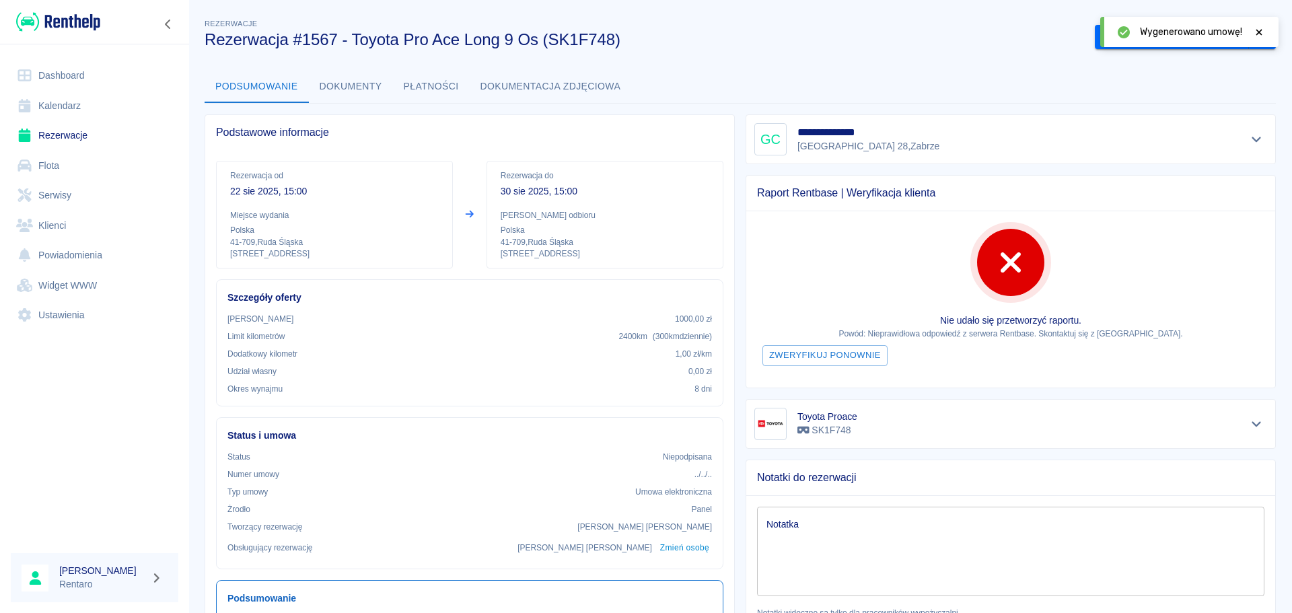
click at [1256, 32] on icon at bounding box center [1259, 32] width 12 height 9
